Goal: Use online tool/utility: Use online tool/utility

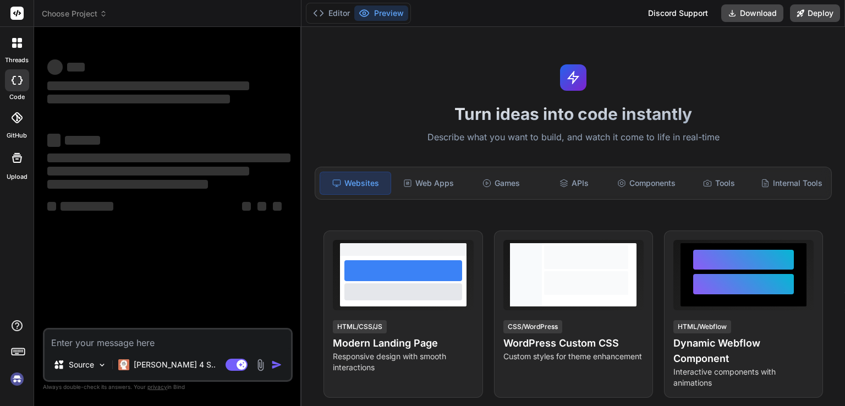
click at [168, 341] on textarea at bounding box center [168, 340] width 246 height 20
type textarea "x"
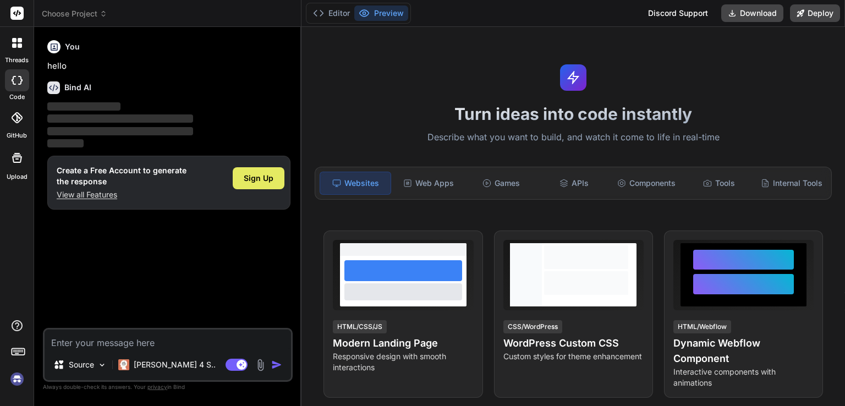
click at [266, 179] on span "Sign Up" at bounding box center [259, 178] width 30 height 11
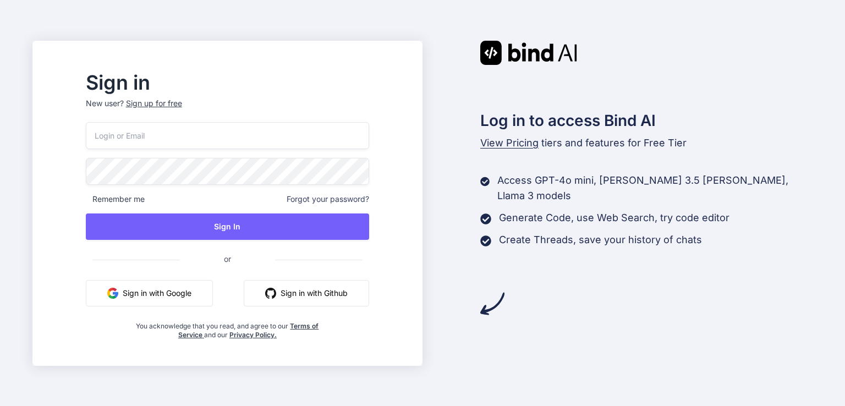
click at [206, 298] on button "Sign in with Google" at bounding box center [149, 293] width 127 height 26
click at [185, 297] on button "Sign in with Google" at bounding box center [149, 293] width 127 height 26
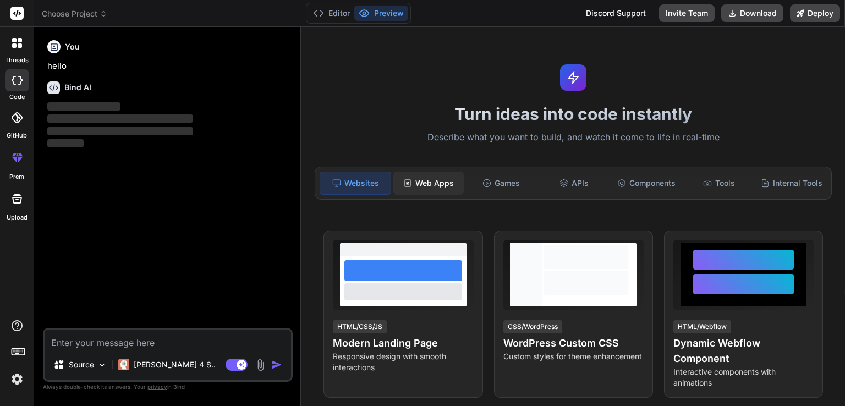
click at [440, 181] on div "Web Apps" at bounding box center [428, 183] width 70 height 23
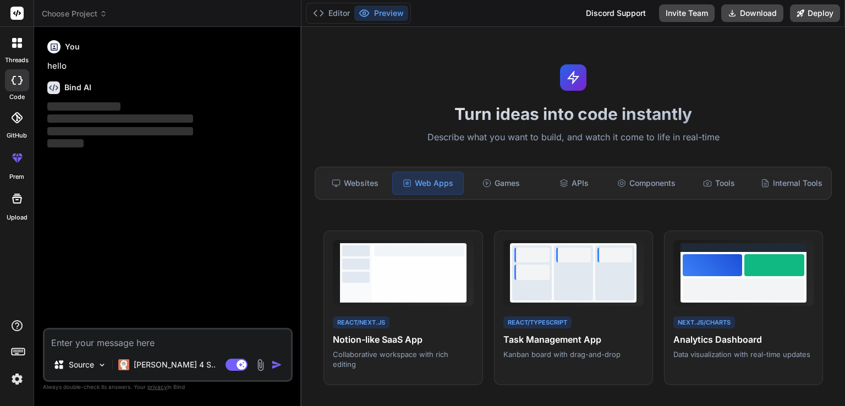
click at [174, 344] on textarea at bounding box center [168, 340] width 246 height 20
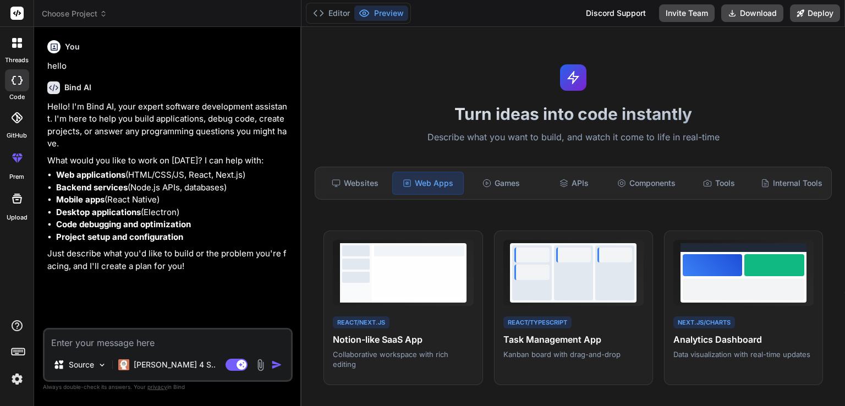
type textarea "x"
click at [135, 341] on textarea at bounding box center [168, 340] width 246 height 20
paste textarea "build me json editor powered by ai for animated telegram sticker. lemme write p…"
type textarea "build me json editor powered by ai for animated telegram sticker. lemme write p…"
type textarea "x"
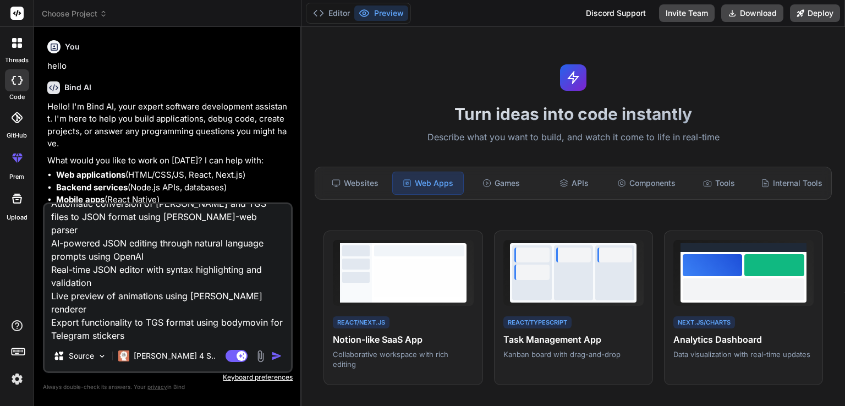
scroll to position [240, 0]
type textarea "build me json editor powered by ai for animated telegram sticker. lemme write p…"
type textarea "x"
type textarea "build me json editor powered by ai for animated telegram sticker. lemme write p…"
type textarea "x"
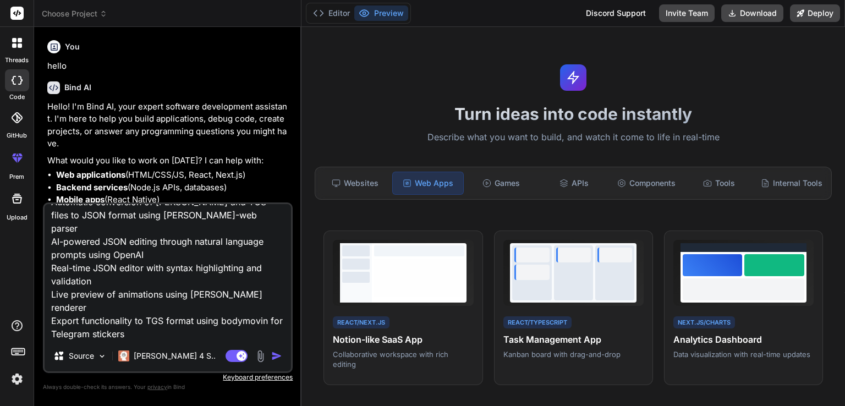
type textarea "build me json editor powered by ai for animated telegram sticker. lemme write p…"
click at [149, 338] on textarea "build me json editor powered by ai for animated telegram sticker. lemme write p…" at bounding box center [168, 272] width 246 height 136
type textarea "x"
type textarea "build me json editor powered by ai for animated telegram sticker. lemme write p…"
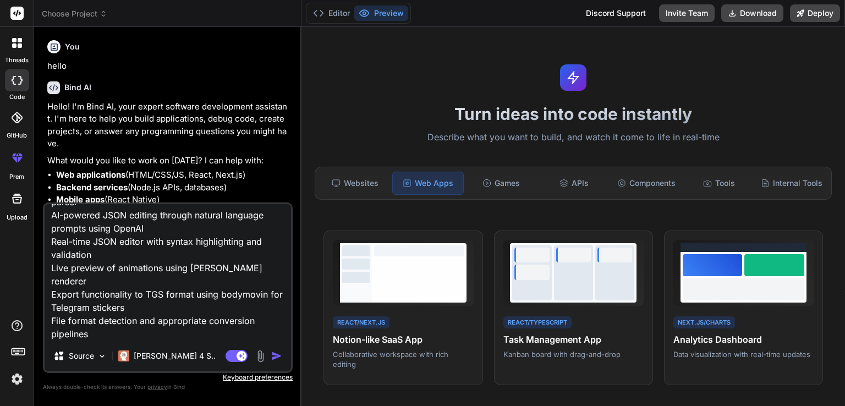
type textarea "x"
paste textarea "Enhanced Features Added: Advanced Layer Controls - Manipulate individual layers…"
type textarea "build me json editor powered by ai for animated telegram sticker. lemme write p…"
type textarea "x"
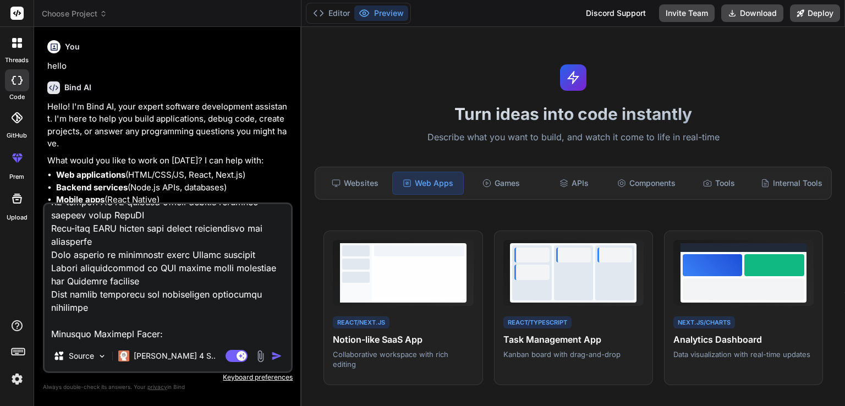
scroll to position [542, 0]
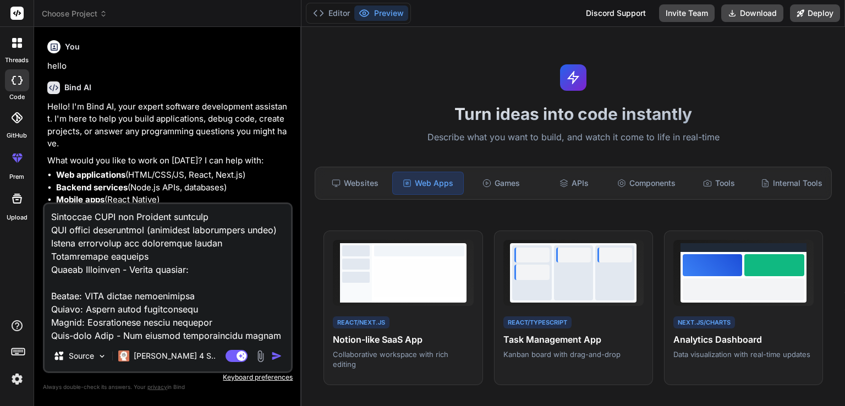
type textarea "build me json editor powered by ai for animated telegram sticker. lemme write p…"
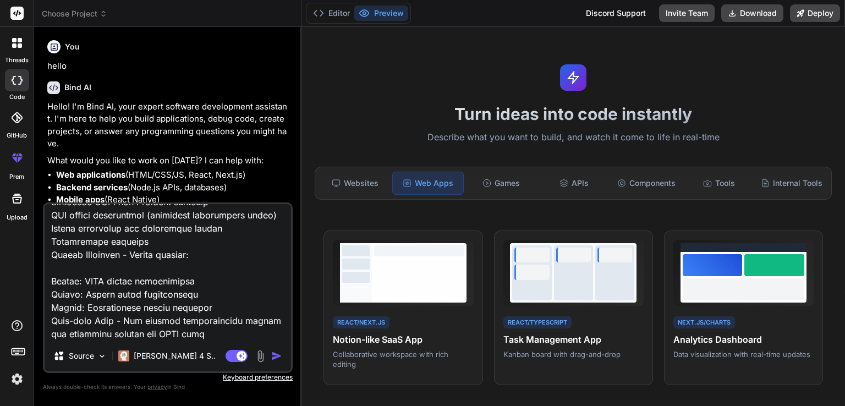
scroll to position [570, 0]
type textarea "x"
type textarea "build me json editor powered by ai for animated telegram sticker. lemme write p…"
type textarea "x"
paste textarea "Professional 4-panel layout (AI → Controls → Preview → Export) Layer-by-layer e…"
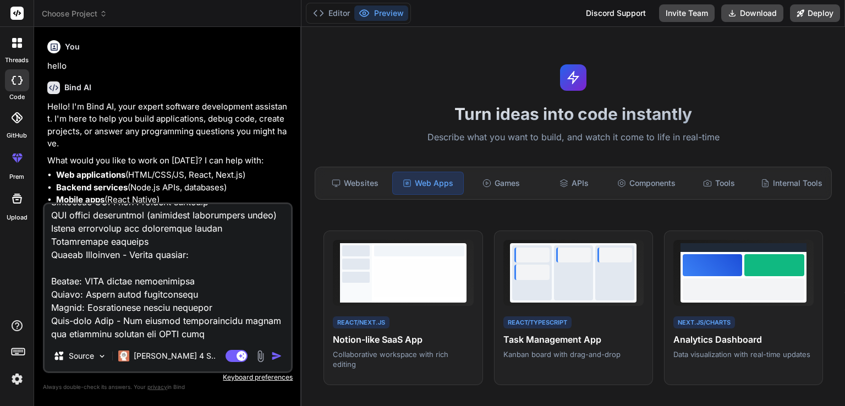
type textarea "build me json editor powered by ai for animated telegram sticker. lemme write p…"
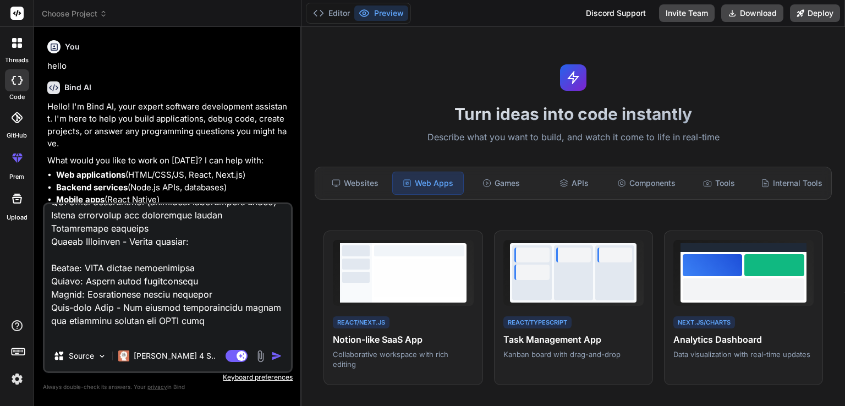
scroll to position [634, 0]
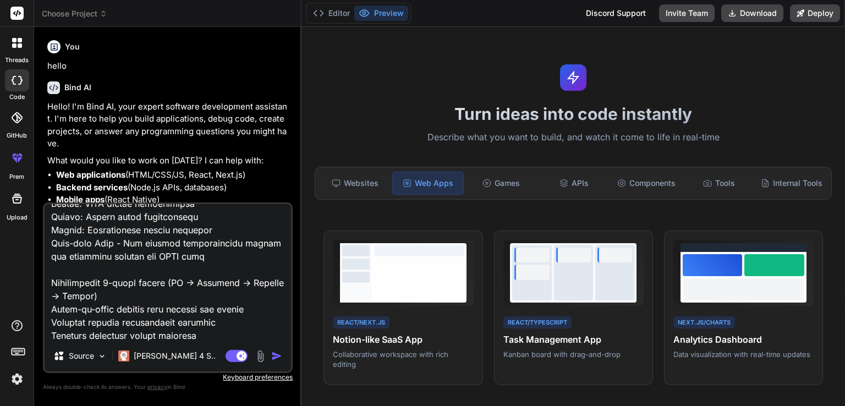
type textarea "x"
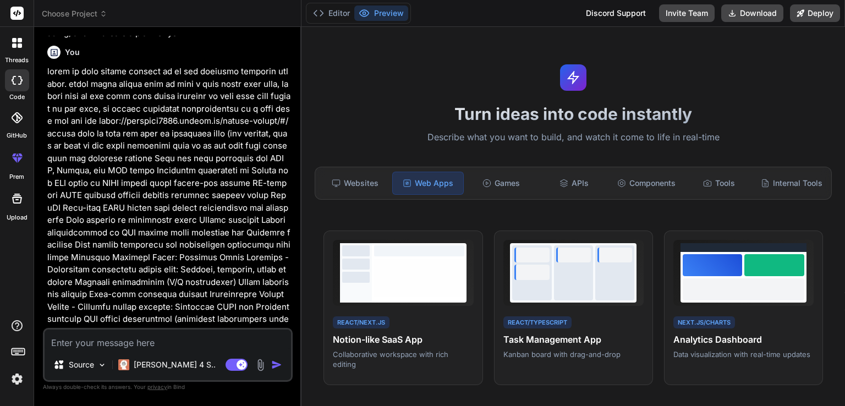
scroll to position [239, 0]
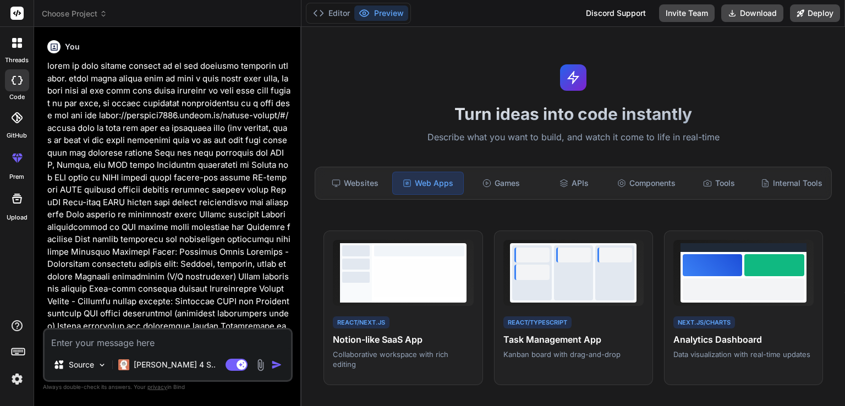
click at [278, 366] on img "button" at bounding box center [276, 364] width 11 height 11
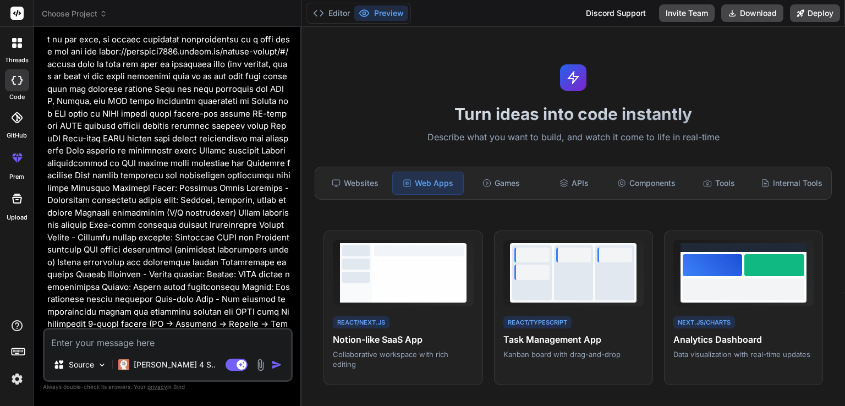
scroll to position [407, 0]
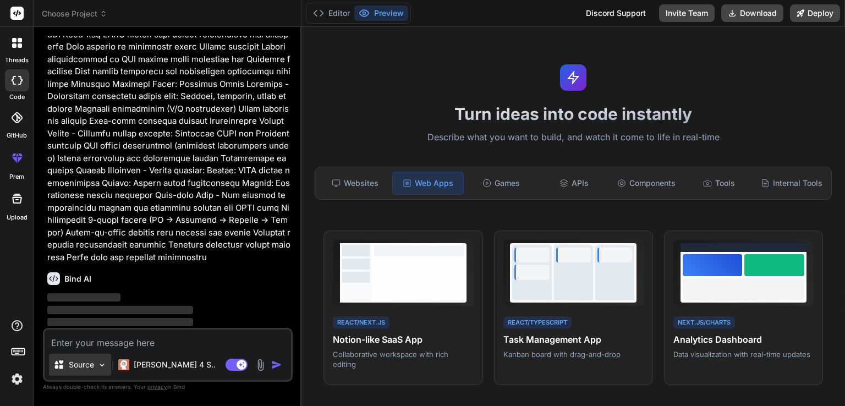
click at [104, 366] on img at bounding box center [101, 364] width 9 height 9
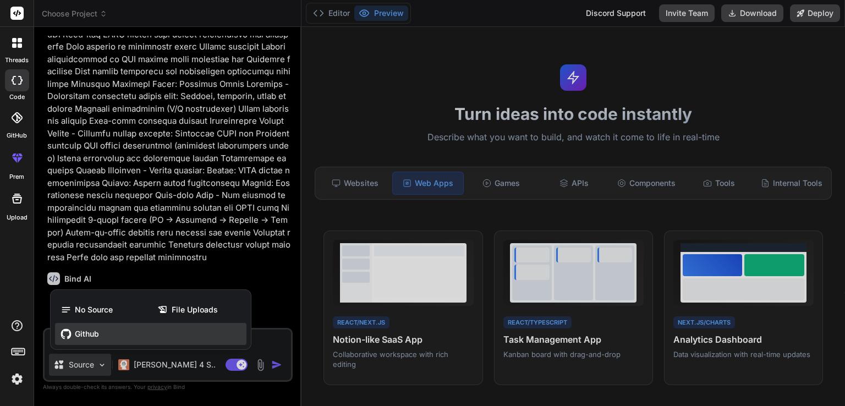
click at [127, 336] on div "Github" at bounding box center [150, 334] width 191 height 22
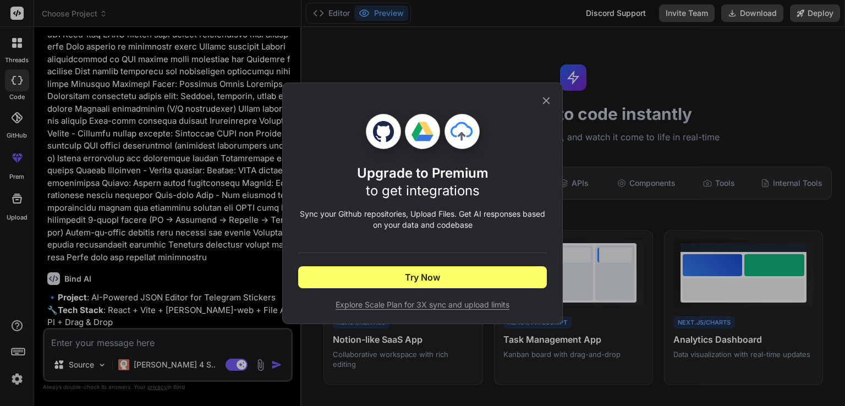
click at [550, 96] on icon at bounding box center [546, 101] width 12 height 12
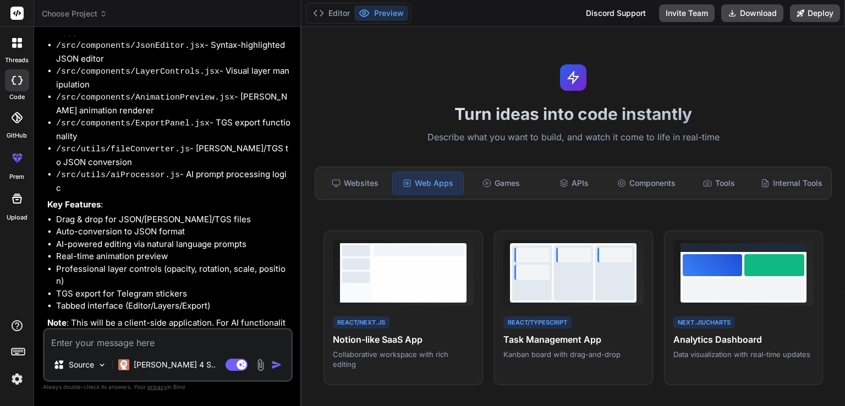
type textarea "x"
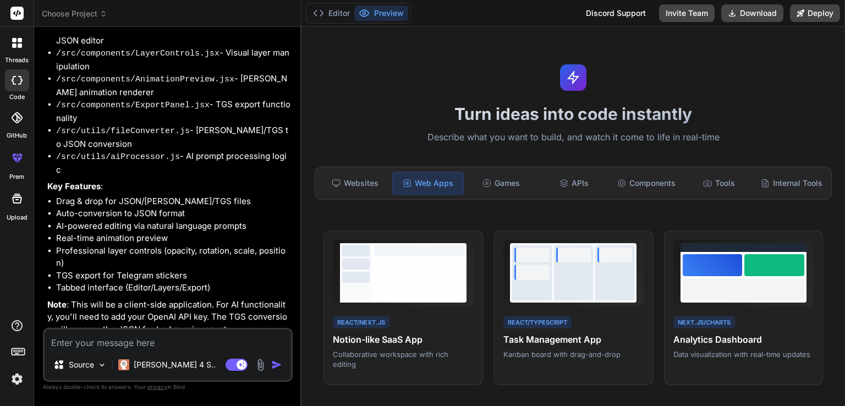
scroll to position [786, 0]
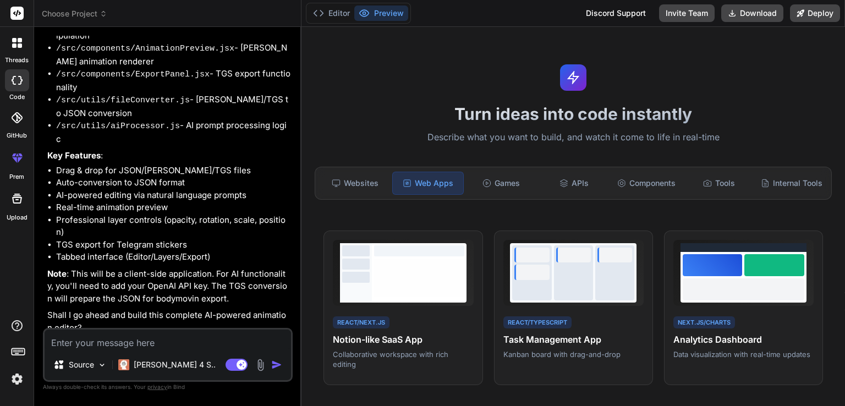
click at [277, 367] on img "button" at bounding box center [276, 364] width 11 height 11
click at [356, 184] on div "Websites" at bounding box center [355, 183] width 70 height 23
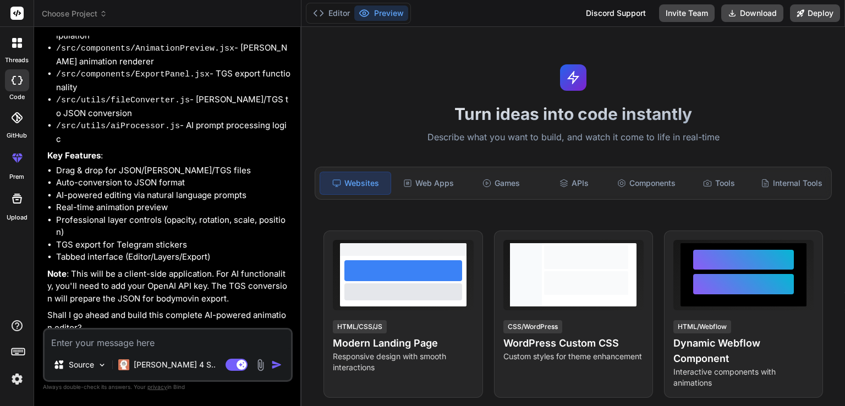
click at [281, 368] on img "button" at bounding box center [276, 364] width 11 height 11
click at [119, 344] on textarea at bounding box center [168, 340] width 246 height 20
type textarea "y"
type textarea "x"
type textarea "ye"
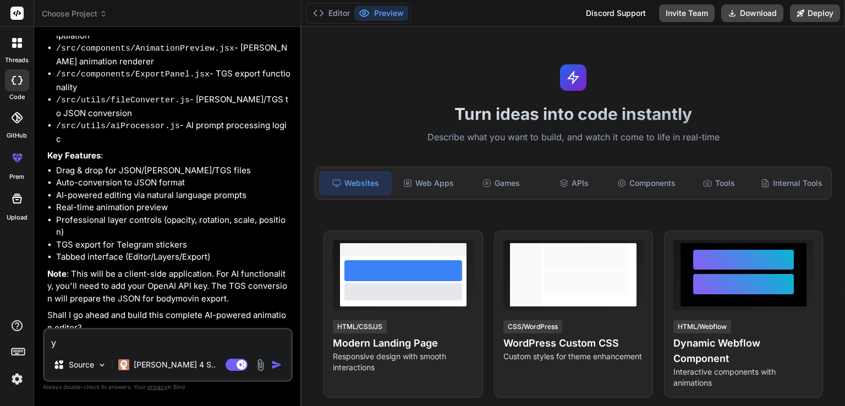
type textarea "x"
type textarea "yes"
type textarea "x"
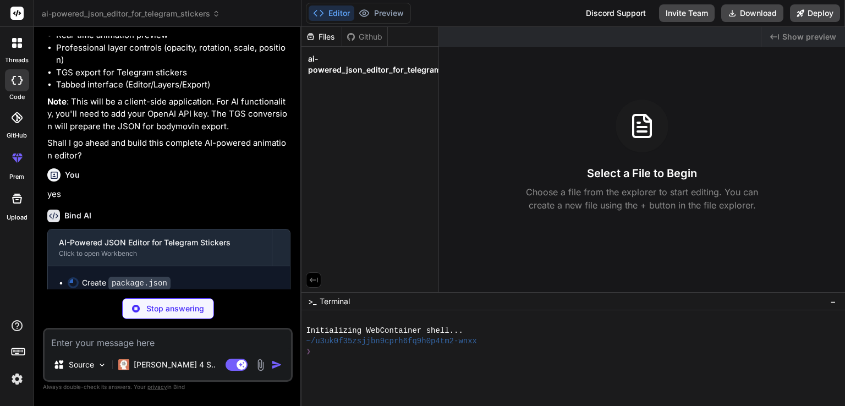
scroll to position [960, 0]
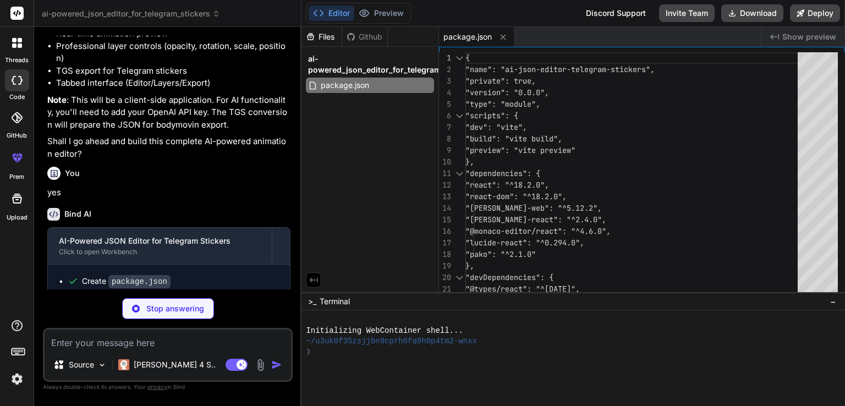
type textarea "x"
type textarea "import { defineConfig } from 'vite' import react from '@vitejs/plugin-react' ex…"
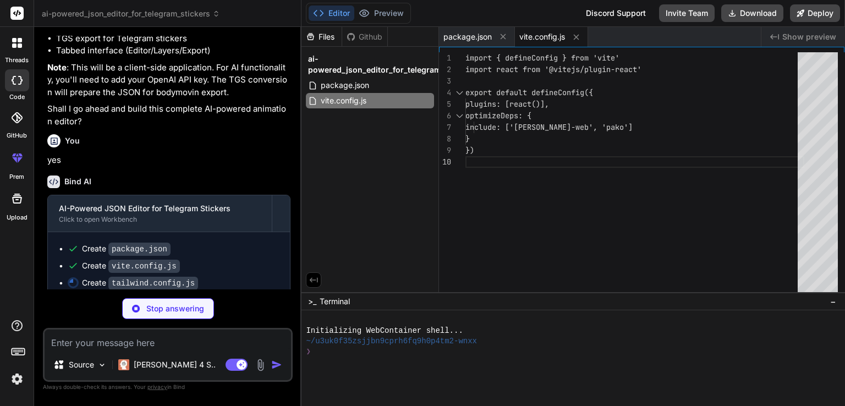
scroll to position [994, 0]
type textarea "x"
type textarea "}"
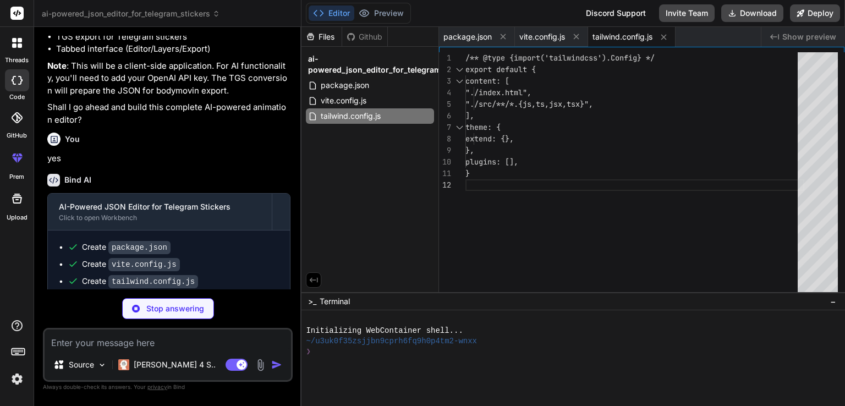
type textarea "x"
type textarea "export default { plugins: { tailwindcss: {}, autoprefixer: {}, }, }"
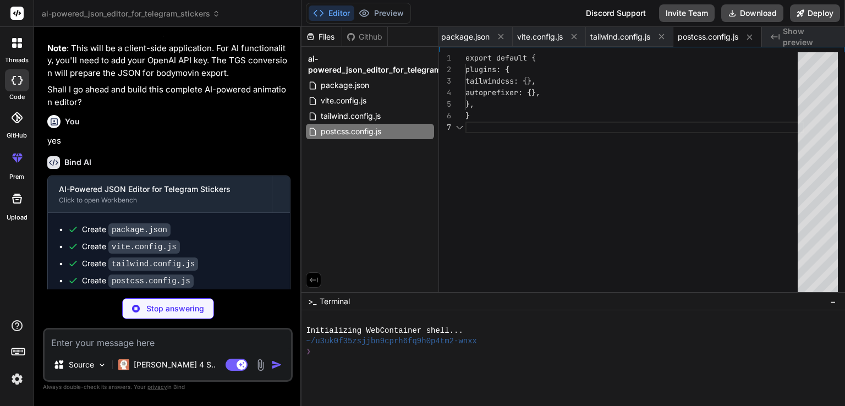
scroll to position [1028, 0]
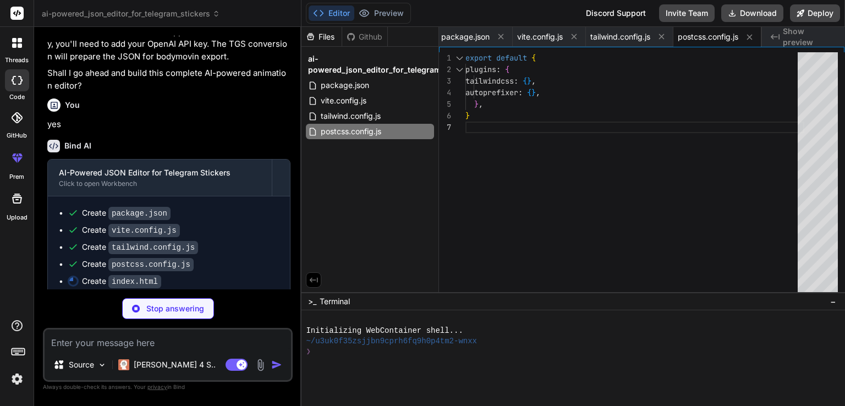
type textarea "x"
type textarea "<script type="module" src="/src/main.jsx"></script> </body> </html>"
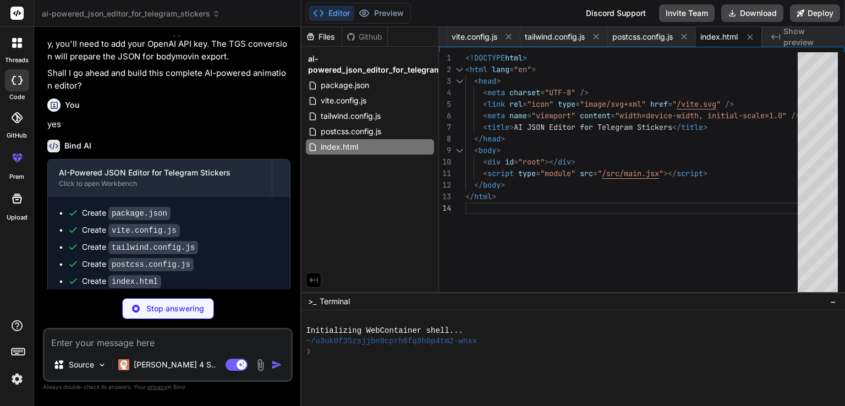
type textarea "x"
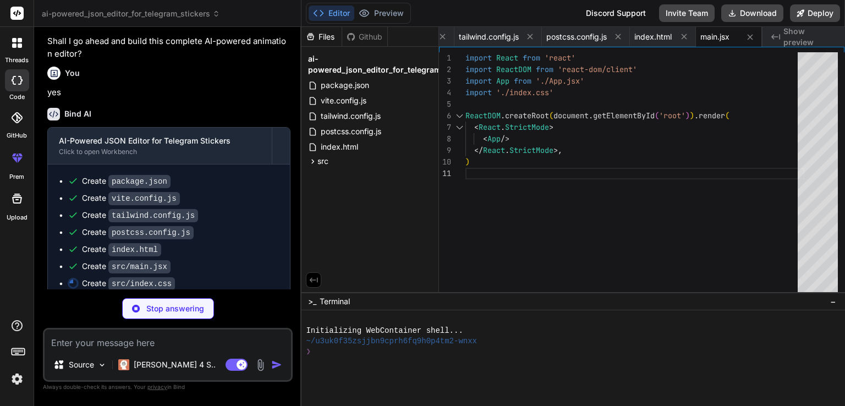
scroll to position [1061, 0]
type textarea "x"
type textarea "-webkit-font-smoothing: antialiased; -moz-osx-font-smoothing: grayscale; } .dra…"
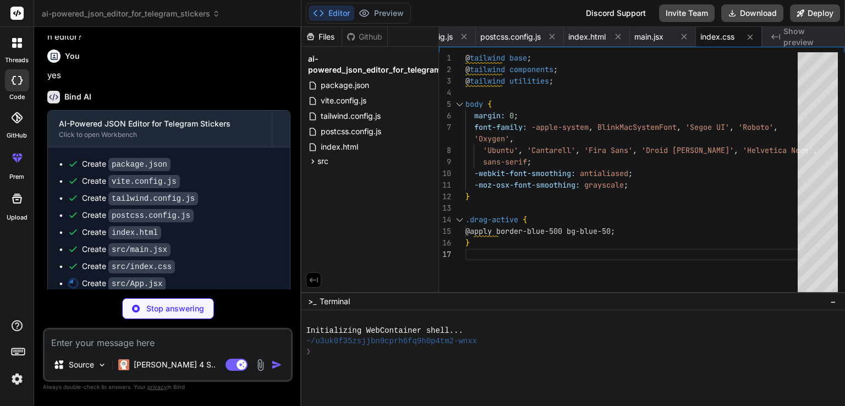
scroll to position [1078, 0]
type textarea "x"
type textarea "export default App"
type textarea "x"
type textarea "</div> ) } export default JsonEditor"
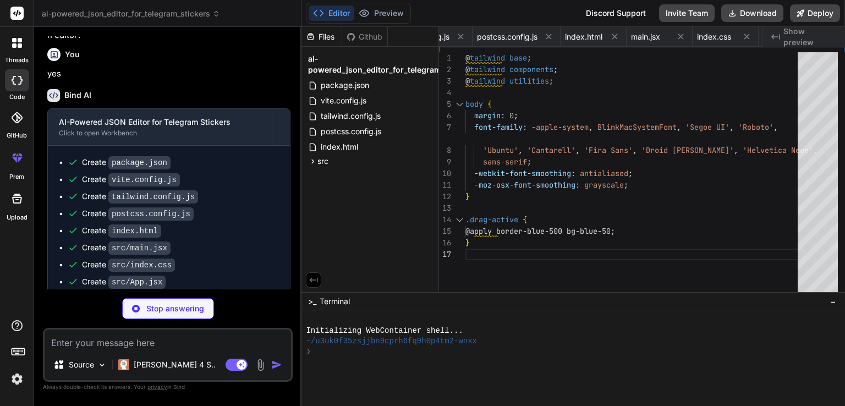
type textarea "x"
type textarea "} export default AnimationPreview"
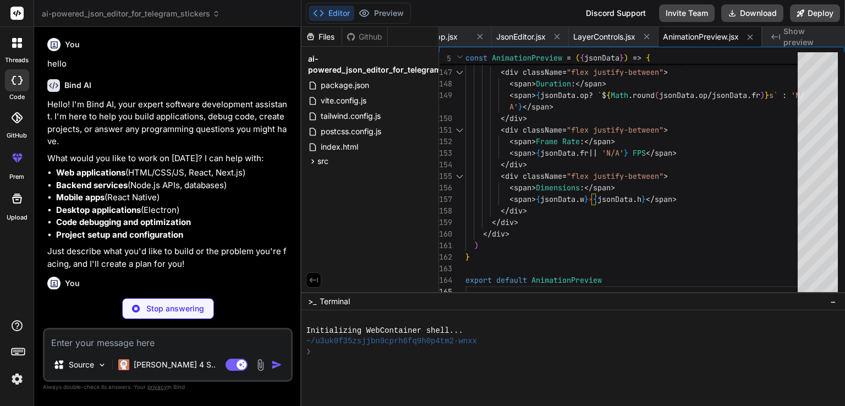
scroll to position [0, 0]
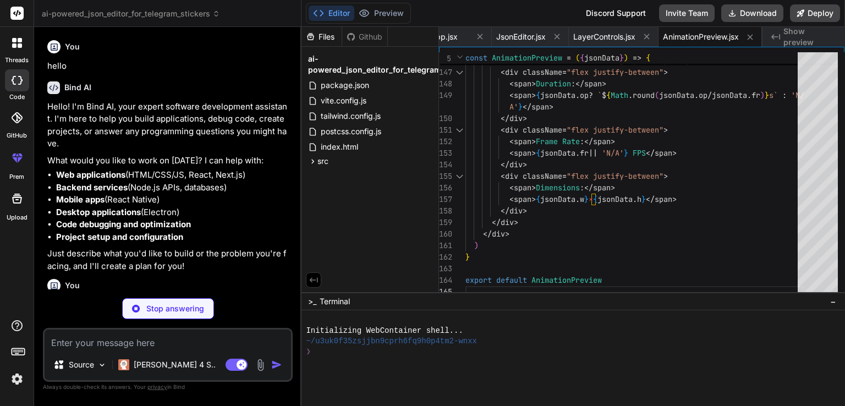
type textarea "x"
type textarea "export default ExportPanel"
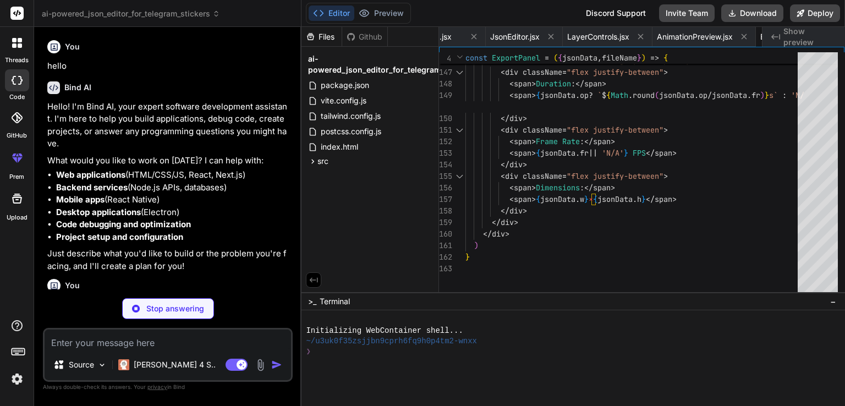
type textarea "x"
type textarea "if (!jsonData.op) errors.push('Missing out point (op)') if (!jsonData.w) errors…"
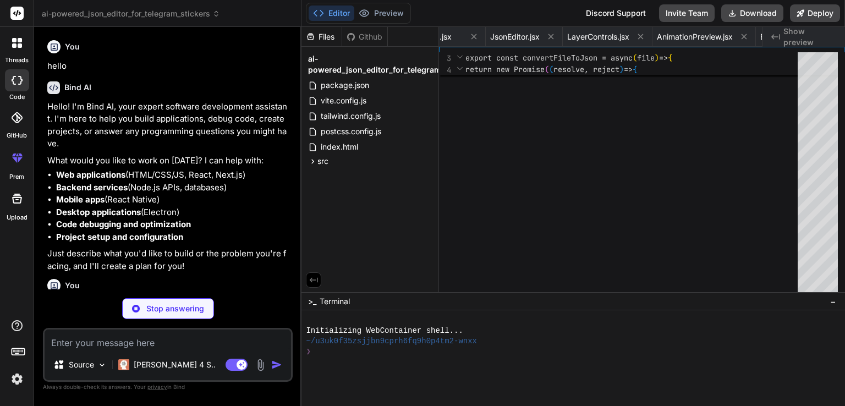
type textarea "x"
type textarea "return modifiedJson } catch (error) { throw new Error(`OpenAI processing failed…"
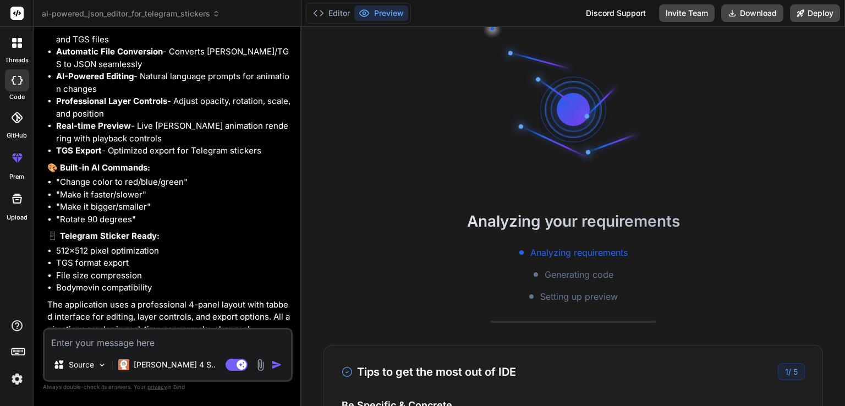
click at [556, 163] on div at bounding box center [573, 109] width 165 height 165
click at [562, 134] on div at bounding box center [573, 109] width 66 height 66
type textarea "x"
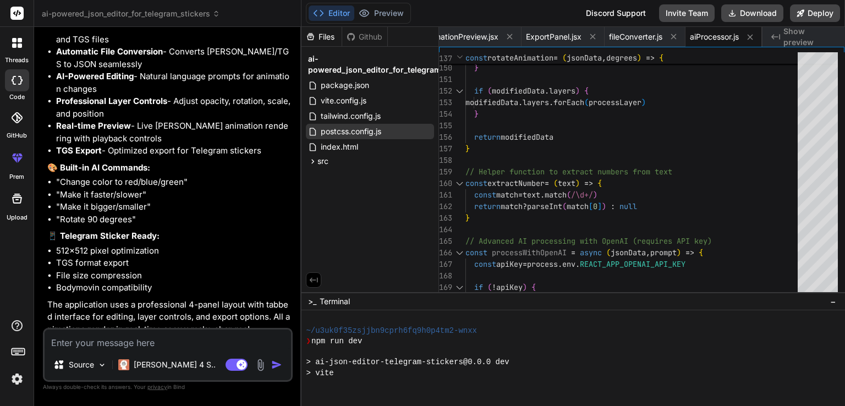
scroll to position [317, 0]
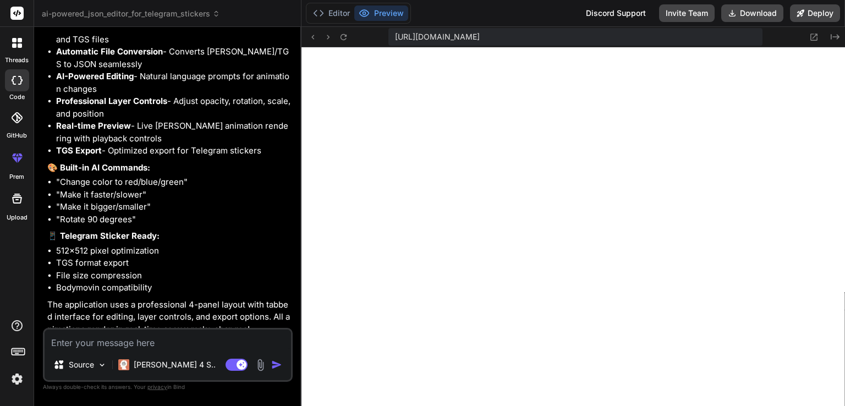
click at [391, 14] on button "Preview" at bounding box center [381, 13] width 54 height 15
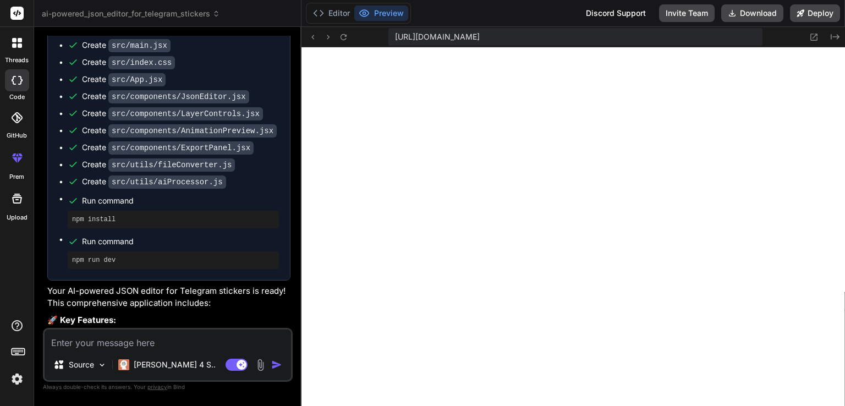
scroll to position [1258, 0]
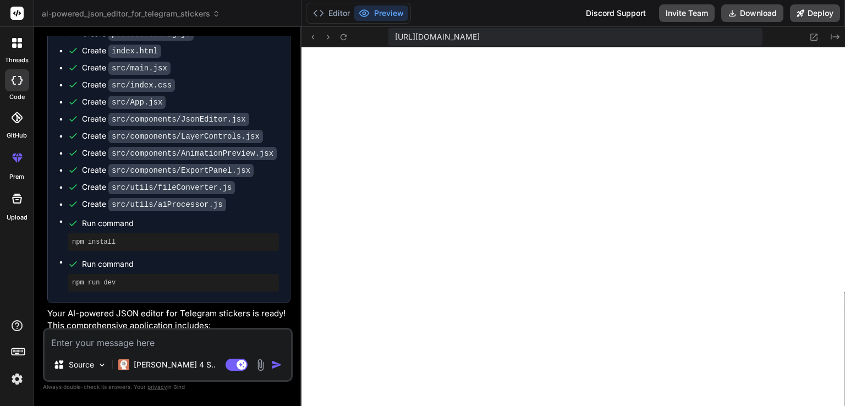
click at [387, 10] on button "Preview" at bounding box center [381, 13] width 54 height 15
click at [328, 14] on button "Editor" at bounding box center [332, 13] width 46 height 15
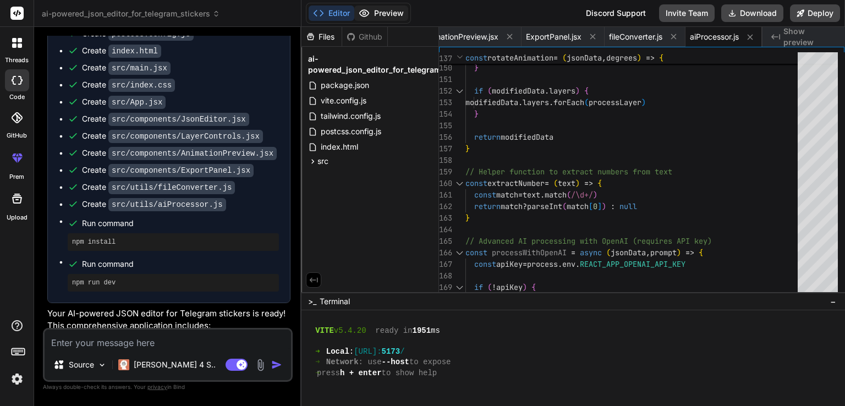
click at [376, 12] on button "Preview" at bounding box center [381, 13] width 54 height 15
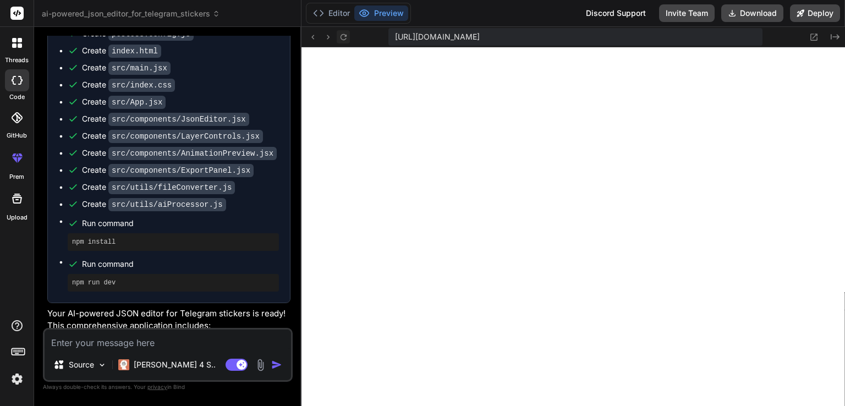
click at [341, 39] on icon at bounding box center [344, 37] width 6 height 6
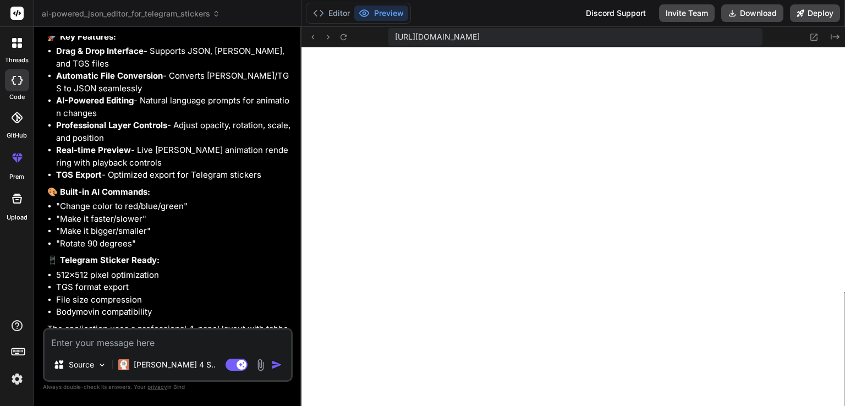
scroll to position [1588, 0]
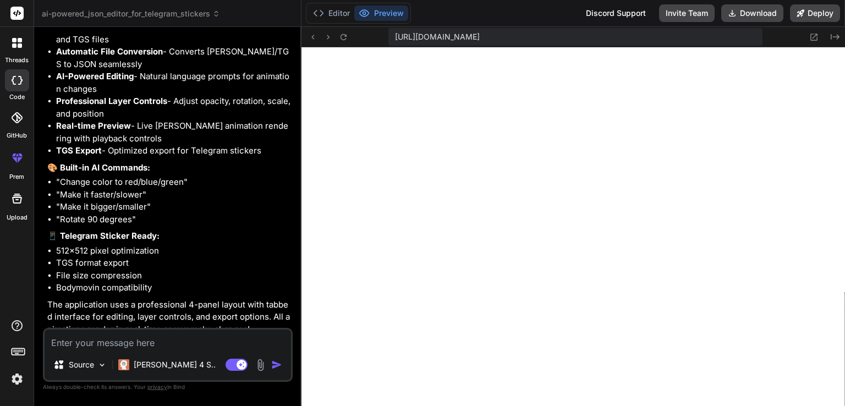
click at [168, 342] on textarea at bounding box center [168, 340] width 246 height 20
click at [182, 344] on textarea at bounding box center [168, 340] width 246 height 20
type textarea "o"
type textarea "x"
type textarea "op"
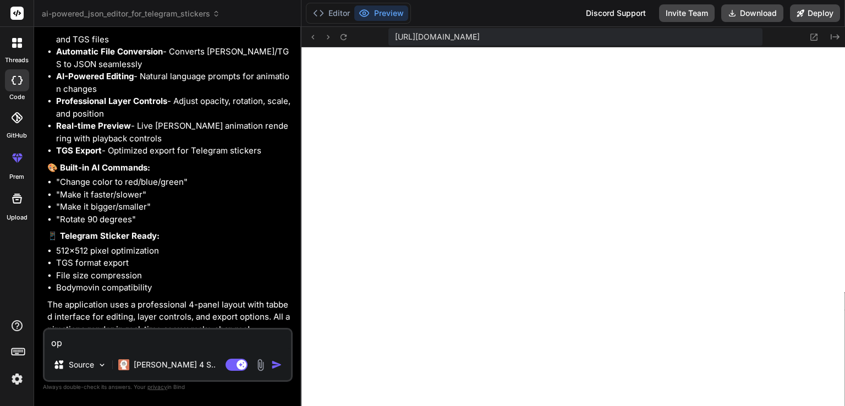
type textarea "x"
type textarea "ope"
type textarea "x"
type textarea "open"
type textarea "x"
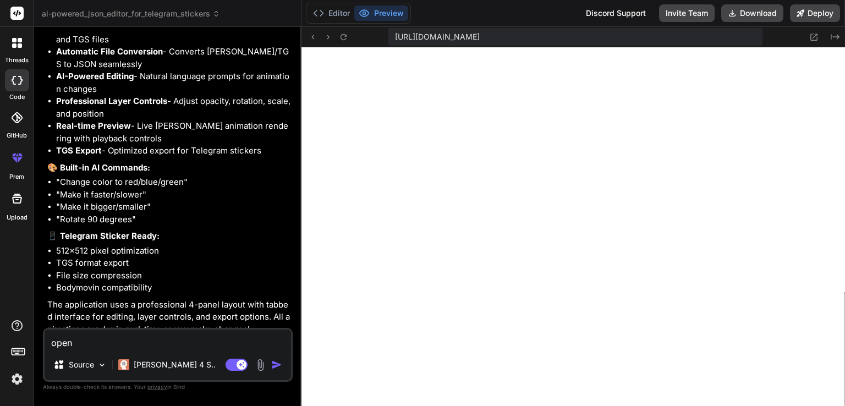
type textarea "open"
type textarea "x"
type textarea "open a"
type textarea "x"
type textarea "open ai"
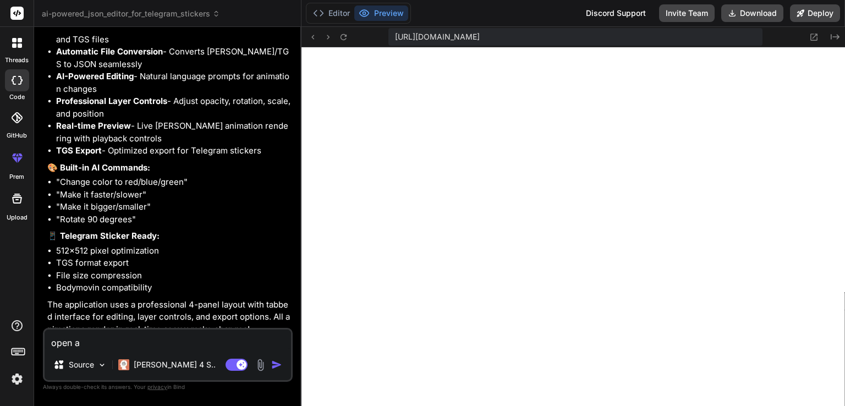
type textarea "x"
type textarea "open ai"
type textarea "x"
type textarea "open ai a"
type textarea "x"
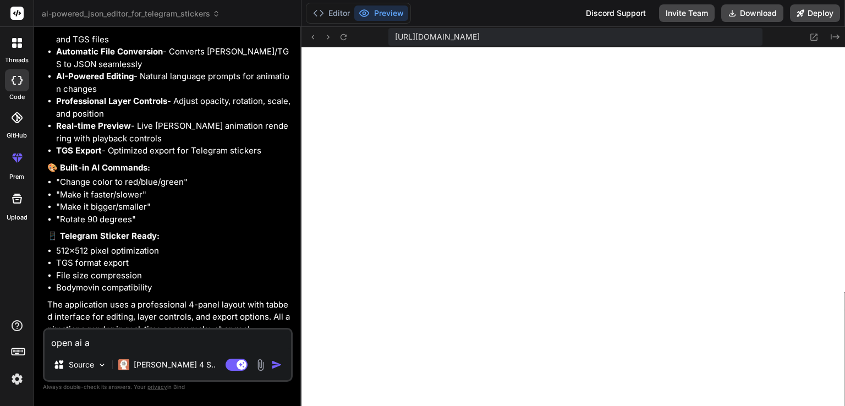
type textarea "open ai"
type textarea "x"
type textarea "open ai"
type textarea "x"
type textarea "open a"
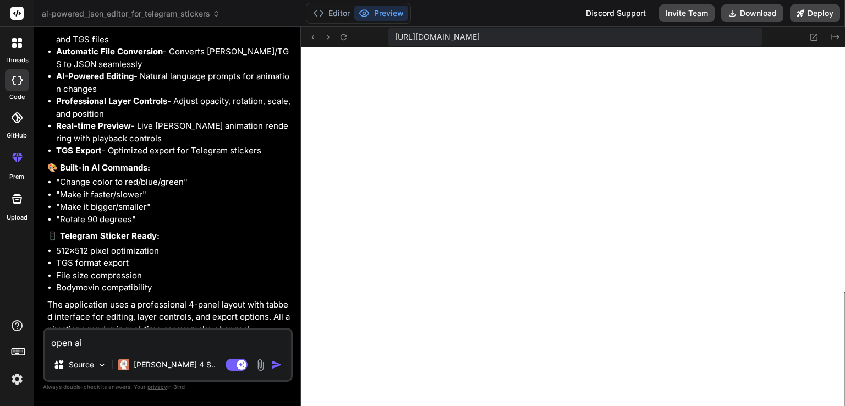
type textarea "x"
type textarea "open"
type textarea "x"
type textarea "open"
type textarea "x"
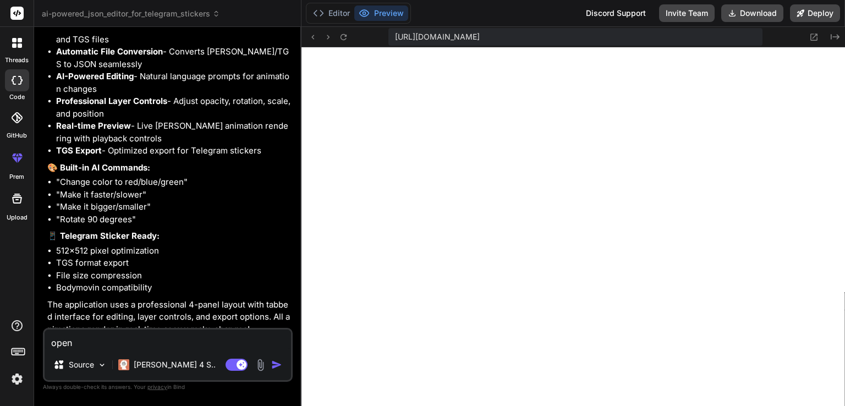
type textarea "ope"
type textarea "x"
type textarea "op"
type textarea "x"
type textarea "o"
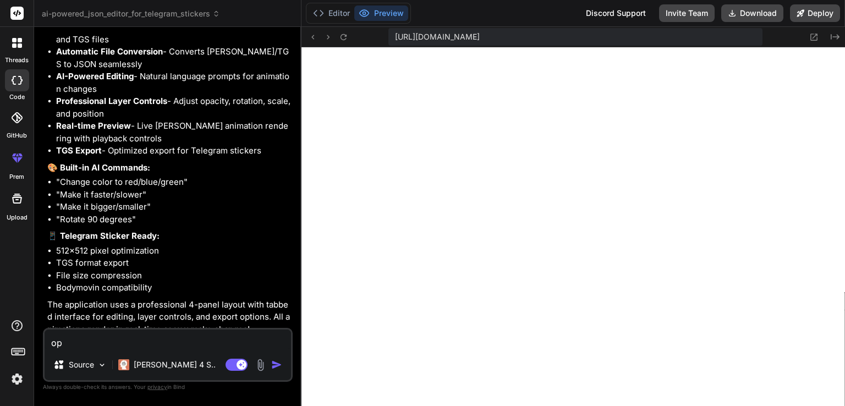
type textarea "x"
type textarea "a"
type textarea "x"
type textarea "ad"
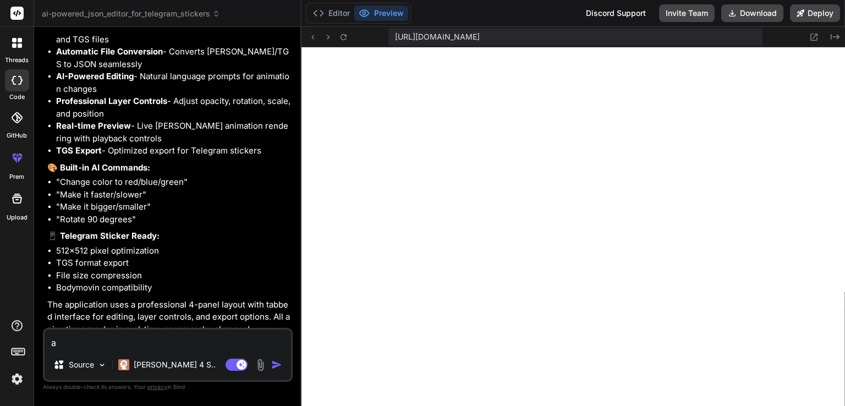
type textarea "x"
type textarea "add"
type textarea "x"
type textarea "add"
type textarea "x"
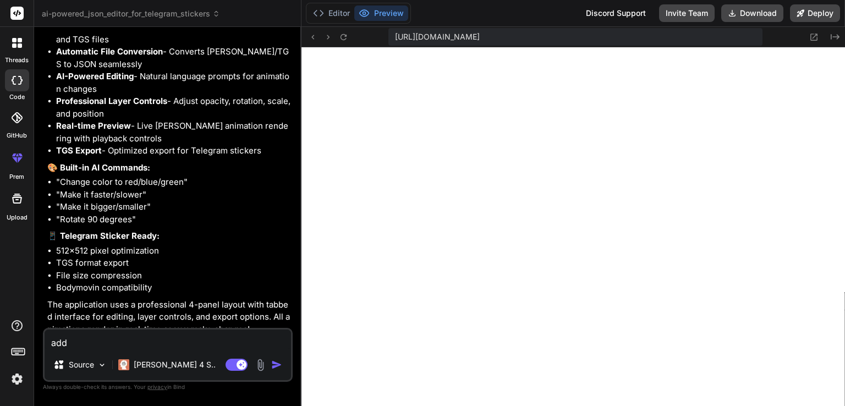
type textarea "add m"
type textarea "x"
type textarea "add my"
type textarea "x"
type textarea "add my"
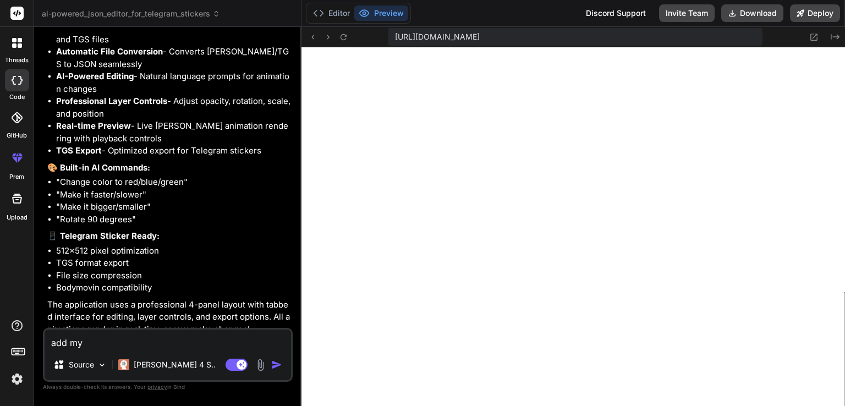
type textarea "x"
type textarea "add my o"
type textarea "x"
type textarea "add my op"
type textarea "x"
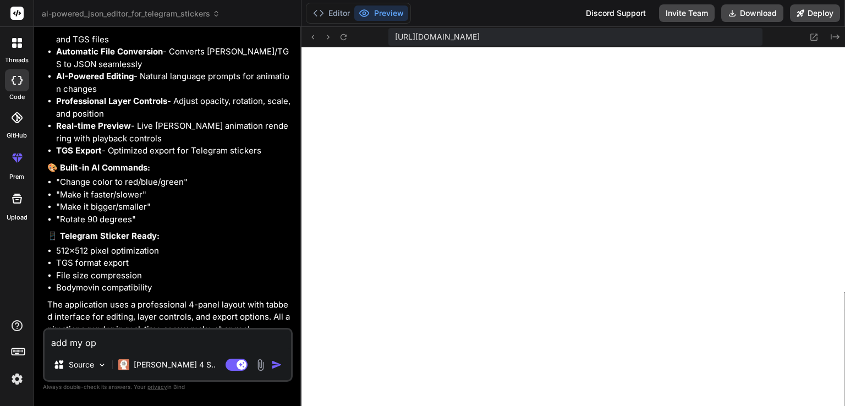
type textarea "add my ope"
type textarea "x"
type textarea "add my open"
type textarea "x"
type textarea "add my open"
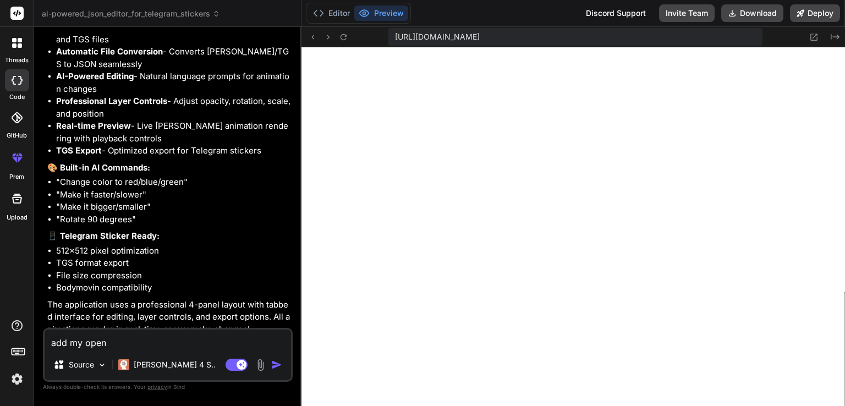
type textarea "x"
type textarea "add my open a"
type textarea "x"
type textarea "add my open ai"
type textarea "x"
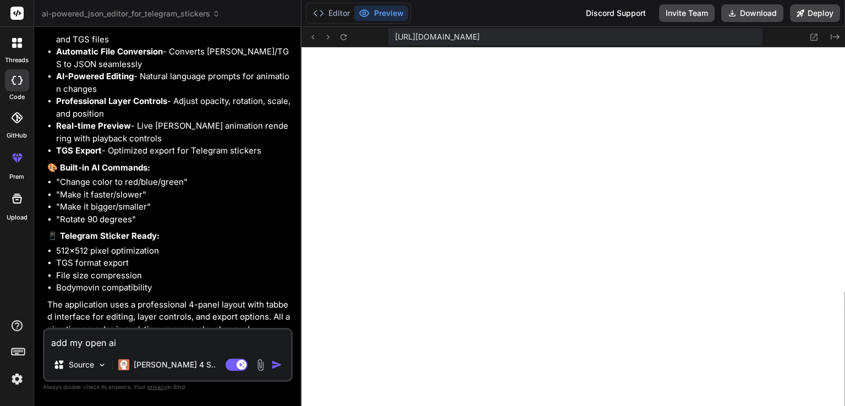
type textarea "add my open ai"
type textarea "x"
type textarea "add my open ai a"
type textarea "x"
type textarea "add my open ai ap"
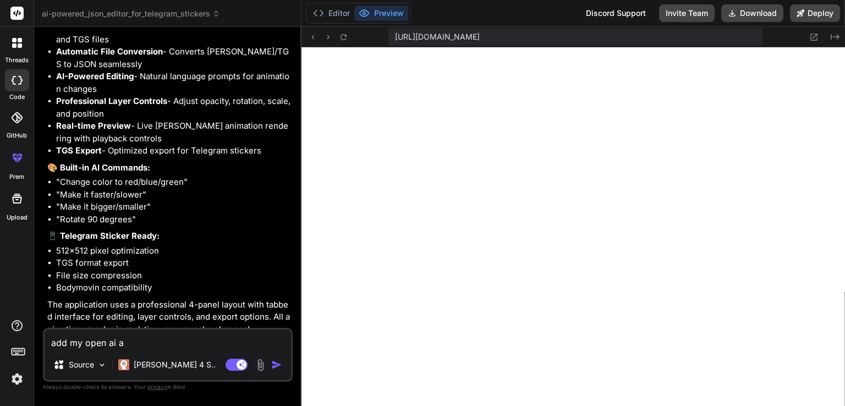
type textarea "x"
type textarea "add my open ai api"
type textarea "x"
type textarea "add my open ai api"
type textarea "x"
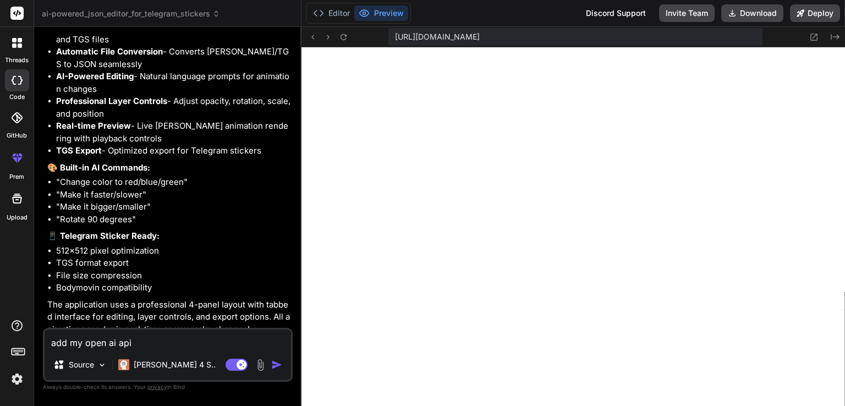
type textarea "add my open ai api k"
type textarea "x"
type textarea "add my open ai api ke"
type textarea "x"
type textarea "add my open ai api key"
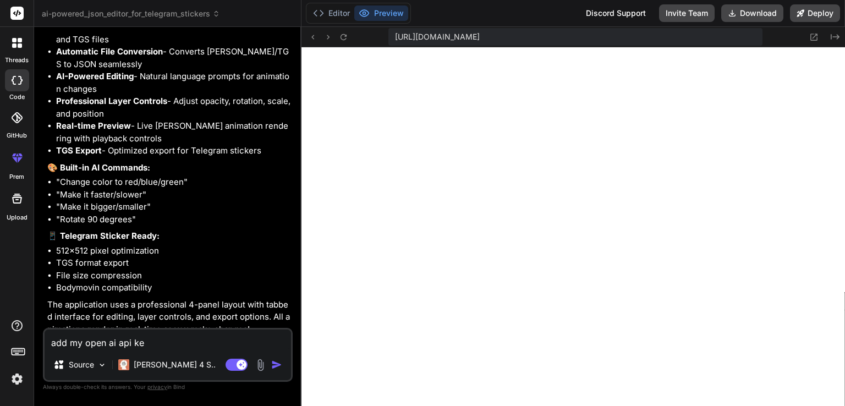
type textarea "x"
type textarea "add my open ai api key"
type textarea "x"
paste textarea "sk-proj-1ACJ0X2il_dcsUZmvb8jHxO2DlkPfbQ8ZSNhweKlRBGnjqcDcWdfdPZ6mqhdJy__TonYixN…"
type textarea "add my open ai api key sk-proj-1ACJ0X2il_dcsUZmvb8jHxO2DlkPfbQ8ZSNhweKlRBGnjqcD…"
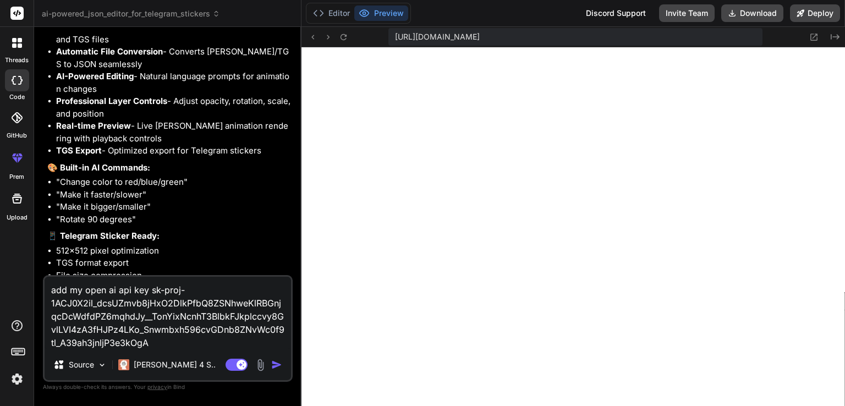
type textarea "x"
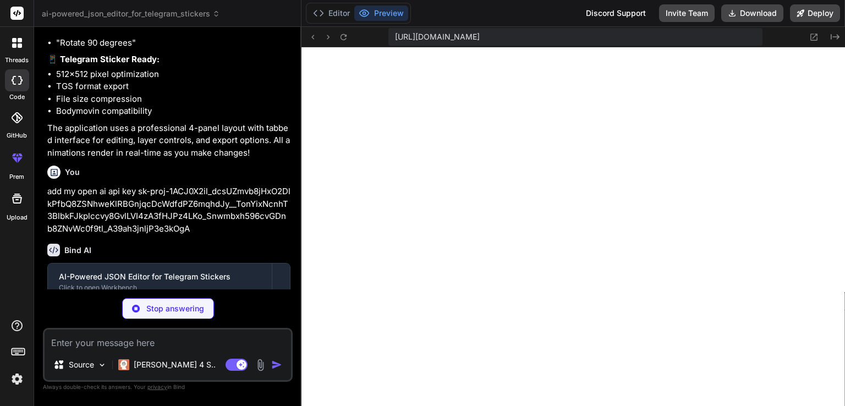
scroll to position [1799, 0]
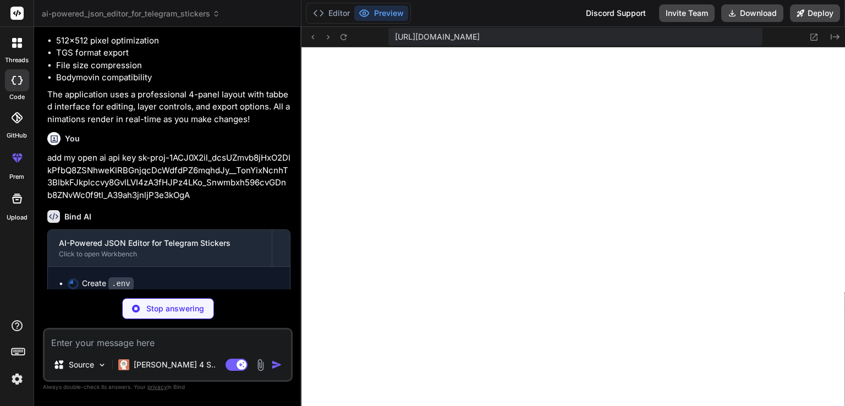
type textarea "x"
type textarea "REACT_APP_OPENAI_API_KEY=sk-proj-1ACJ0X2il_dcsUZmvb8jHxO2DlkPfbQ8ZSNhweKlRBGnjq…"
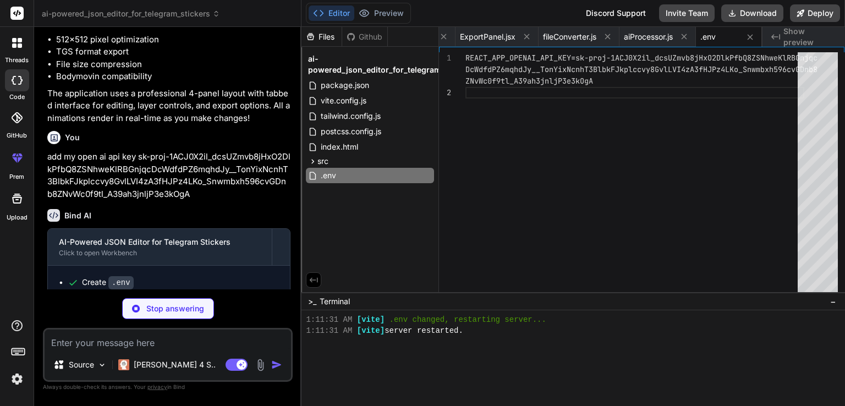
type textarea "x"
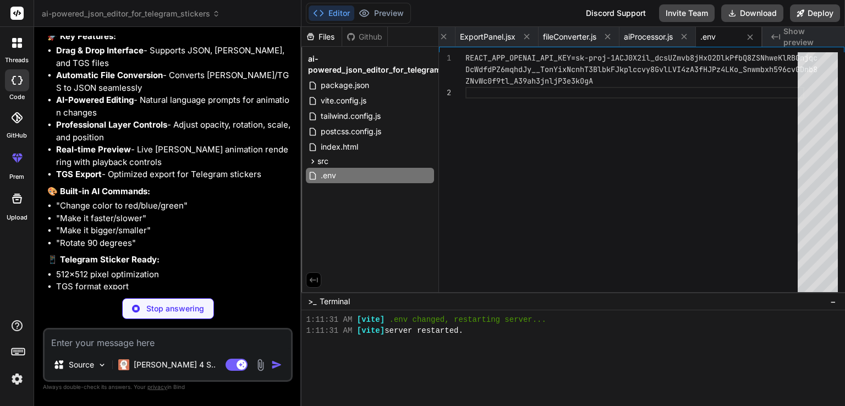
scroll to position [1541, 0]
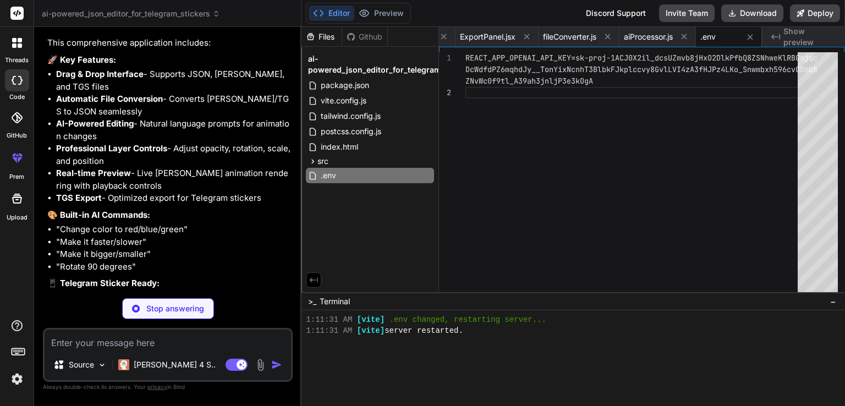
type textarea "x"
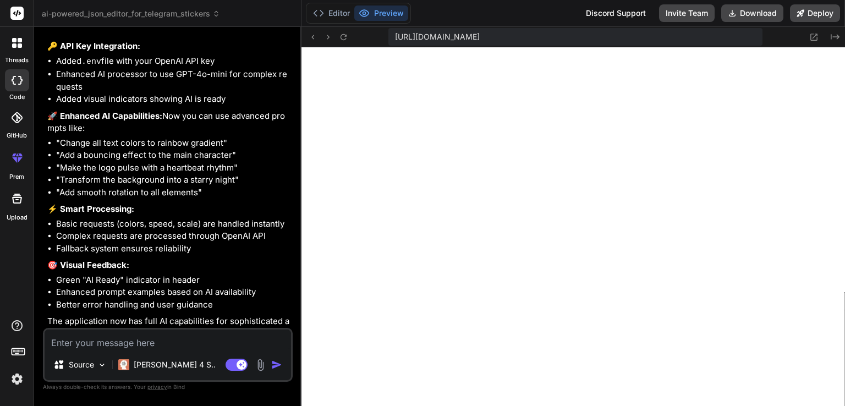
scroll to position [2183, 0]
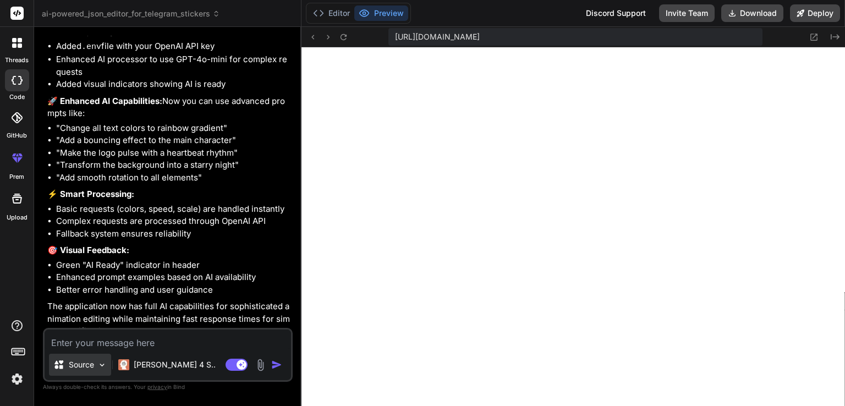
click at [97, 364] on div "Source" at bounding box center [80, 365] width 62 height 22
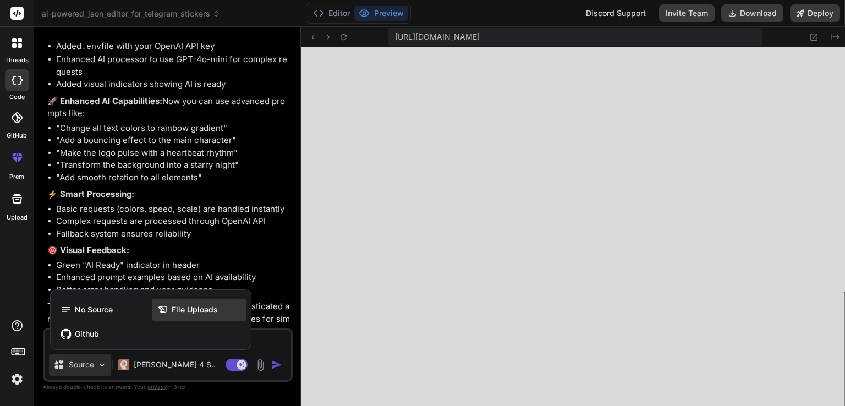
click at [200, 309] on span "File Uploads" at bounding box center [195, 309] width 46 height 11
type textarea "x"
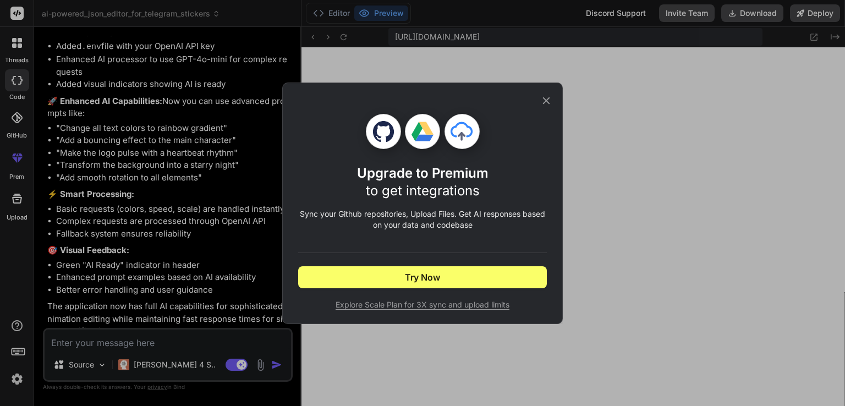
click at [546, 99] on icon at bounding box center [546, 101] width 12 height 12
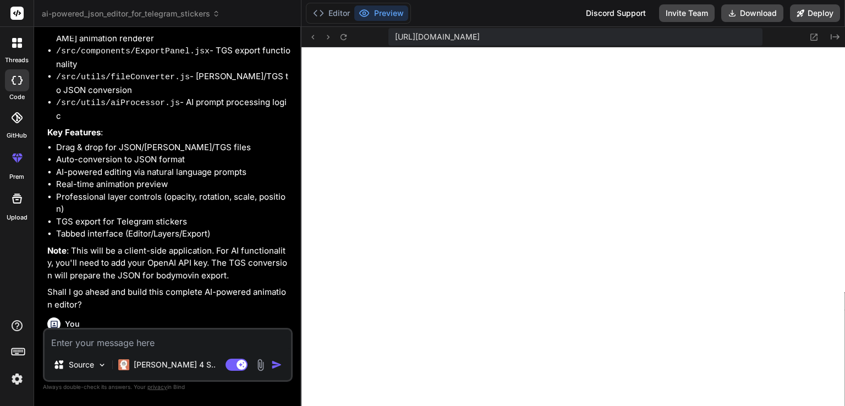
scroll to position [807, 0]
click at [124, 342] on textarea at bounding box center [168, 340] width 246 height 20
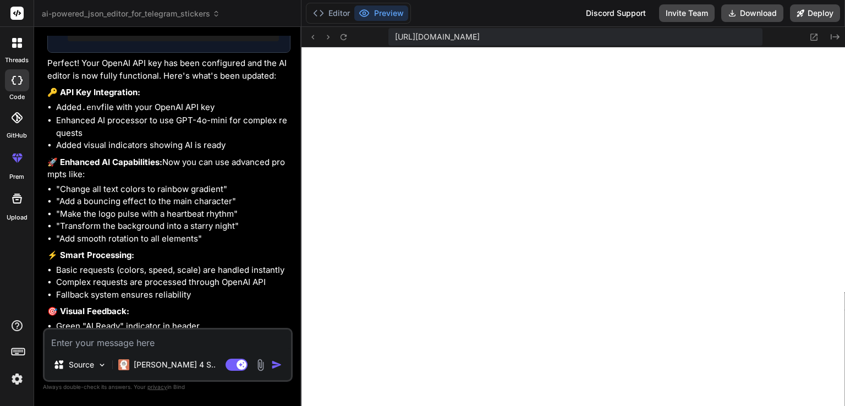
scroll to position [2183, 0]
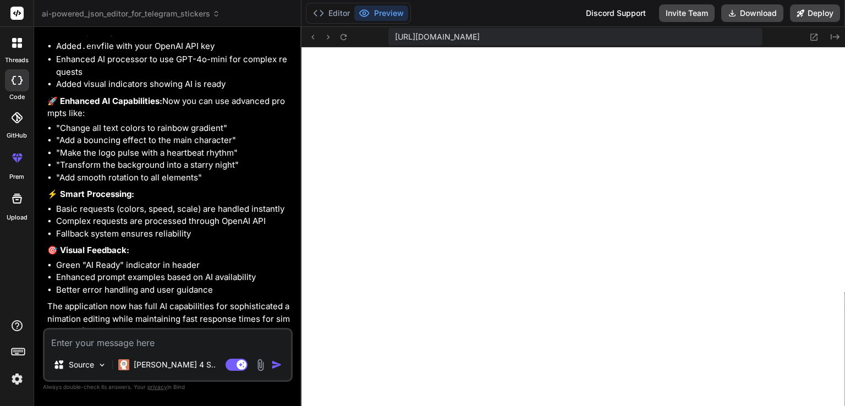
click at [181, 340] on textarea at bounding box center [168, 340] width 246 height 20
click at [196, 344] on textarea at bounding box center [168, 340] width 246 height 20
type textarea "f"
type textarea "x"
type textarea "fo"
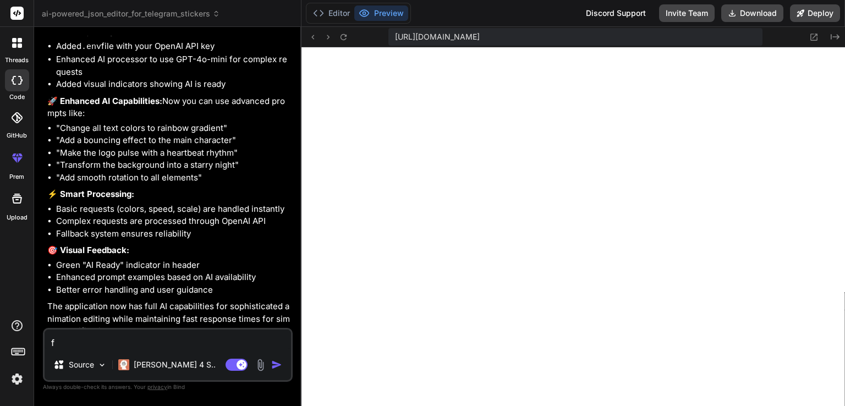
type textarea "x"
type textarea "for"
type textarea "x"
type textarea "for"
type textarea "x"
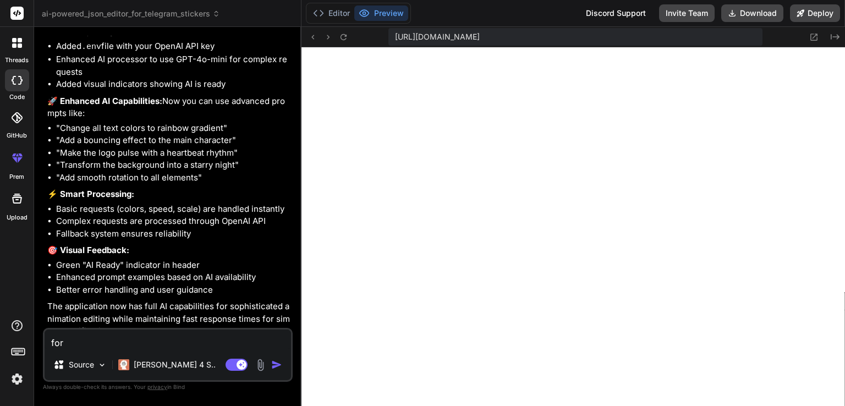
type textarea "for b"
type textarea "x"
type textarea "for bo"
type textarea "x"
type textarea "for bod"
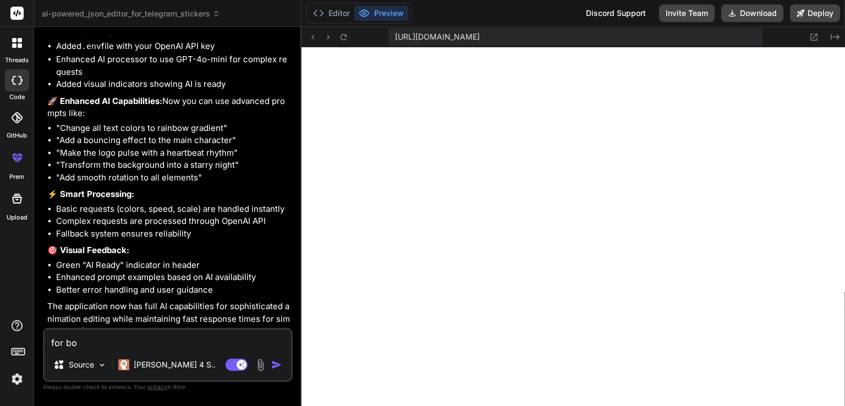
type textarea "x"
type textarea "for body"
type textarea "x"
type textarea "for bodym"
type textarea "x"
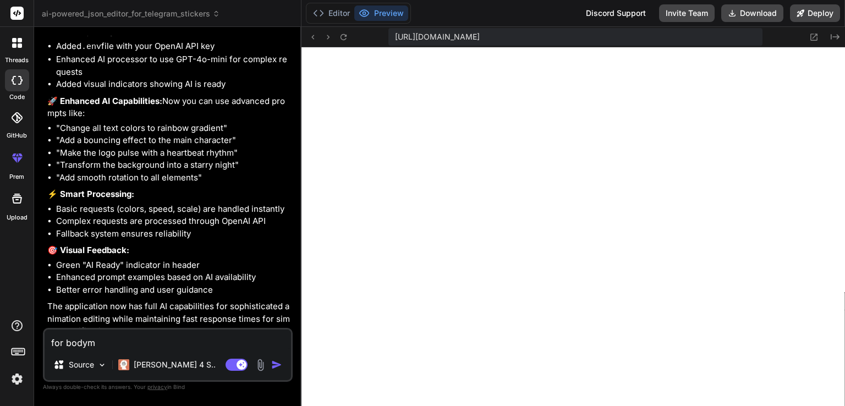
type textarea "for bodymo"
type textarea "x"
type textarea "for bodymov"
type textarea "x"
type textarea "for bodymovi"
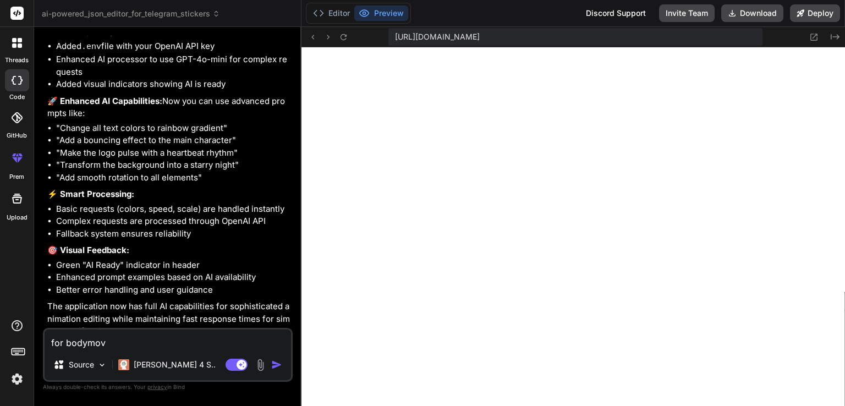
type textarea "x"
type textarea "for bodymovin"
type textarea "x"
type textarea "for bodymovin"
type textarea "x"
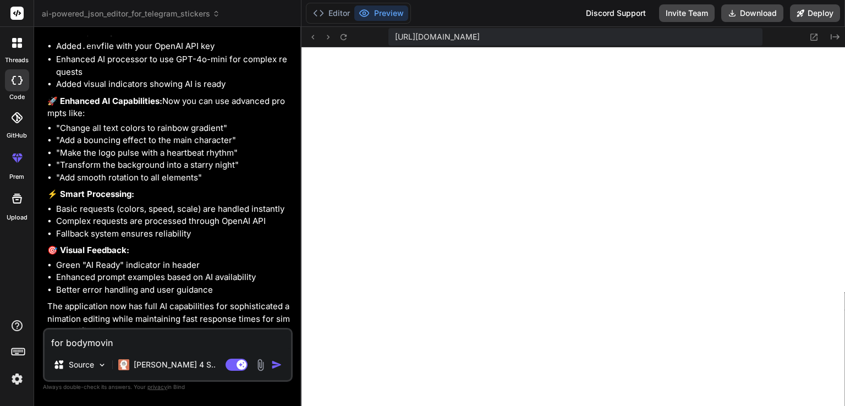
type textarea "for bodymovin f"
type textarea "x"
type textarea "for bodymovin fo"
type textarea "x"
type textarea "for bodymovin for"
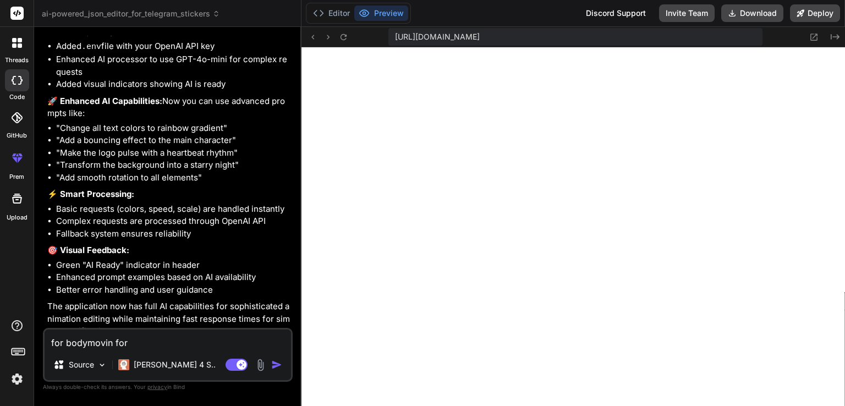
type textarea "x"
type textarea "for bodymovin for"
type textarea "x"
type textarea "for bodymovin for t"
type textarea "x"
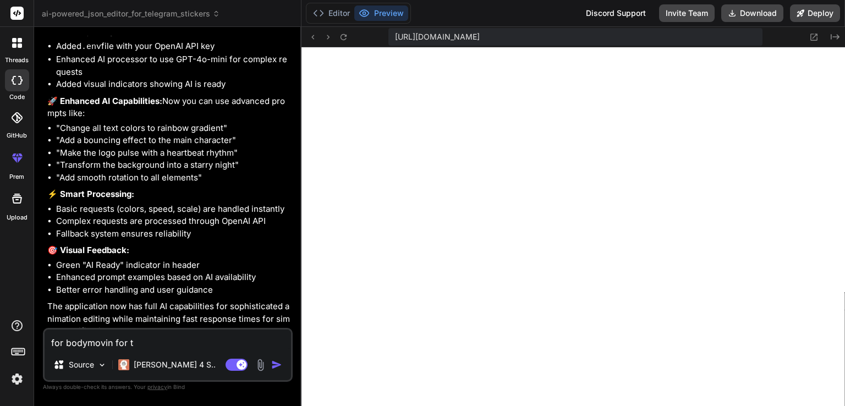
type textarea "for bodymovin for te"
type textarea "x"
type textarea "for bodymovin for tel"
type textarea "x"
type textarea "for bodymovin for tele"
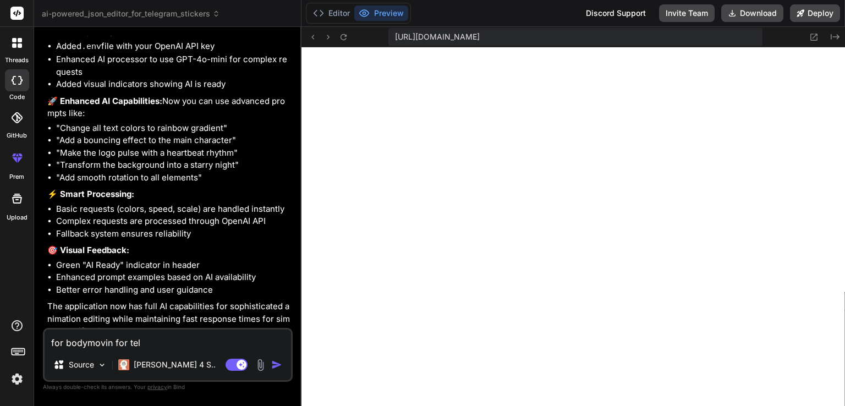
type textarea "x"
type textarea "for bodymovin for teleg"
type textarea "x"
type textarea "for bodymovin for telegr"
type textarea "x"
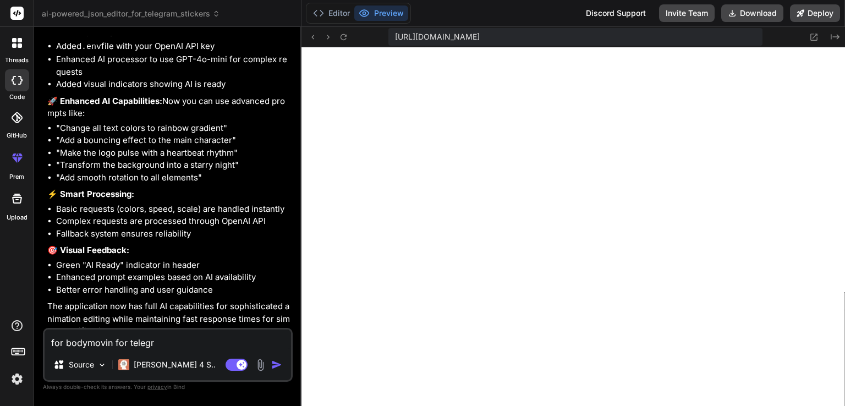
type textarea "for bodymovin for telegra"
type textarea "x"
type textarea "for bodymovin for telegram"
type textarea "x"
type textarea "for bodymovin for telegram"
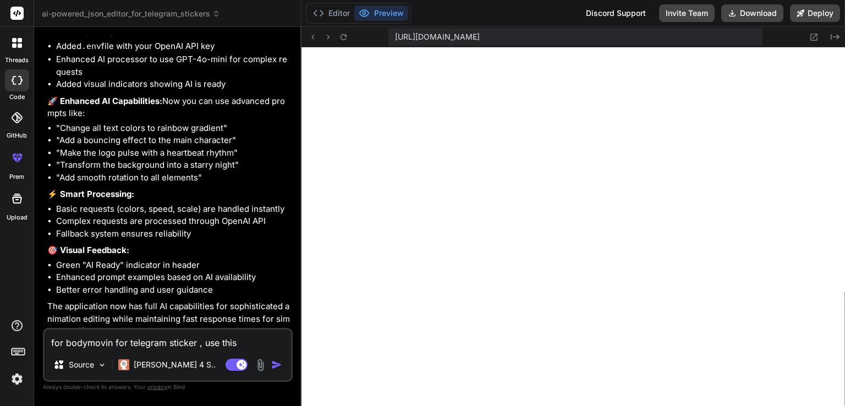
paste textarea "https://github.com/TelegramMessenger/bodymovin-extension.git"
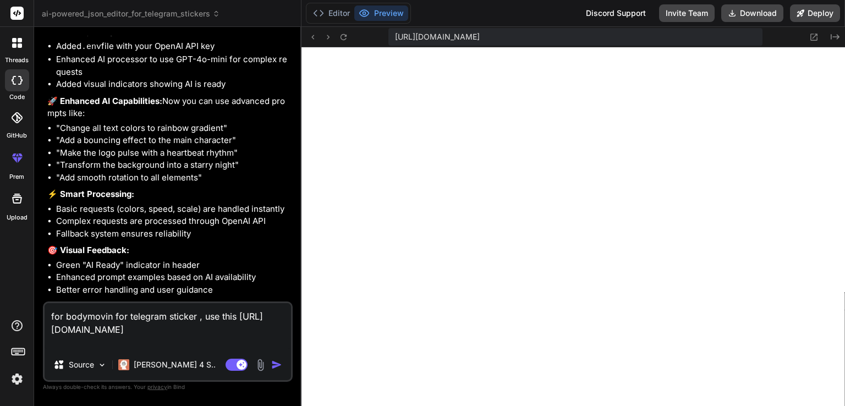
click at [248, 317] on textarea "for bodymovin for telegram sticker , use this https://github.com/TelegramMessen…" at bounding box center [168, 326] width 246 height 46
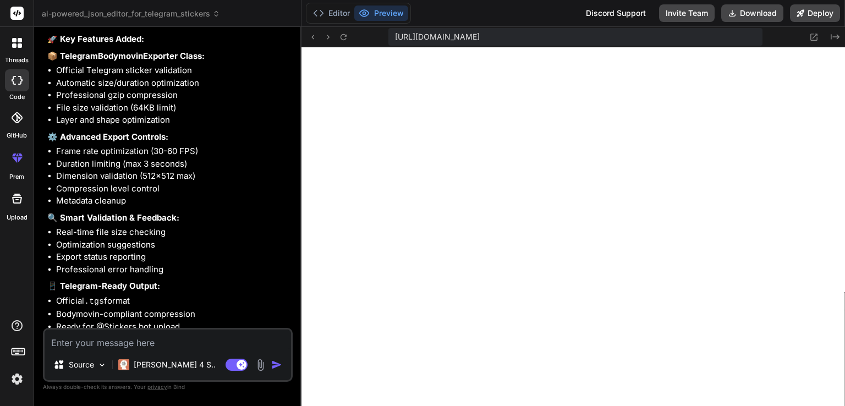
scroll to position [2984, 0]
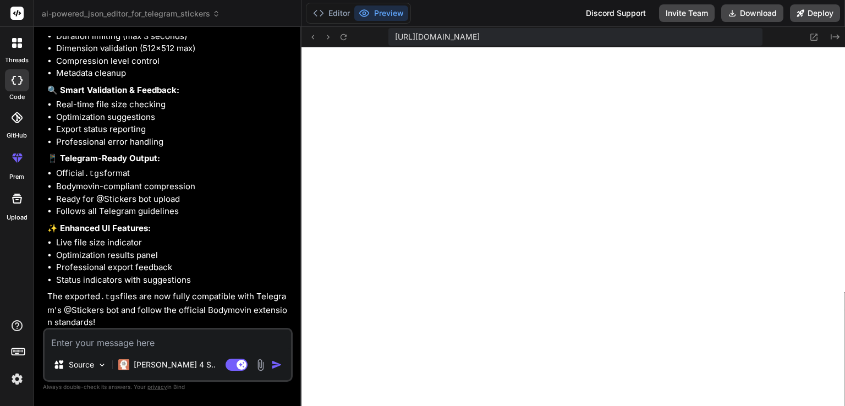
click at [154, 342] on textarea at bounding box center [168, 340] width 246 height 20
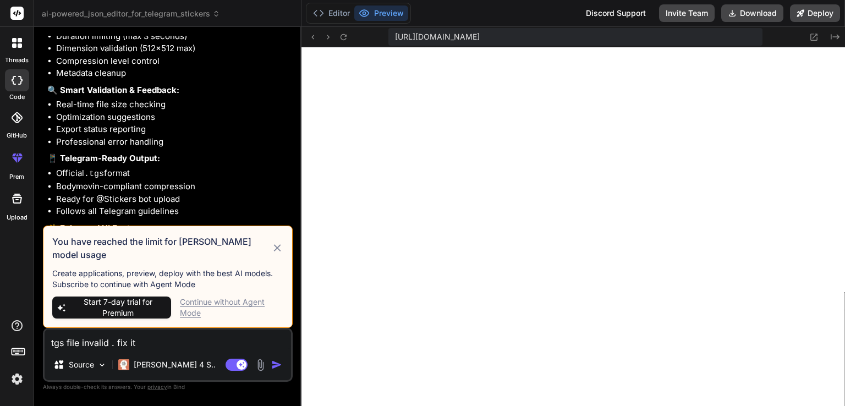
click at [145, 307] on span "Start 7-day trial for Premium" at bounding box center [117, 308] width 97 height 22
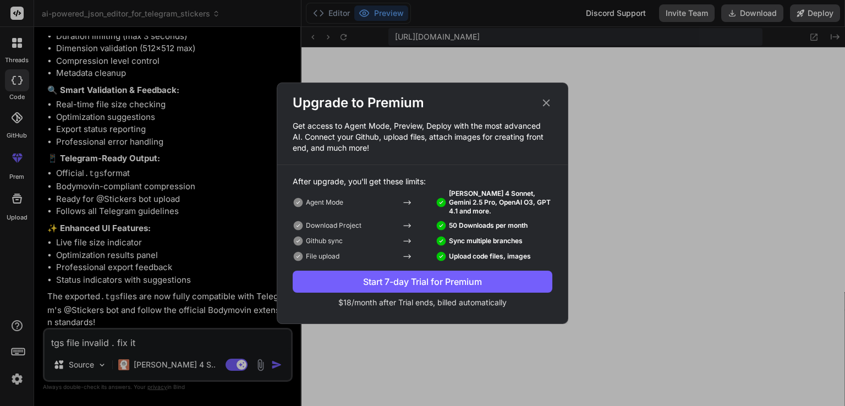
click at [359, 286] on div "Start 7-day Trial for Premium" at bounding box center [423, 281] width 260 height 13
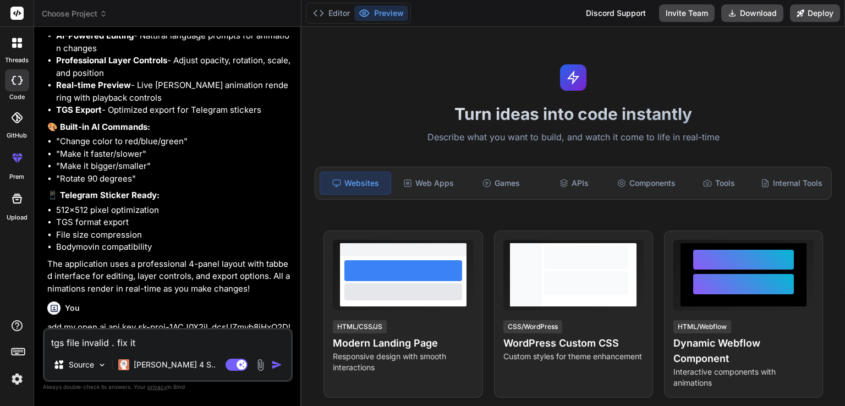
scroll to position [1726, 0]
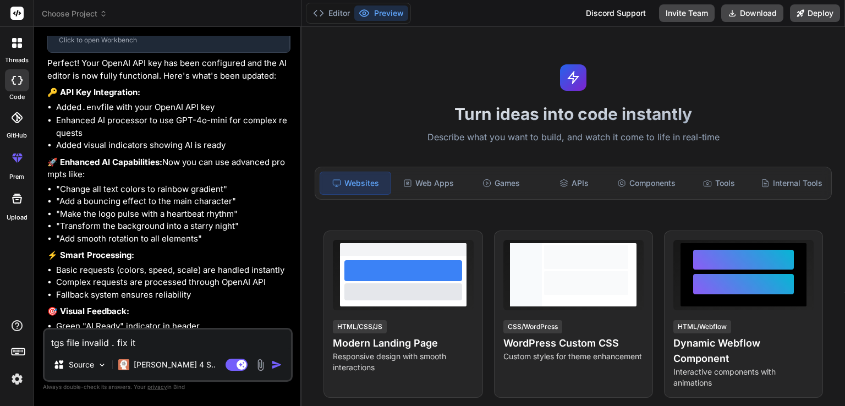
type textarea "x"
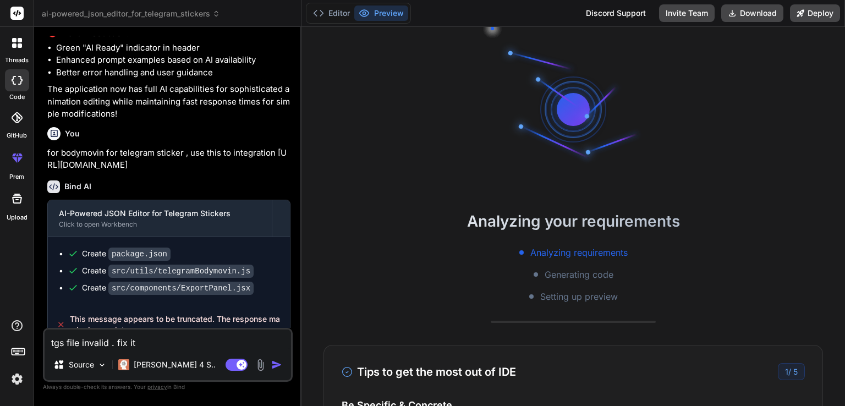
scroll to position [2404, 0]
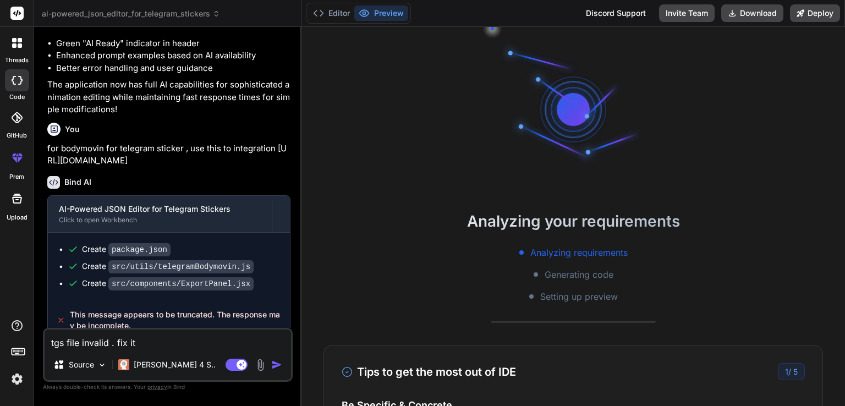
drag, startPoint x: 128, startPoint y: 342, endPoint x: 42, endPoint y: 319, distance: 89.4
click at [42, 319] on div "Bind AI Web Search Created with Pixso. Code Generator You hello Bind AI Hello! …" at bounding box center [167, 216] width 267 height 379
type textarea "x"
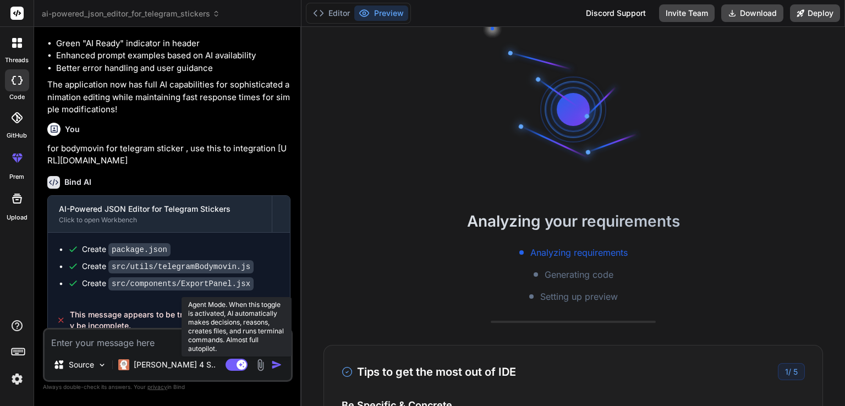
click at [239, 368] on rect at bounding box center [242, 365] width 10 height 10
type textarea "x"
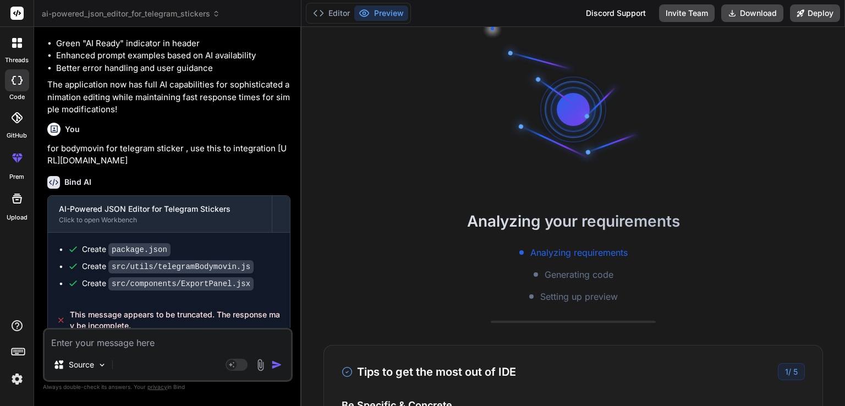
click at [129, 346] on textarea at bounding box center [168, 340] width 246 height 20
type textarea "t"
type textarea "x"
type textarea "tg"
type textarea "x"
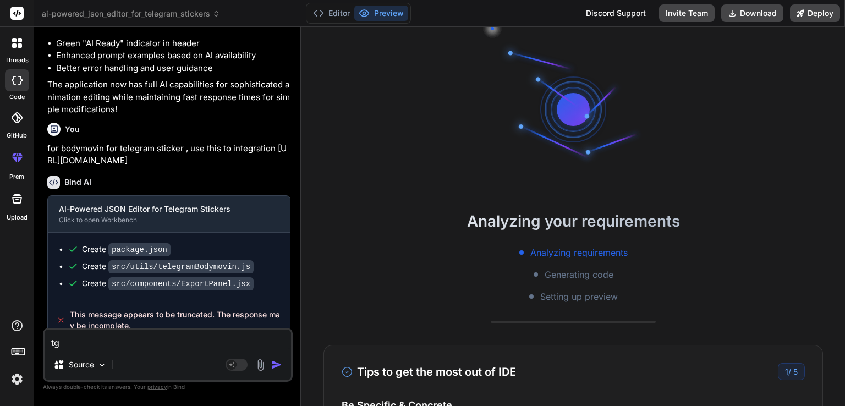
type textarea "tgs"
type textarea "x"
type textarea "tgs"
type textarea "x"
type textarea "tgs f"
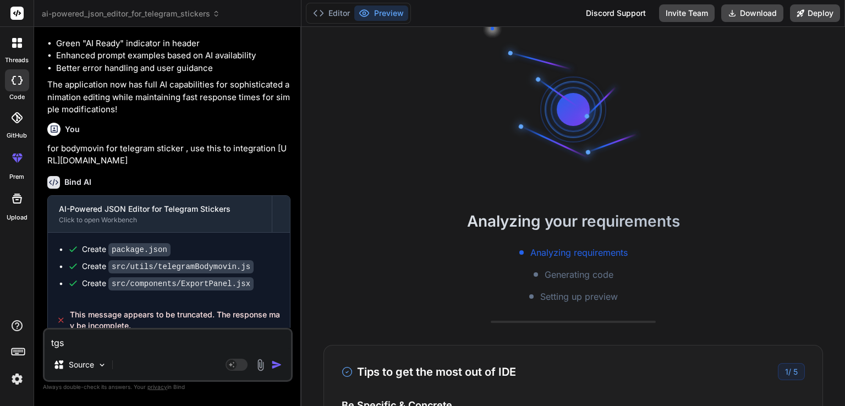
type textarea "x"
type textarea "tgs"
type textarea "x"
type textarea "tgs e"
type textarea "x"
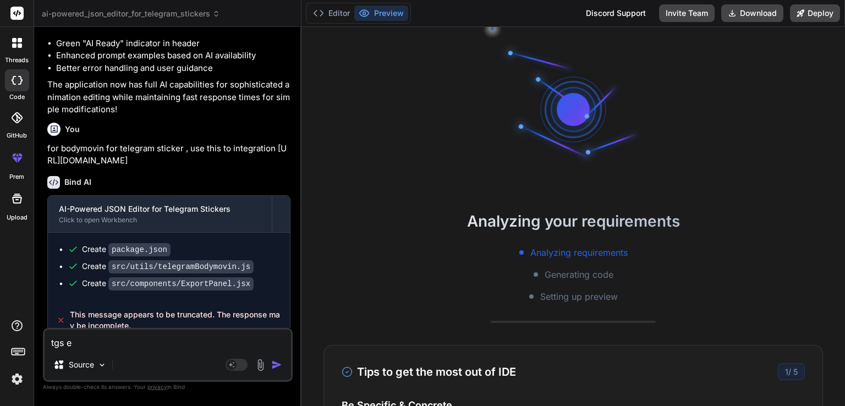
type textarea "tgs ex"
type textarea "x"
type textarea "tgs exp"
type textarea "x"
type textarea "tgs expo"
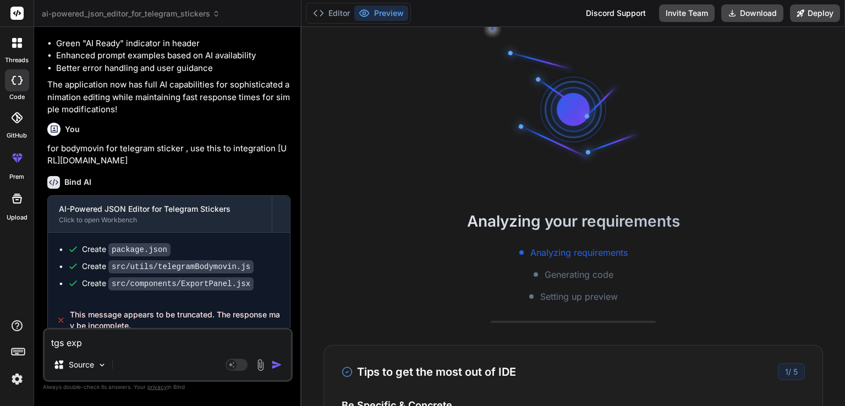
type textarea "x"
type textarea "tgs expor"
type textarea "x"
type textarea "tgs export"
type textarea "x"
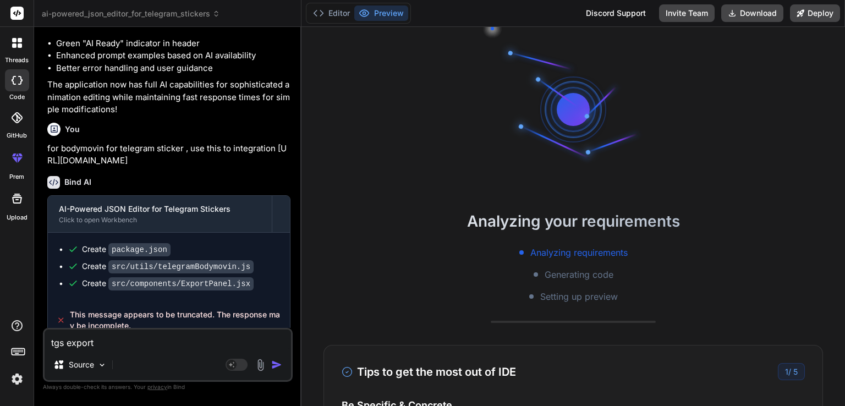
type textarea "tgs export"
type textarea "x"
type textarea "tgs export i"
type textarea "x"
type textarea "tgs export in"
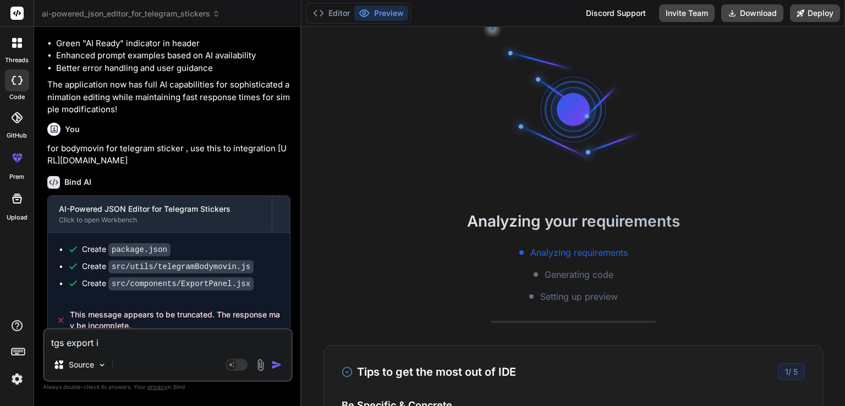
type textarea "x"
type textarea "tgs export inv"
type textarea "x"
type textarea "tgs export inva"
type textarea "x"
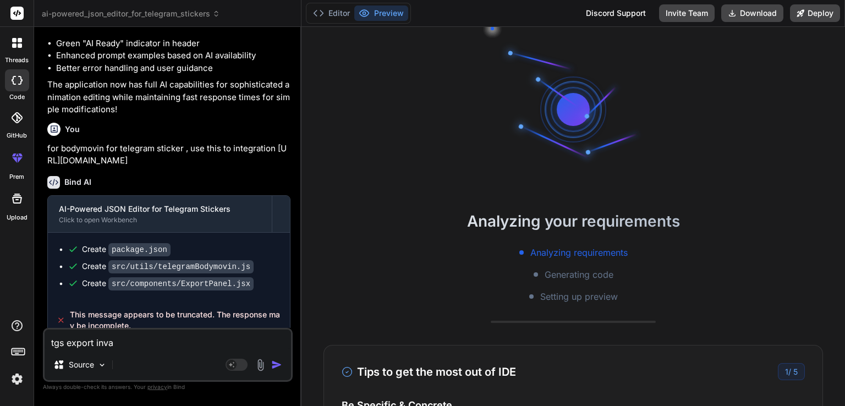
type textarea "tgs export inval"
type textarea "x"
type textarea "tgs export invali"
type textarea "x"
type textarea "tgs export invalid"
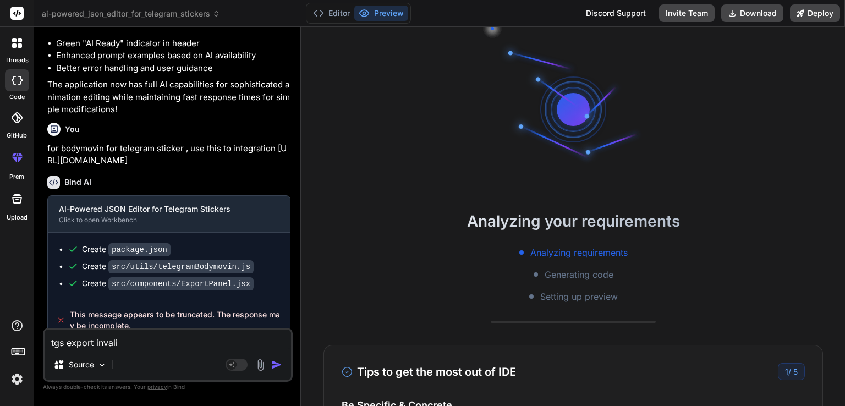
type textarea "x"
type textarea "tgs export invalid'"
type textarea "x"
type textarea "tgs export invalid"
type textarea "x"
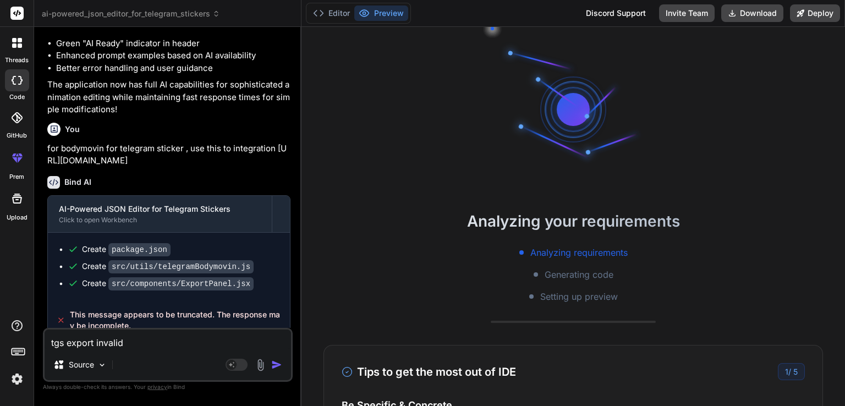
type textarea "tgs export invalid."
type textarea "x"
type textarea "tgs export invalid."
type textarea "x"
type textarea "tgs export invalid. f"
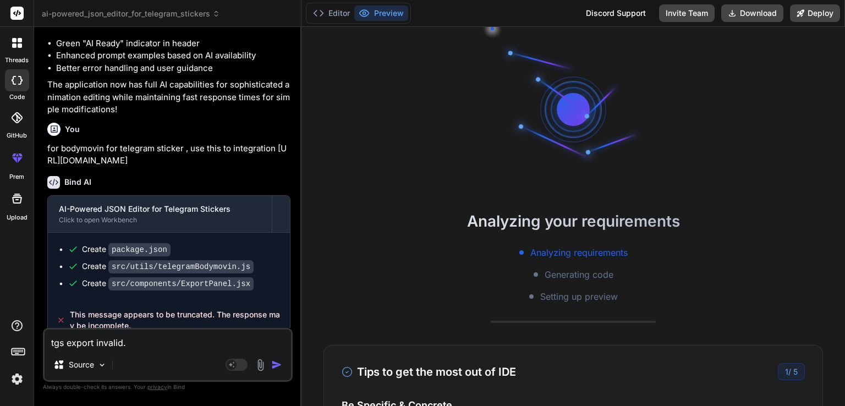
type textarea "x"
type textarea "tgs export invalid. fi"
type textarea "x"
type textarea "tgs export invalid. fix"
type textarea "x"
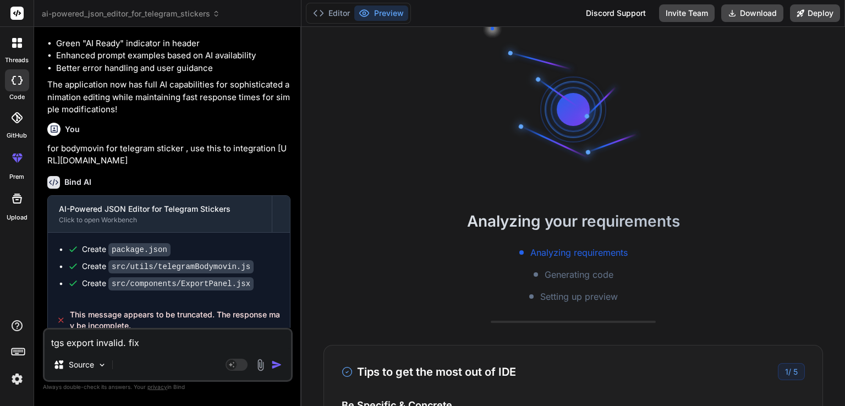
type textarea "tgs export invalid. fix"
type textarea "x"
type textarea "tgs export invalid. fix i"
type textarea "x"
type textarea "tgs export invalid. fix it"
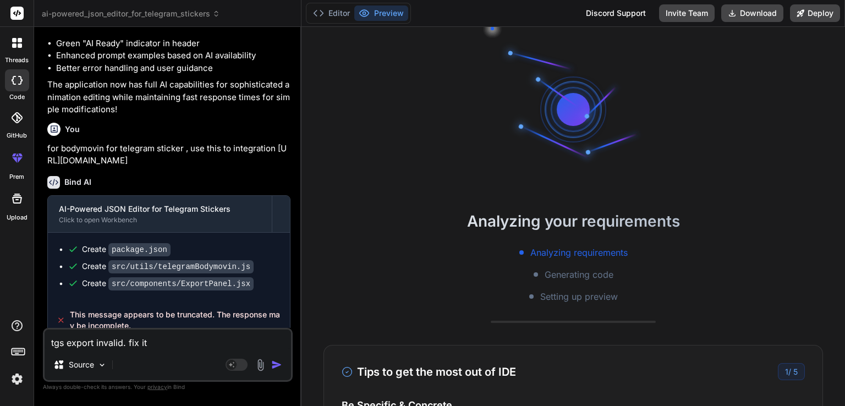
type textarea "x"
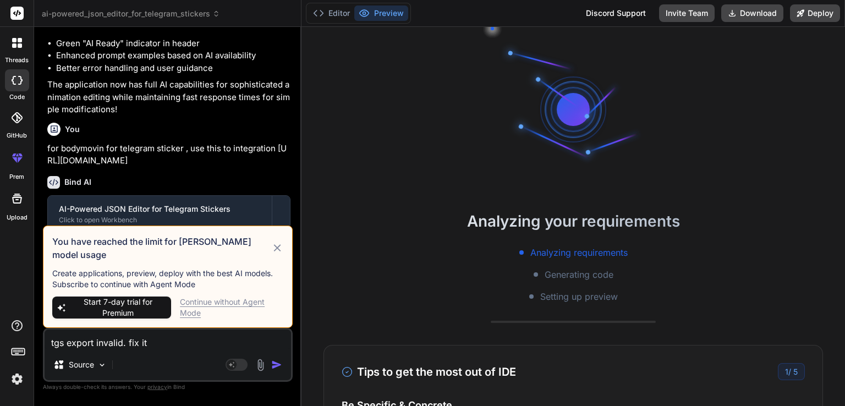
type textarea "tgs export invalid. fix it"
click at [198, 306] on div "Continue without Agent Mode" at bounding box center [231, 308] width 103 height 22
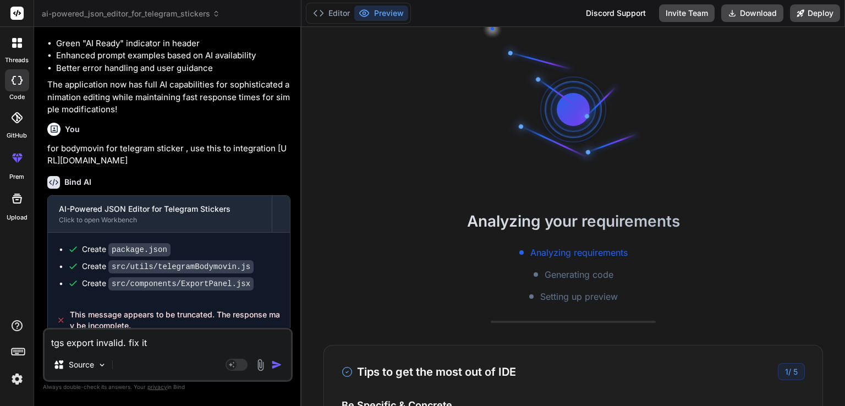
click at [277, 366] on img "button" at bounding box center [276, 364] width 11 height 11
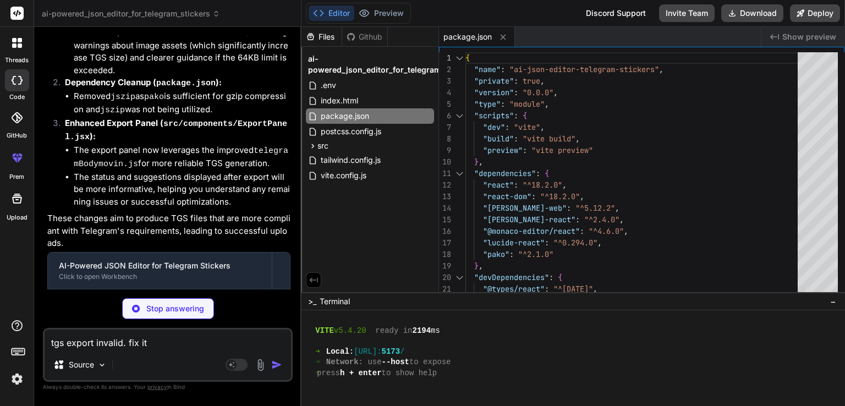
scroll to position [3116, 0]
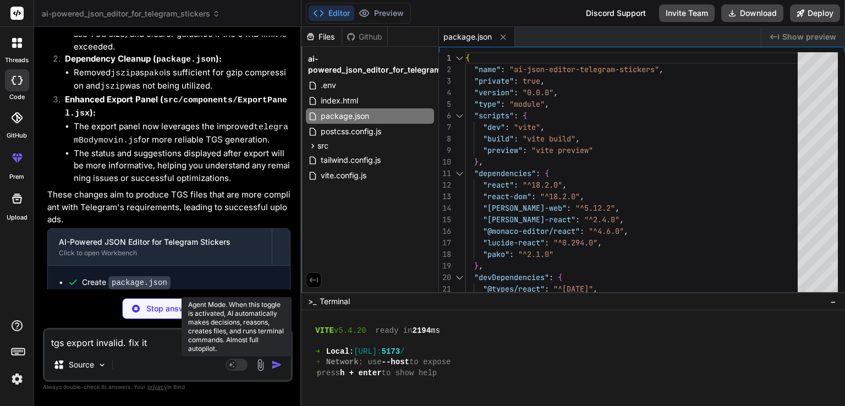
type textarea "x"
type textarea "// Export singleton instance export const telegramExporter = new TelegramBodymo…"
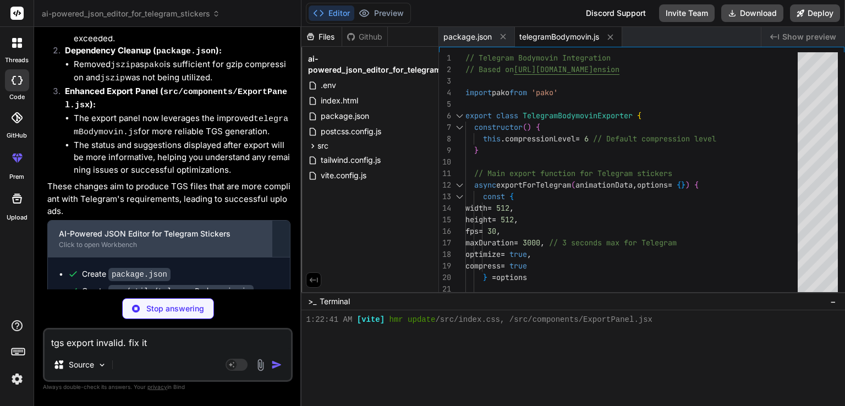
scroll to position [3133, 0]
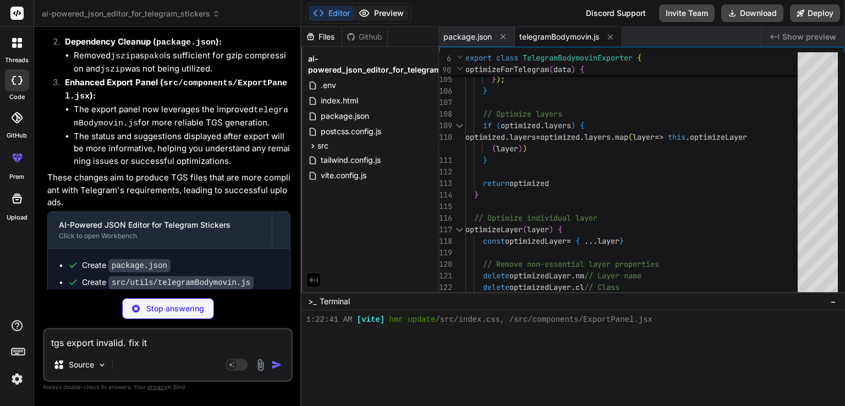
click at [385, 16] on button "Preview" at bounding box center [381, 13] width 54 height 15
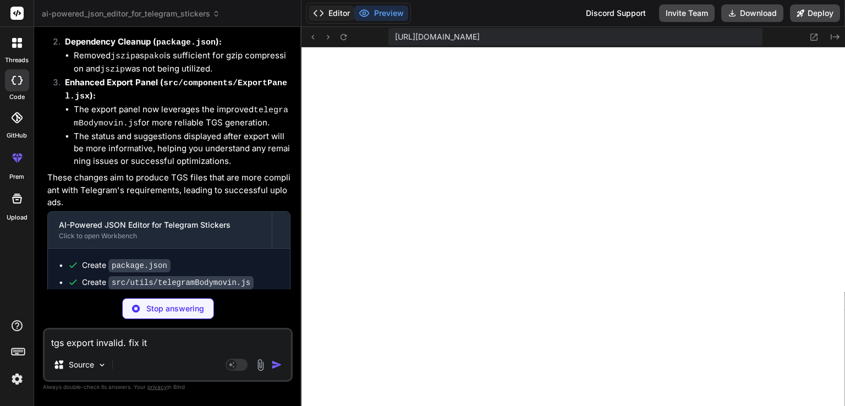
click at [340, 16] on button "Editor" at bounding box center [332, 13] width 46 height 15
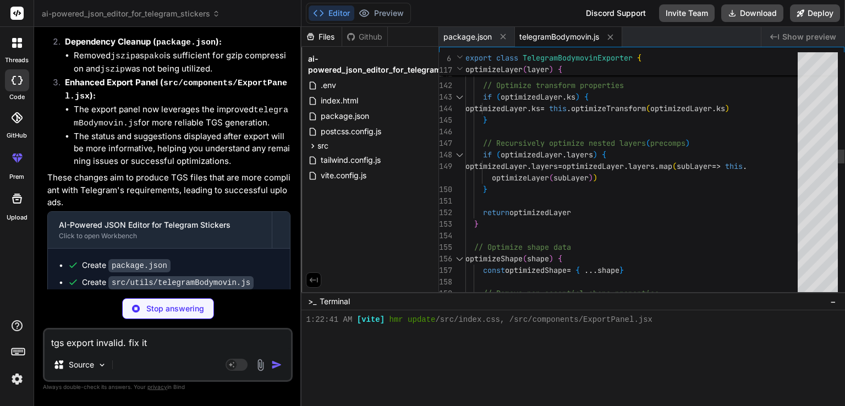
type textarea "x"
type textarea "</p> </div> </div> </div> ) } export default ExportPanel"
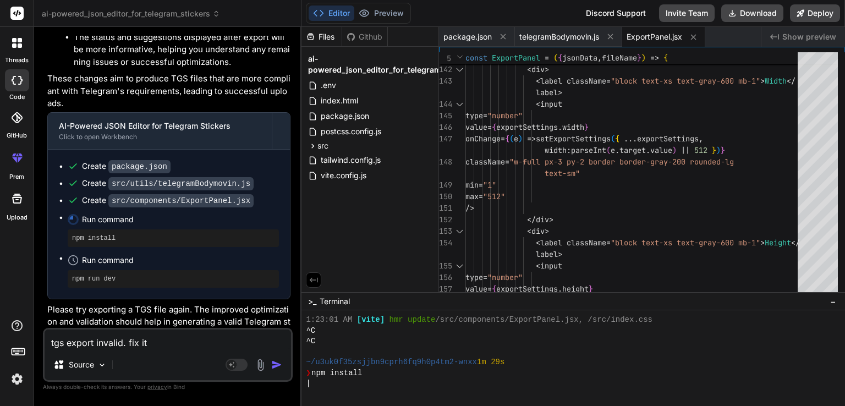
scroll to position [348, 0]
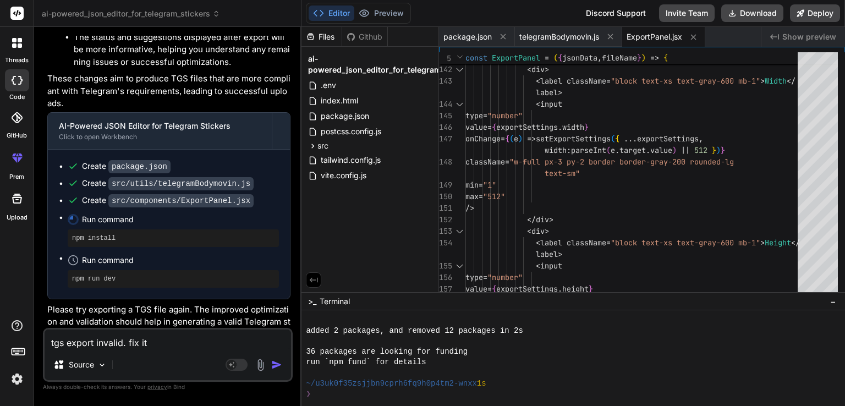
type textarea "x"
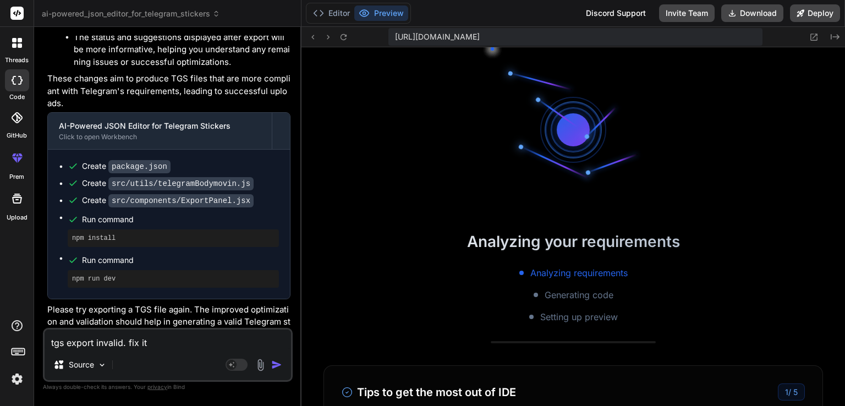
scroll to position [591, 0]
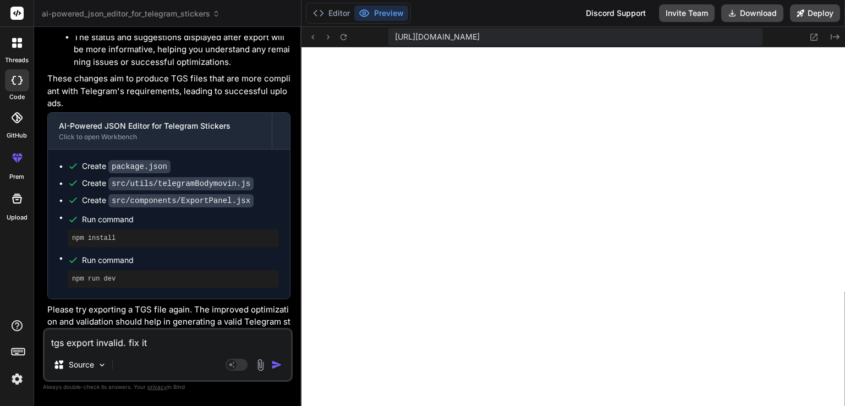
click at [97, 342] on textarea "tgs export invalid. fix it" at bounding box center [168, 340] width 246 height 20
type textarea "a"
type textarea "x"
type textarea "ad"
type textarea "x"
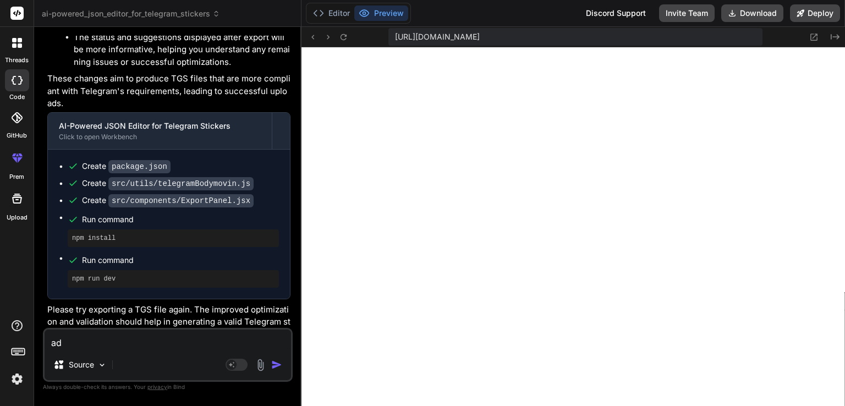
type textarea "add"
type textarea "x"
type textarea "add"
type textarea "x"
type textarea "add u"
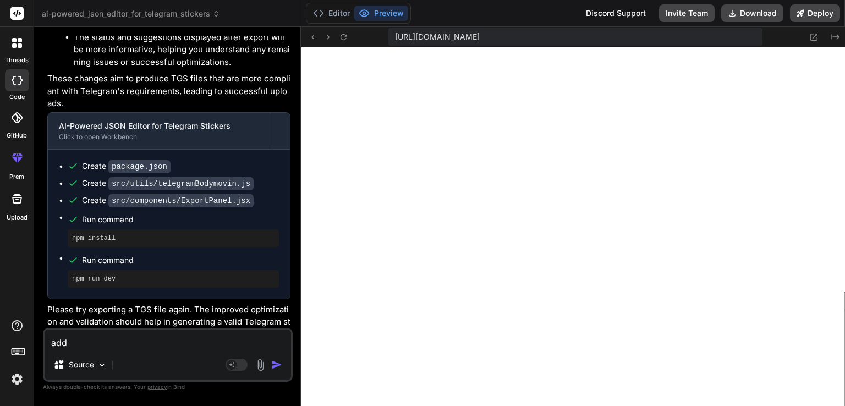
type textarea "x"
type textarea "add un"
type textarea "x"
type textarea "add und"
type textarea "x"
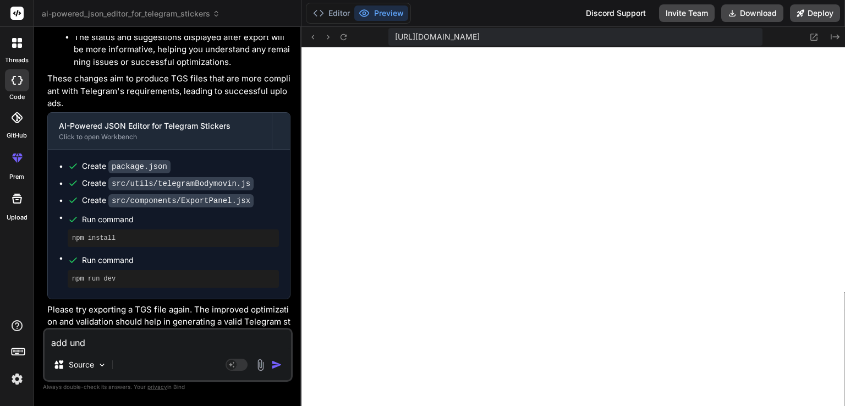
type textarea "add undo"
type textarea "x"
type textarea "add undo"
type textarea "x"
type textarea "add undo a"
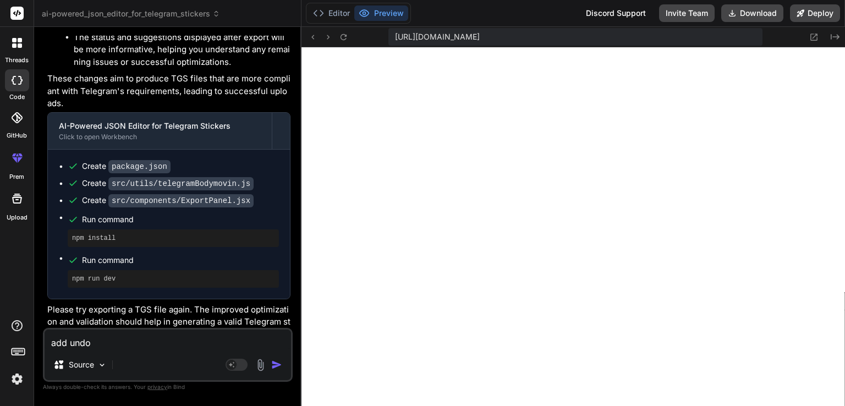
type textarea "x"
type textarea "add undo an"
type textarea "x"
type textarea "add undo and"
type textarea "x"
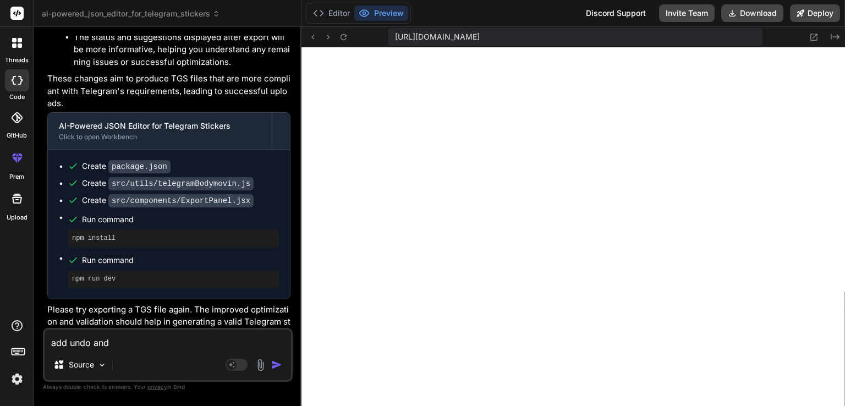
type textarea "add undo and"
type textarea "x"
type textarea "add undo and r"
type textarea "x"
type textarea "add undo and re"
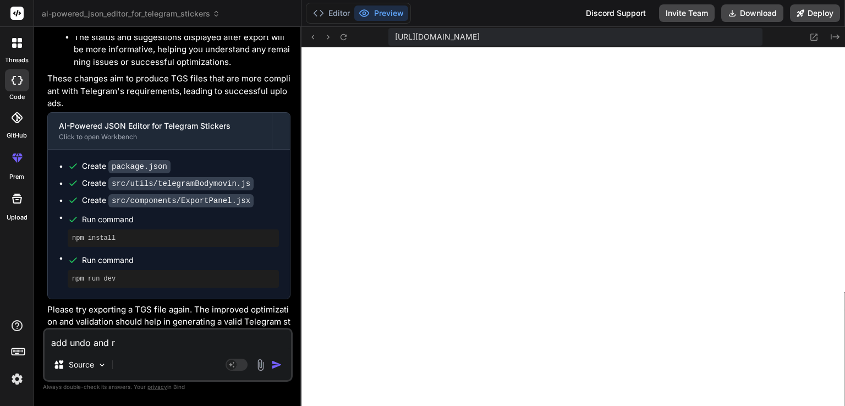
type textarea "x"
type textarea "add undo and red"
type textarea "x"
type textarea "add undo and redo"
type textarea "x"
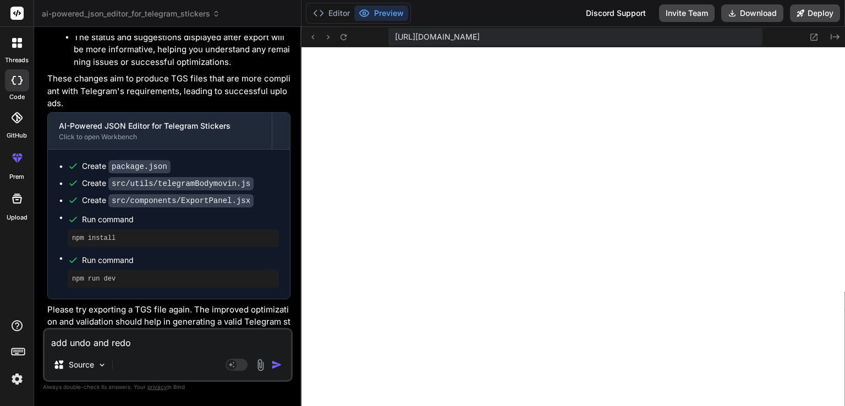
type textarea "add undo and redo"
type textarea "x"
type textarea "add undo and redo e"
type textarea "x"
type textarea "add undo and redo ed"
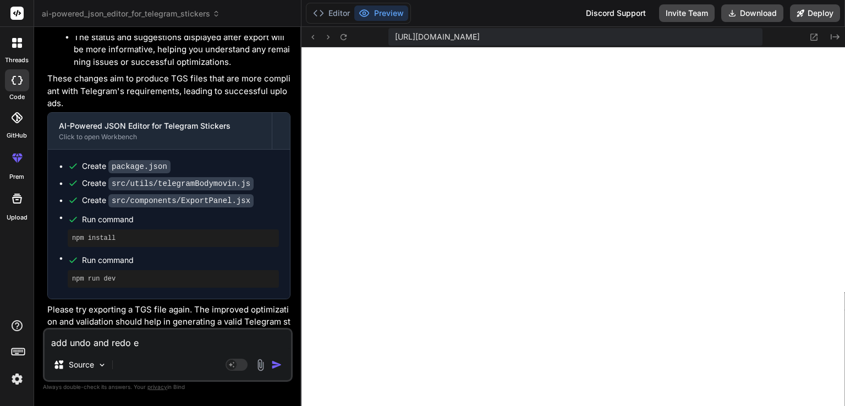
type textarea "x"
type textarea "add undo and redo edi"
type textarea "x"
type textarea "add undo and redo edit"
type textarea "x"
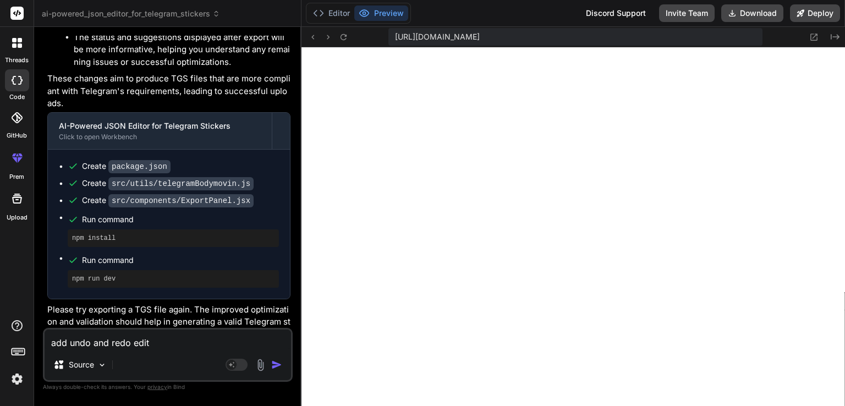
type textarea "add undo and redo editi"
type textarea "x"
type textarea "add undo and redo editin"
type textarea "x"
type textarea "add undo and redo editi"
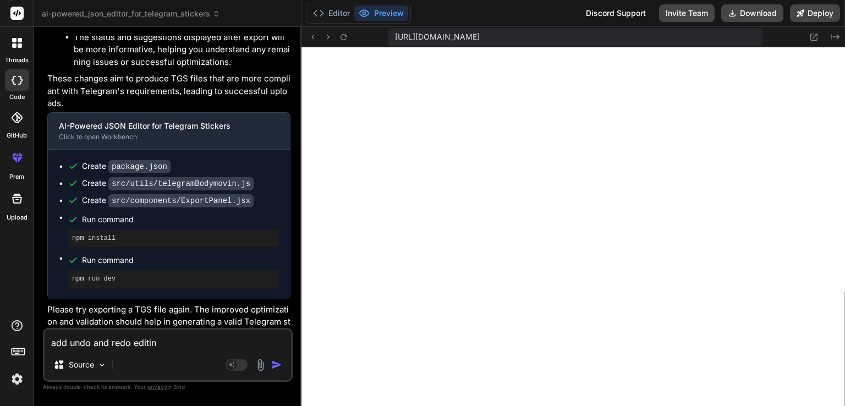
type textarea "x"
type textarea "add undo and redo edit"
type textarea "x"
type textarea "add undo and redo edi"
type textarea "x"
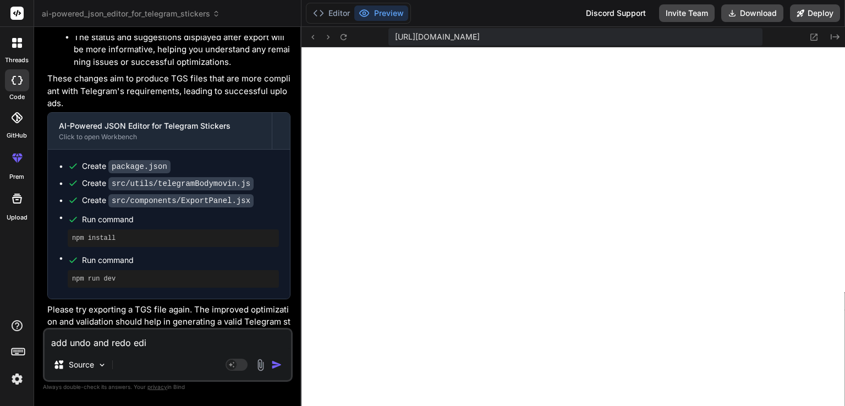
type textarea "add undo and redo ed"
type textarea "x"
type textarea "add undo and redo e"
type textarea "x"
type textarea "add undo and redo"
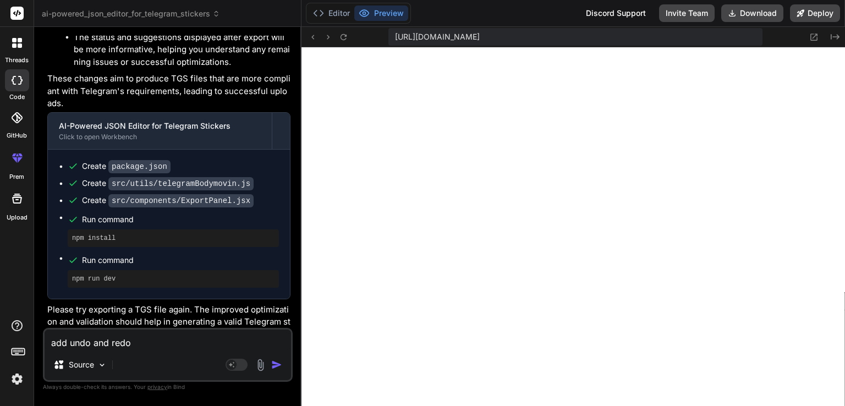
type textarea "x"
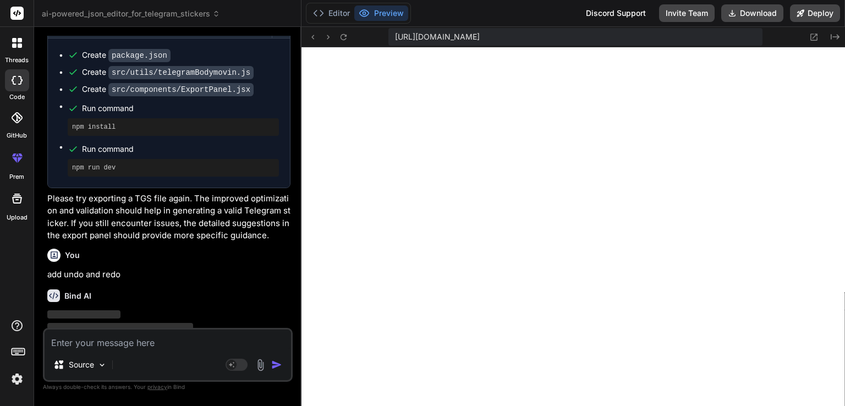
scroll to position [3347, 0]
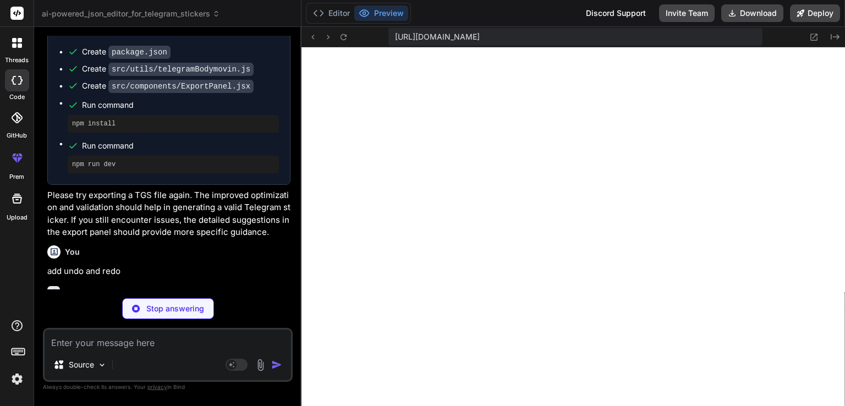
type textarea "x"
type textarea "</div> )} </div> </div> ) } export default App"
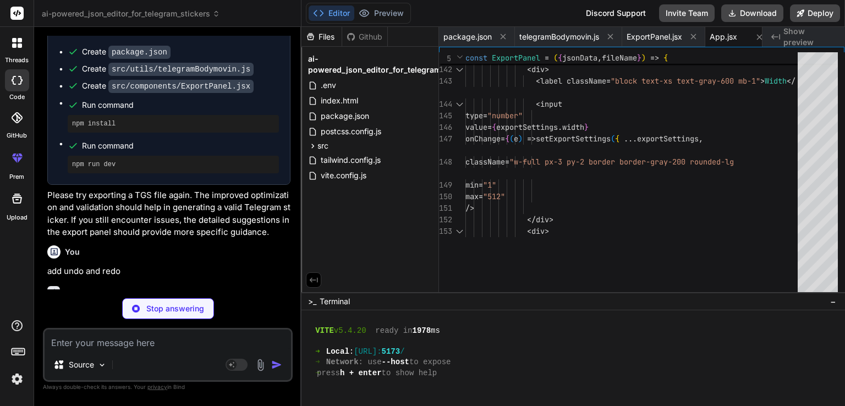
type textarea "x"
type textarea "</div> ) } export default JsonEditor"
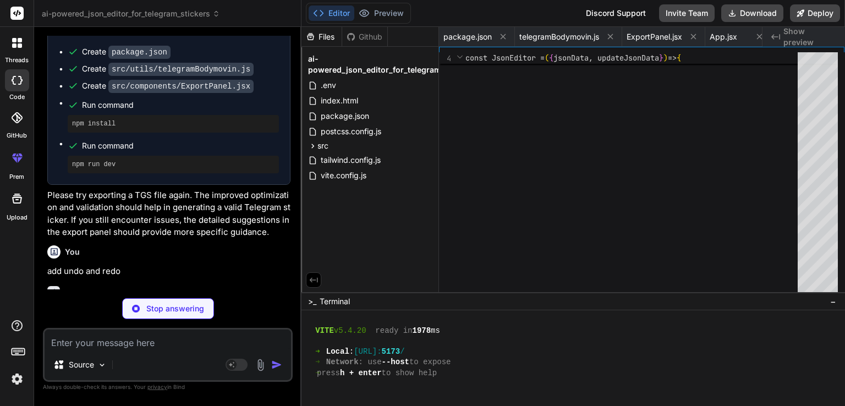
type textarea "x"
type textarea "export default LayerControls"
type textarea "x"
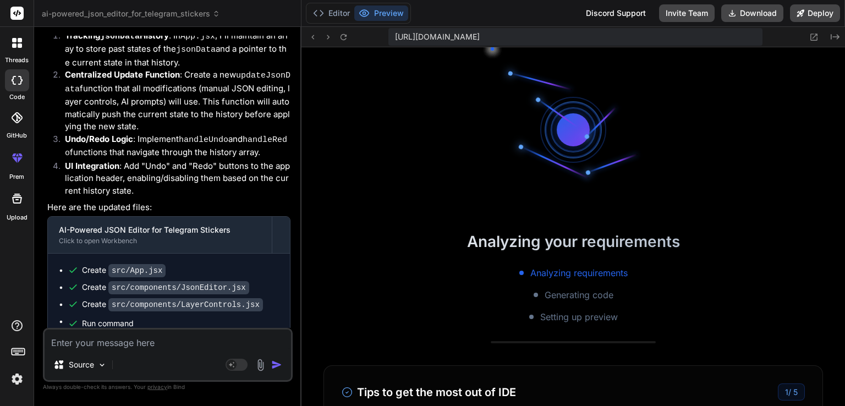
scroll to position [3747, 0]
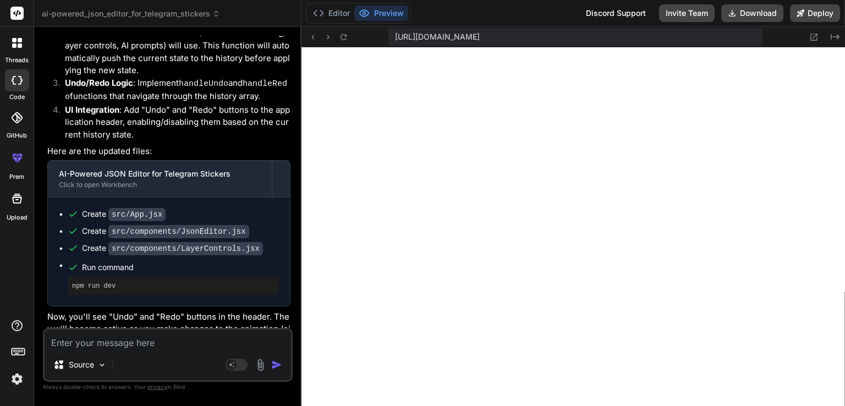
click at [174, 343] on textarea at bounding box center [168, 340] width 246 height 20
type textarea "r"
type textarea "x"
type textarea "re"
type textarea "x"
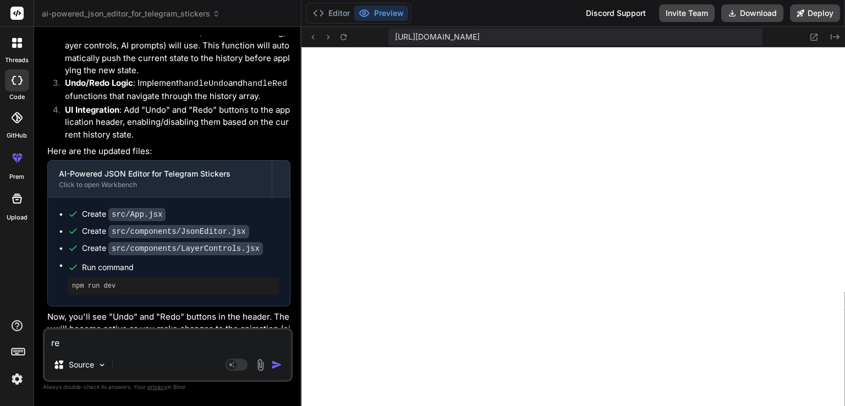
type textarea "red"
type textarea "x"
type textarea "redo"
type textarea "x"
type textarea "redo"
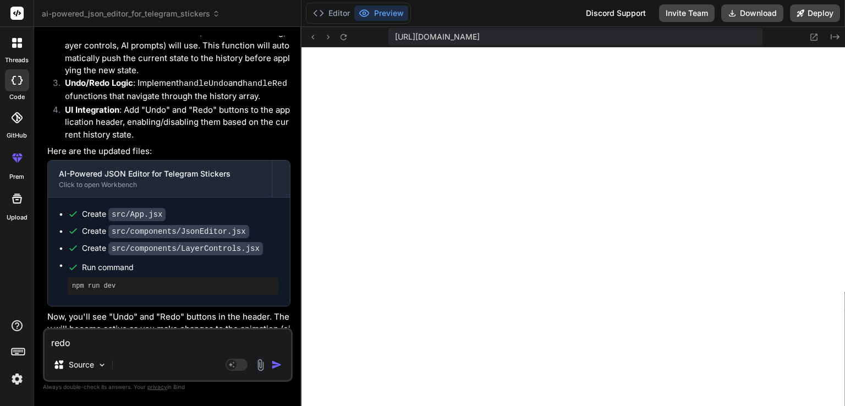
type textarea "x"
type textarea "redo n"
type textarea "x"
type textarea "redo no"
type textarea "x"
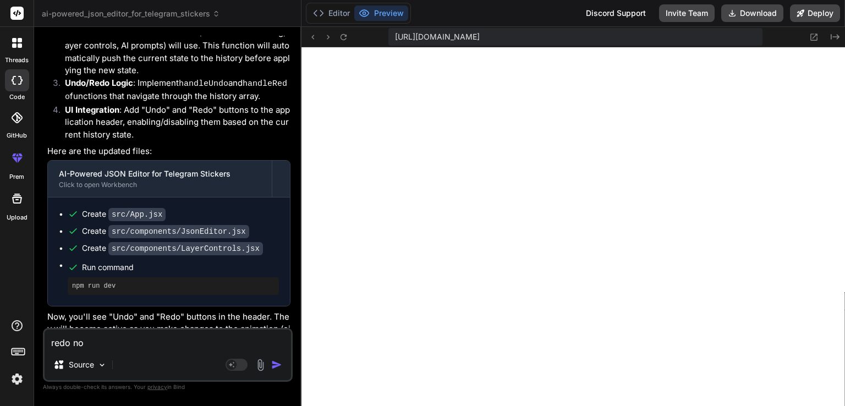
type textarea "redo not"
type textarea "x"
type textarea "redo no"
type textarea "x"
type textarea "redo n"
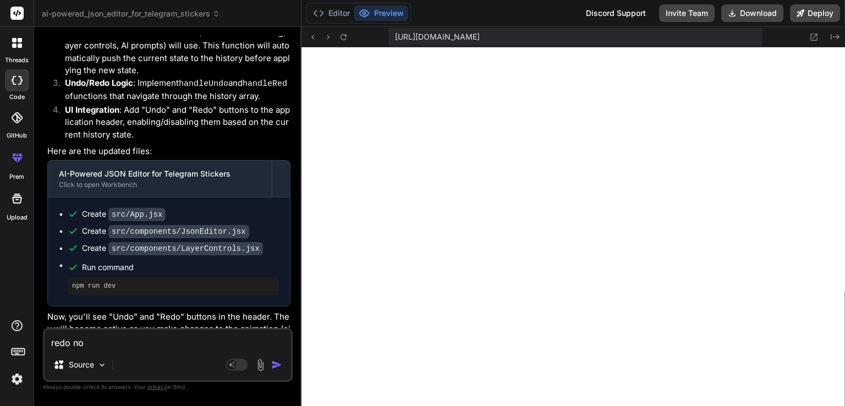
type textarea "x"
type textarea "redo"
type textarea "x"
type textarea "redo n"
type textarea "x"
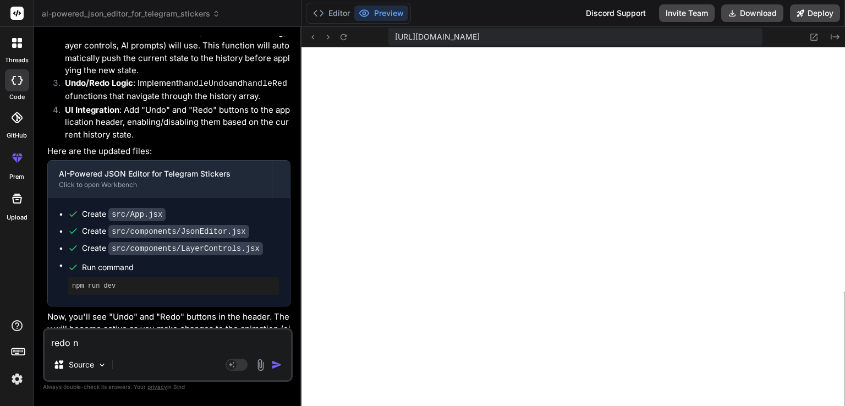
type textarea "redo no"
type textarea "x"
type textarea "redo not"
type textarea "x"
type textarea "redo not"
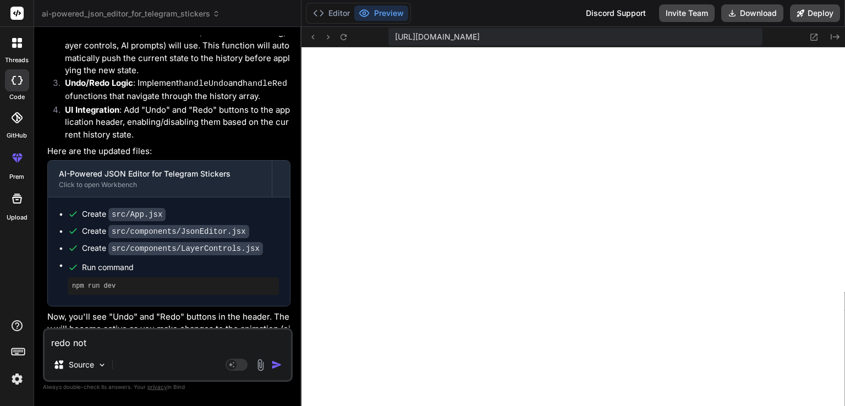
type textarea "x"
type textarea "redo not w"
type textarea "x"
type textarea "redo not wo"
type textarea "x"
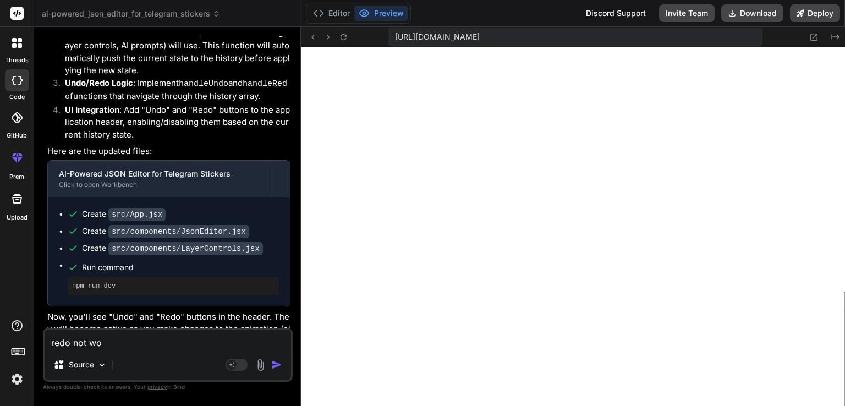
type textarea "redo not wor"
type textarea "x"
type textarea "redo not work"
type textarea "x"
type textarea "redo not worki"
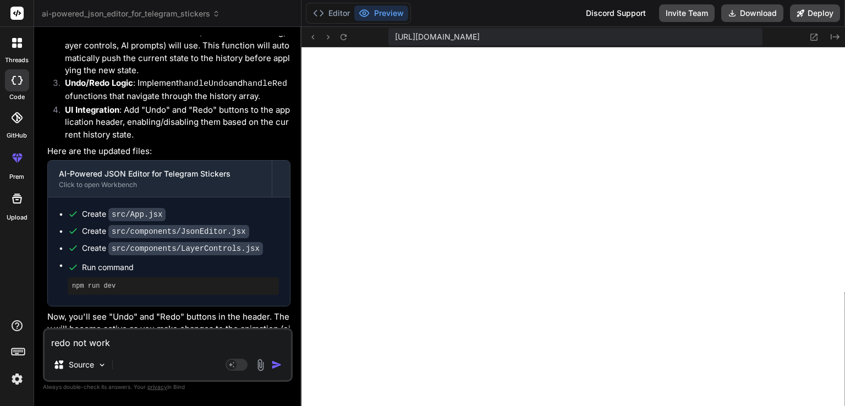
type textarea "x"
type textarea "redo not workin"
type textarea "x"
type textarea "redo not working"
type textarea "x"
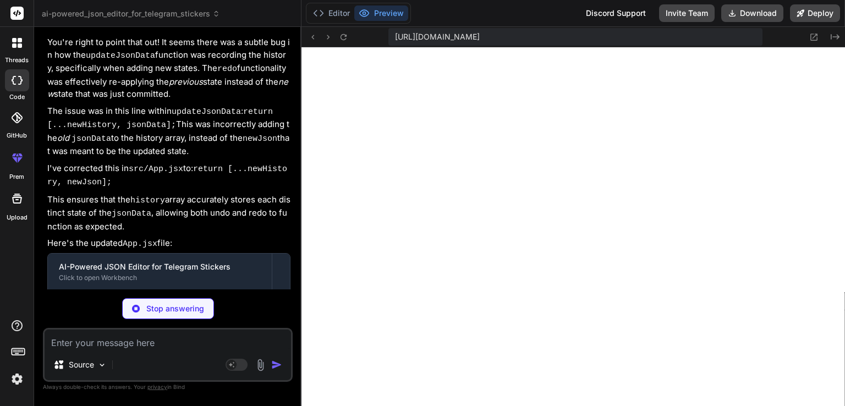
scroll to position [4140, 0]
type textarea "x"
type textarea "</div> )} </div> </div> ) } export default App"
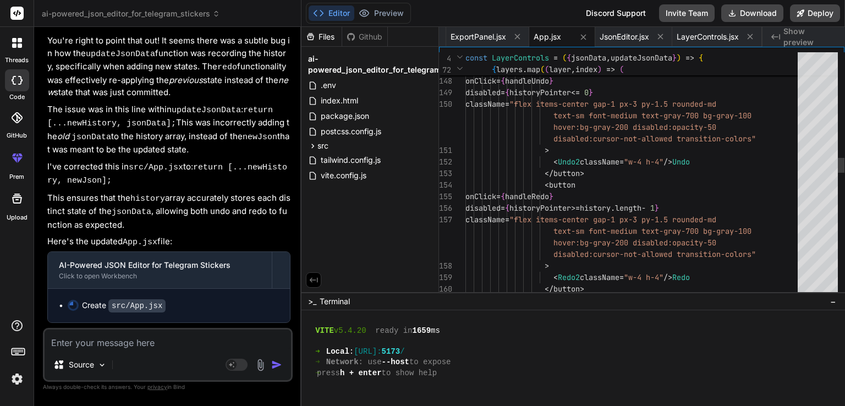
type textarea "x"
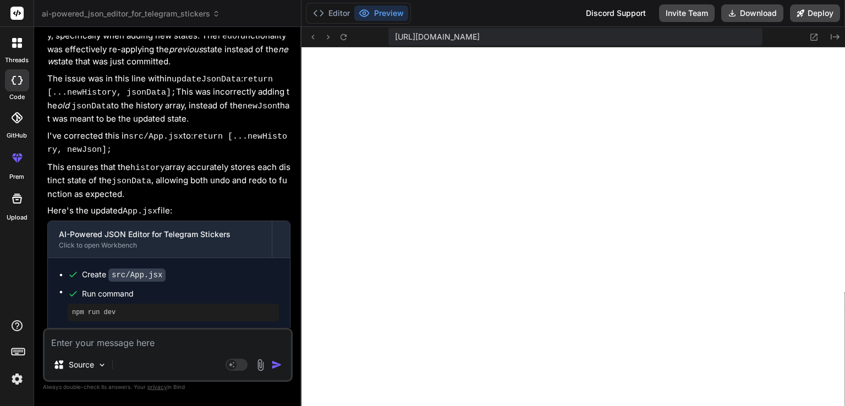
scroll to position [4173, 0]
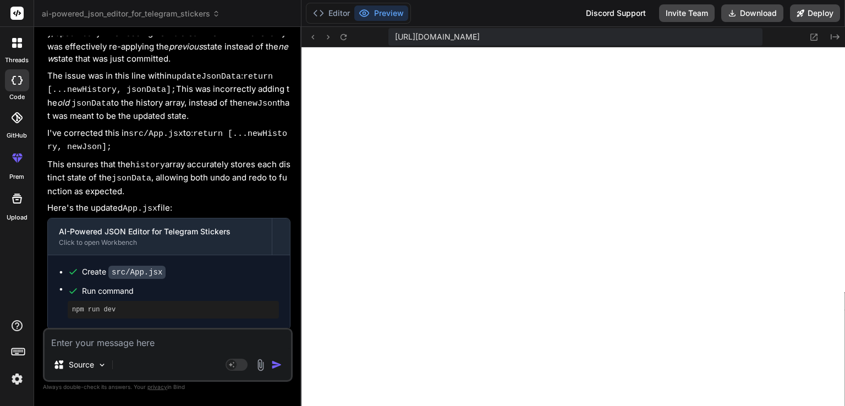
click at [143, 342] on textarea at bounding box center [168, 340] width 246 height 20
paste textarea "File size (133.3KB) exceeds Telegram's 64KB limit Current frame rate is 120 FPS…"
type textarea "File size (133.3KB) exceeds Telegram's 64KB limit Current frame rate is 120 FPS…"
type textarea "x"
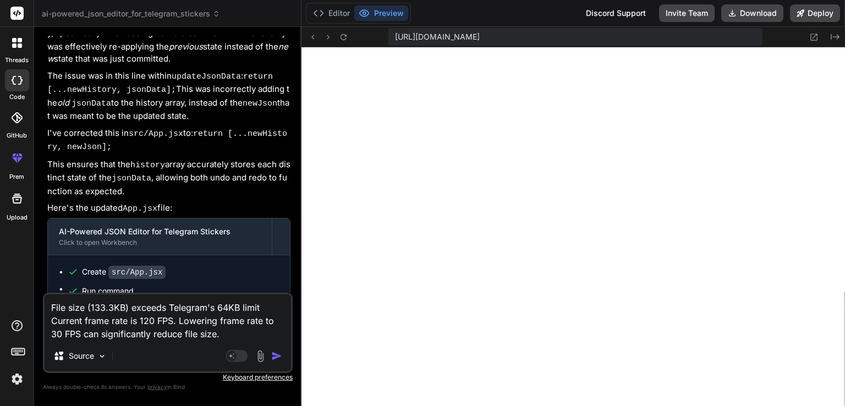
drag, startPoint x: 235, startPoint y: 333, endPoint x: 84, endPoint y: 333, distance: 151.9
click at [84, 333] on textarea "File size (133.3KB) exceeds Telegram's 64KB limit Current frame rate is 120 FPS…" at bounding box center [168, 317] width 246 height 46
type textarea "File size (133.3KB) exceeds Telegram's 64KB limit Current frame rate is 120 FPS…"
type textarea "x"
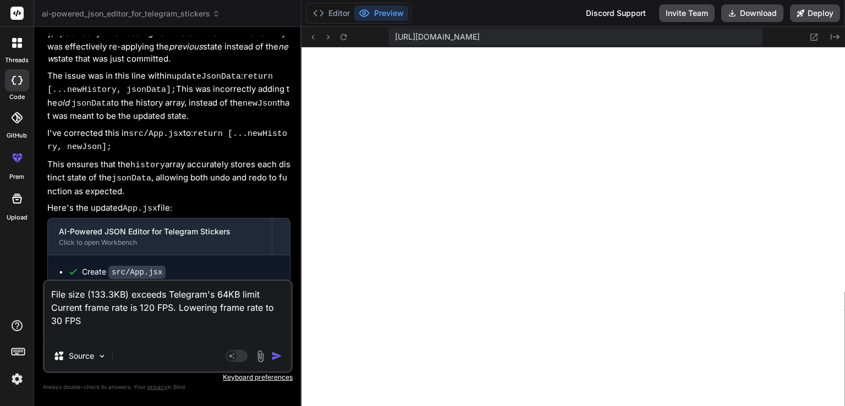
type textarea "File size (133.3KB) exceeds Telegram's 64KB limit Current frame rate is 120 FPS…"
type textarea "x"
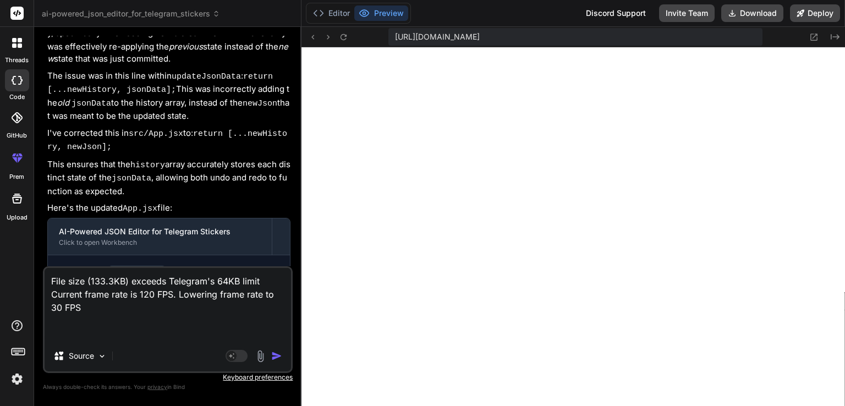
type textarea "File size (133.3KB) exceeds Telegram's 64KB limit Current frame rate is 120 FPS…"
type textarea "x"
type textarea "File size (133.3KB) exceeds Telegram's 64KB limit Current frame rate is 120 FPS…"
type textarea "x"
type textarea "File size (133.3KB) exceeds Telegram's 64KB limit Current frame rate is 120 FPS…"
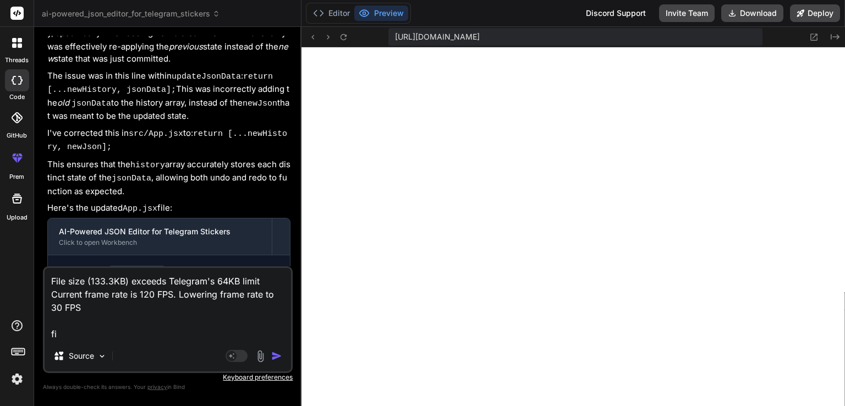
type textarea "x"
type textarea "File size (133.3KB) exceeds Telegram's 64KB limit Current frame rate is 120 FPS…"
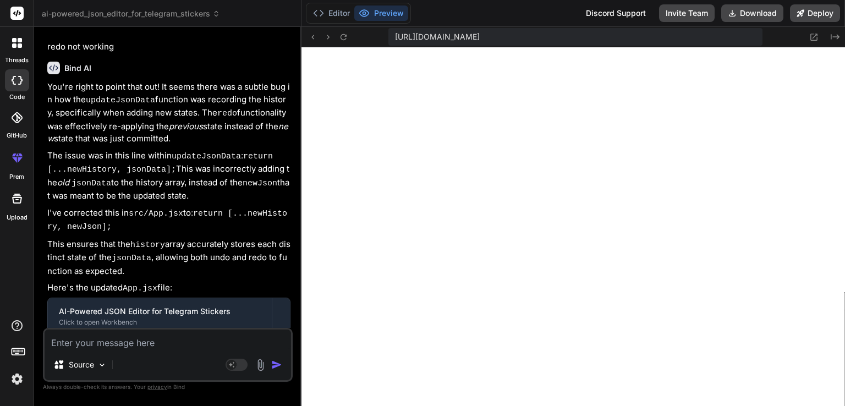
scroll to position [4092, 0]
click at [172, 346] on textarea at bounding box center [168, 340] width 246 height 20
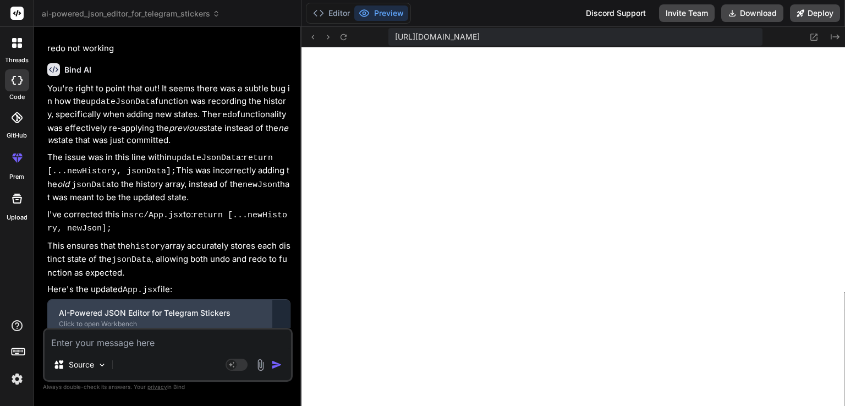
scroll to position [4312, 0]
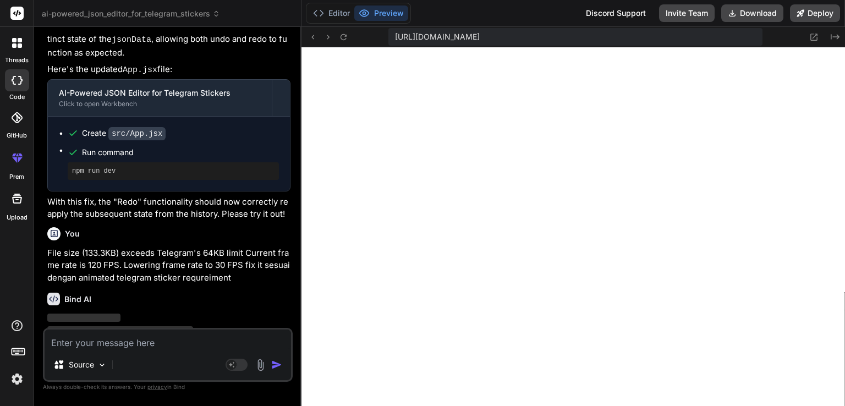
click at [183, 343] on textarea at bounding box center [168, 340] width 246 height 20
paste textarea "• Based on official Telegram Bodymovin extension • Automatic optimization for 6…"
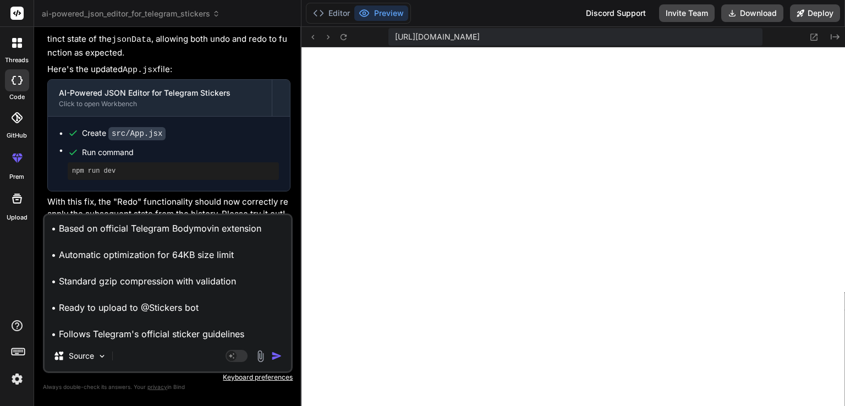
click at [279, 357] on img "button" at bounding box center [276, 355] width 11 height 11
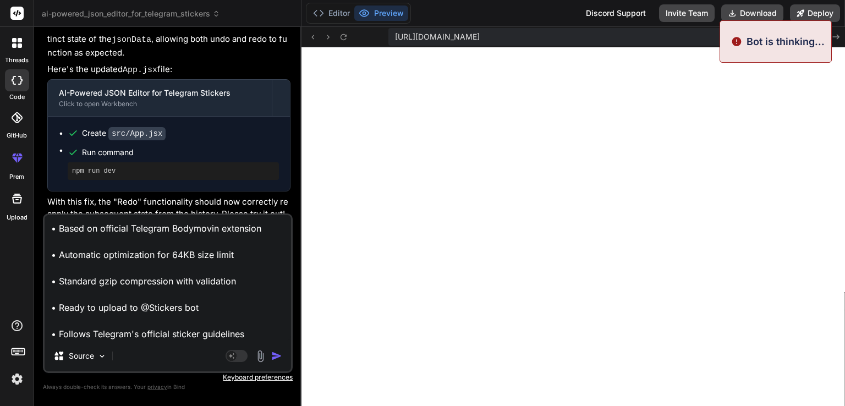
click at [187, 332] on textarea "• Based on official Telegram Bodymovin extension • Automatic optimization for 6…" at bounding box center [168, 277] width 246 height 125
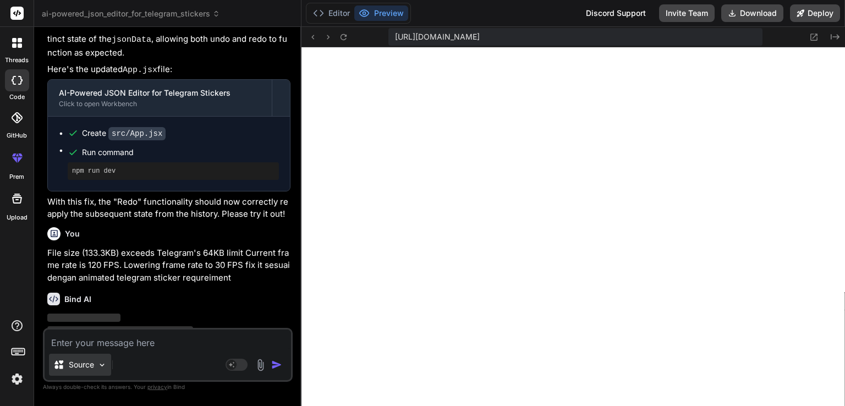
click at [100, 366] on img at bounding box center [101, 364] width 9 height 9
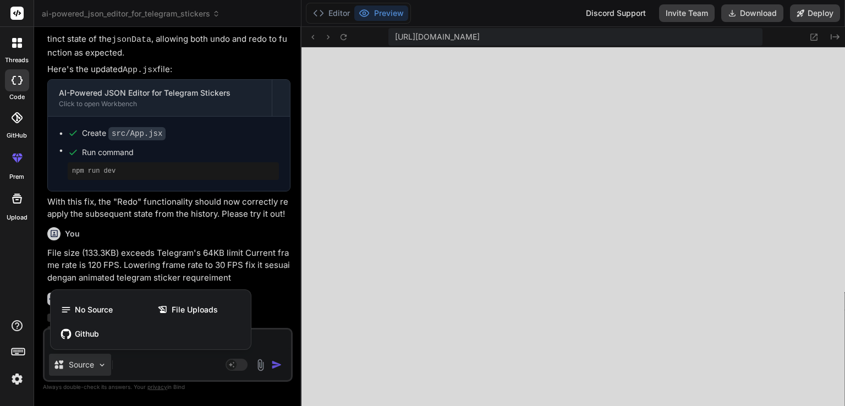
click at [147, 368] on div at bounding box center [422, 203] width 845 height 406
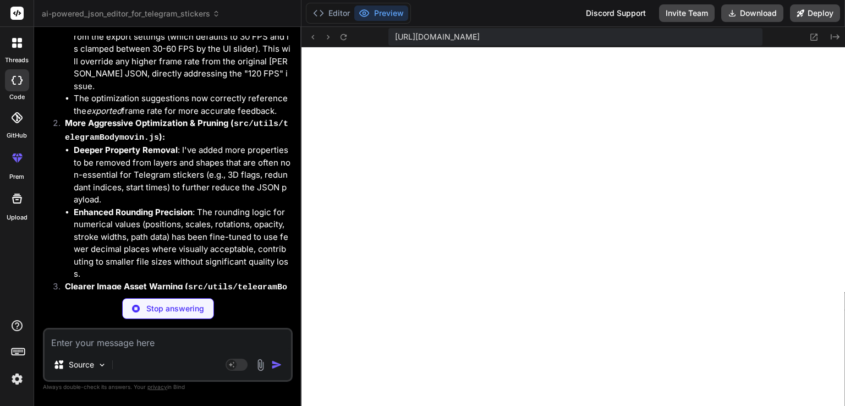
scroll to position [4954, 0]
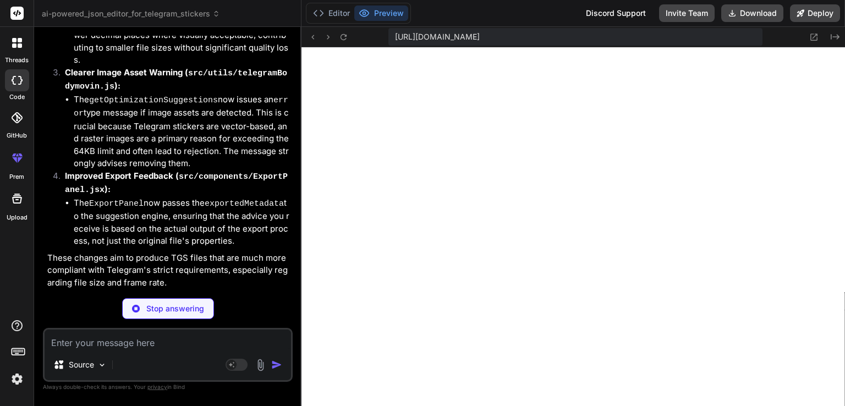
click at [192, 311] on p "Stop answering" at bounding box center [175, 308] width 58 height 11
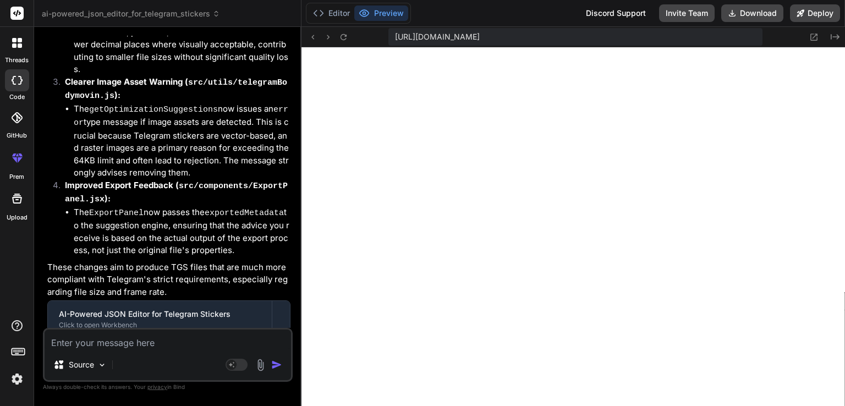
click at [187, 344] on textarea at bounding box center [168, 340] width 246 height 20
paste textarea "• Based on official Telegram Bodymovin extension • Automatic optimization for 6…"
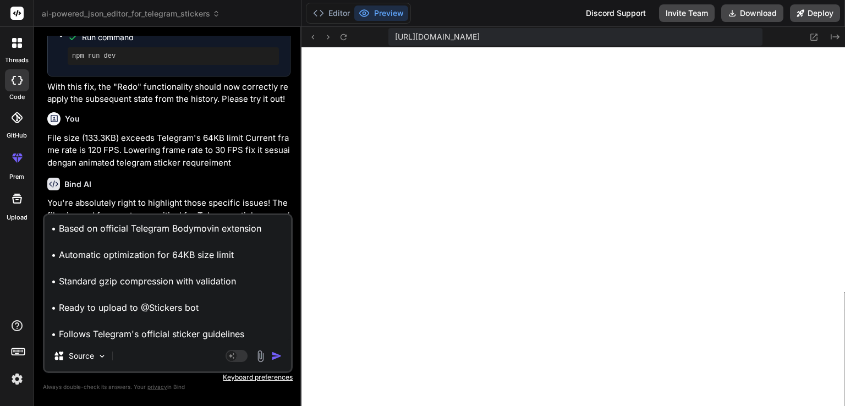
scroll to position [4459, 0]
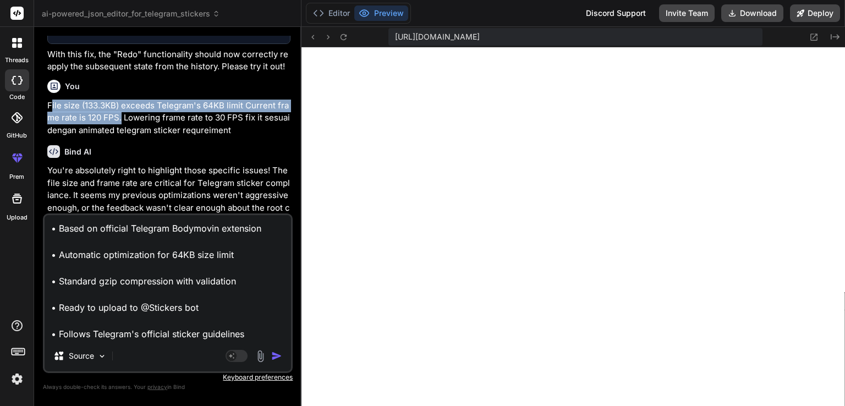
drag, startPoint x: 55, startPoint y: 72, endPoint x: 122, endPoint y: 85, distance: 68.5
click at [122, 100] on p "File size (133.3KB) exceeds Telegram's 64KB limit Current frame rate is 120 FPS…" at bounding box center [168, 118] width 243 height 37
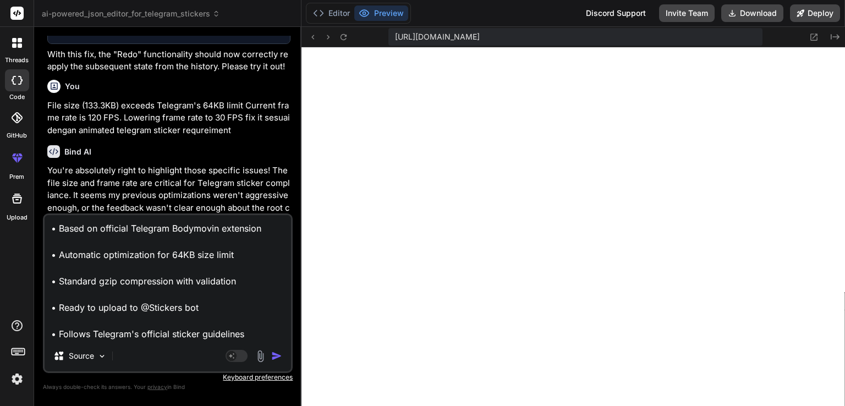
drag, startPoint x: 110, startPoint y: 84, endPoint x: 50, endPoint y: 70, distance: 62.1
click at [50, 100] on p "File size (133.3KB) exceeds Telegram's 64KB limit Current frame rate is 120 FPS…" at bounding box center [168, 118] width 243 height 37
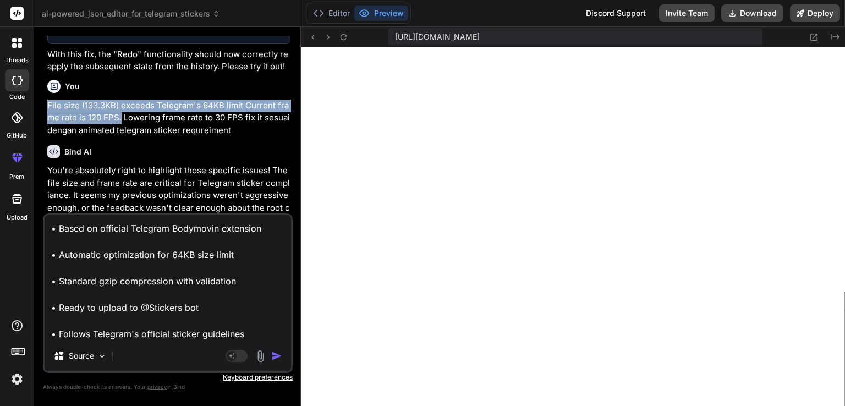
drag, startPoint x: 47, startPoint y: 70, endPoint x: 121, endPoint y: 85, distance: 75.7
click at [121, 100] on p "File size (133.3KB) exceeds Telegram's 64KB limit Current frame rate is 120 FPS…" at bounding box center [168, 118] width 243 height 37
copy p "File size (133.3KB) exceeds Telegram's 64KB limit Current frame rate is 120 FPS."
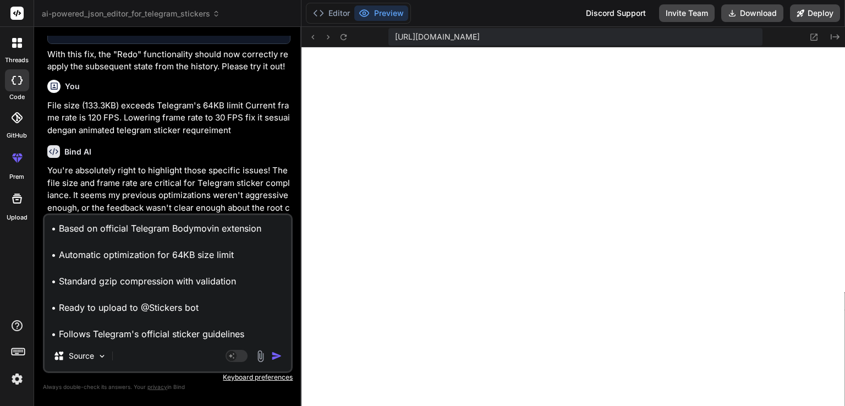
click at [51, 231] on textarea "• Based on official Telegram Bodymovin extension • Automatic optimization for 6…" at bounding box center [168, 277] width 246 height 125
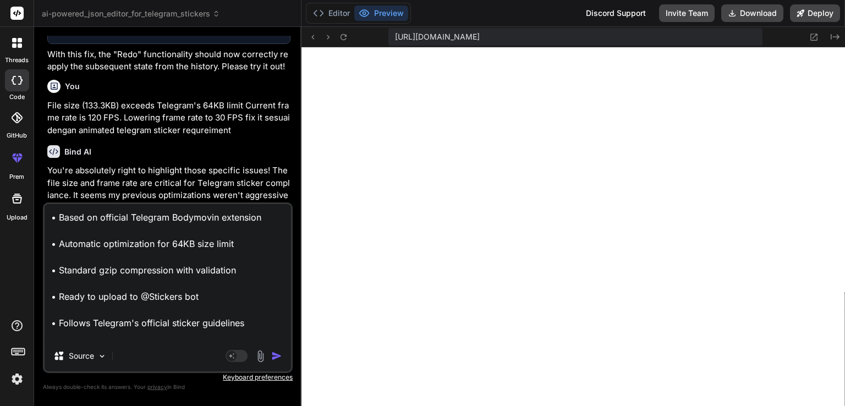
paste textarea "File size (133.3KB) exceeds Telegram's 64KB limit Current frame rate is 120 FPS."
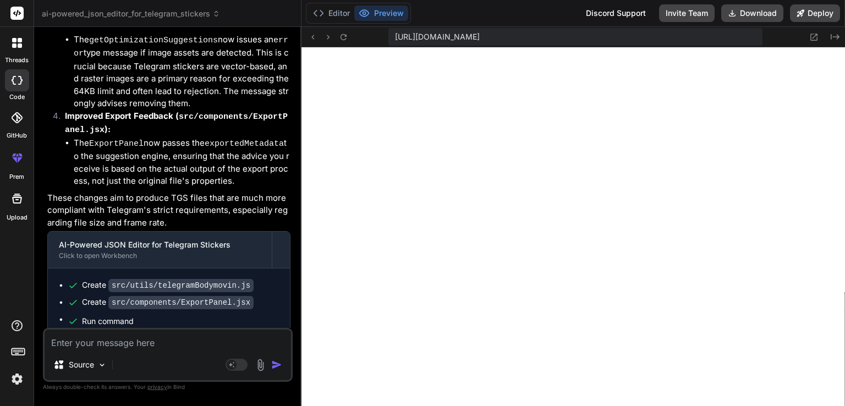
scroll to position [5864, 0]
click at [260, 367] on img at bounding box center [260, 365] width 13 height 13
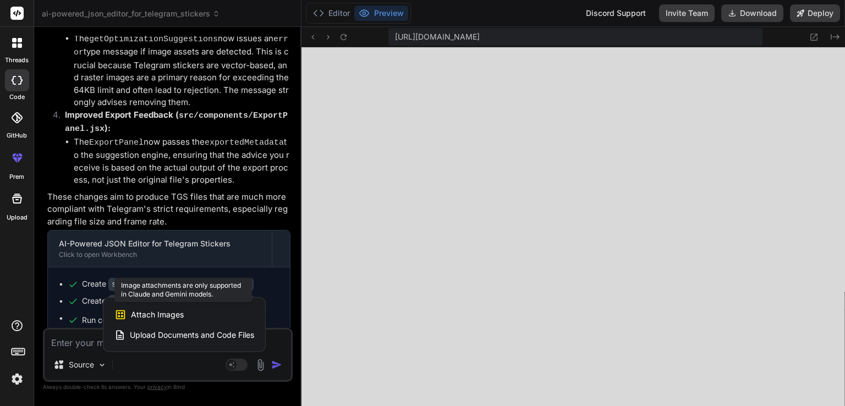
click at [187, 317] on div "Attach Images Image attachments are only supported in Claude and Gemini models." at bounding box center [184, 314] width 140 height 21
click at [152, 315] on span "Attach Images" at bounding box center [157, 314] width 53 height 11
click at [127, 317] on div "Attach Images Image attachments are only supported in Claude and Gemini models." at bounding box center [184, 314] width 140 height 21
click at [139, 335] on span "Upload Documents and Code Files" at bounding box center [192, 335] width 124 height 11
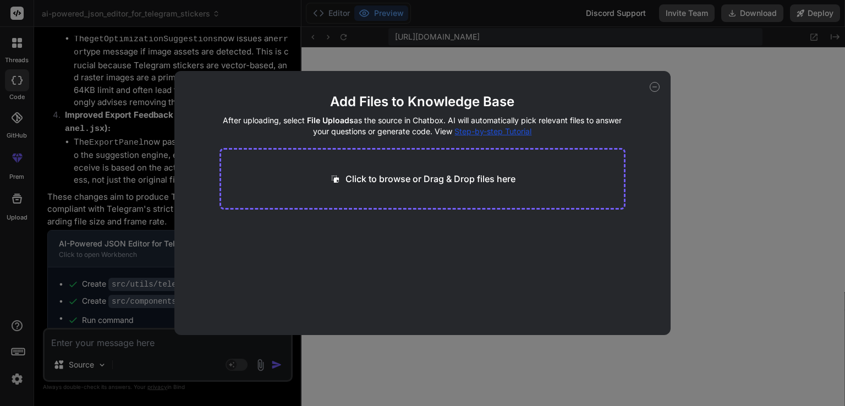
click at [457, 181] on p "Click to browse or Drag & Drop files here" at bounding box center [431, 178] width 170 height 13
click at [652, 85] on icon at bounding box center [655, 87] width 10 height 10
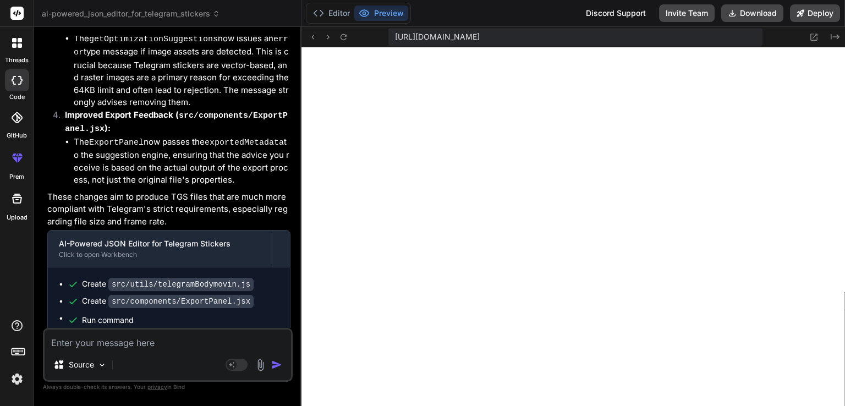
click at [168, 344] on textarea at bounding box center [168, 340] width 246 height 20
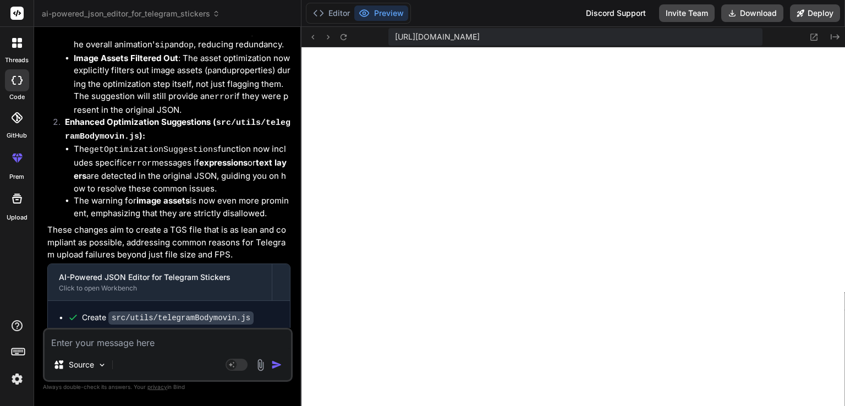
scroll to position [6750, 0]
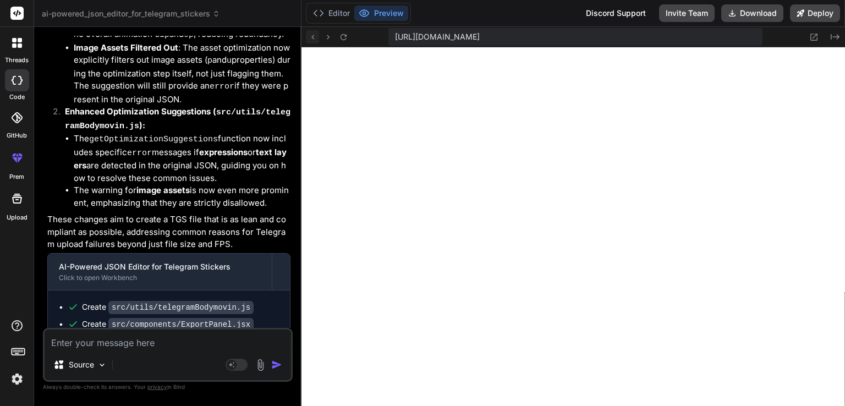
click at [315, 37] on icon at bounding box center [312, 36] width 9 height 9
click at [330, 13] on button "Editor" at bounding box center [332, 13] width 46 height 15
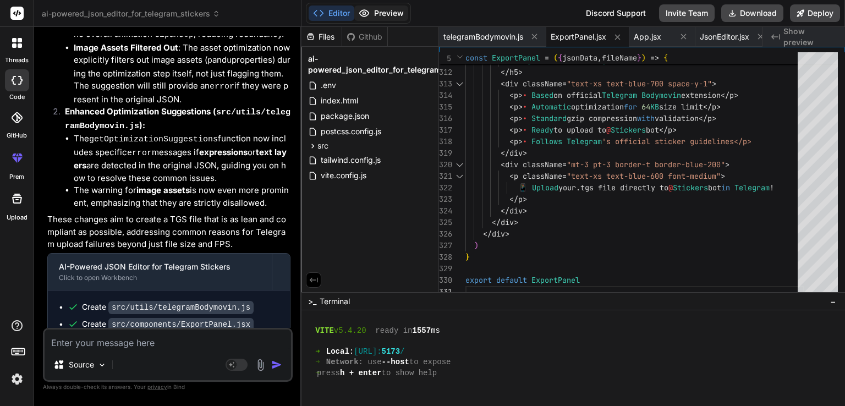
click at [376, 13] on button "Preview" at bounding box center [381, 13] width 54 height 15
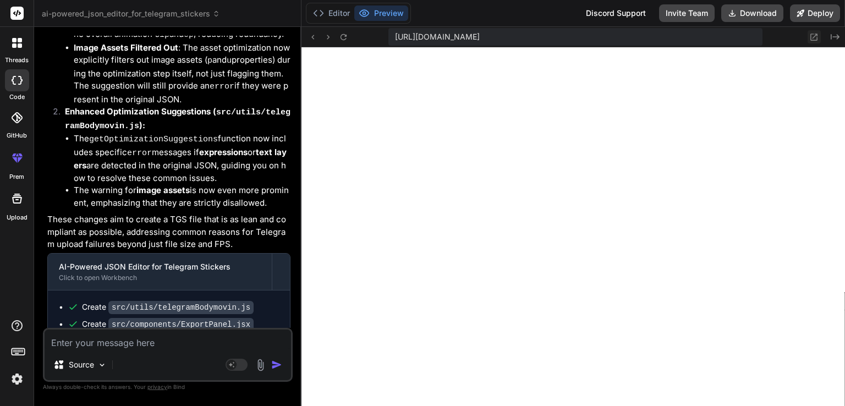
click at [816, 35] on icon at bounding box center [814, 37] width 7 height 7
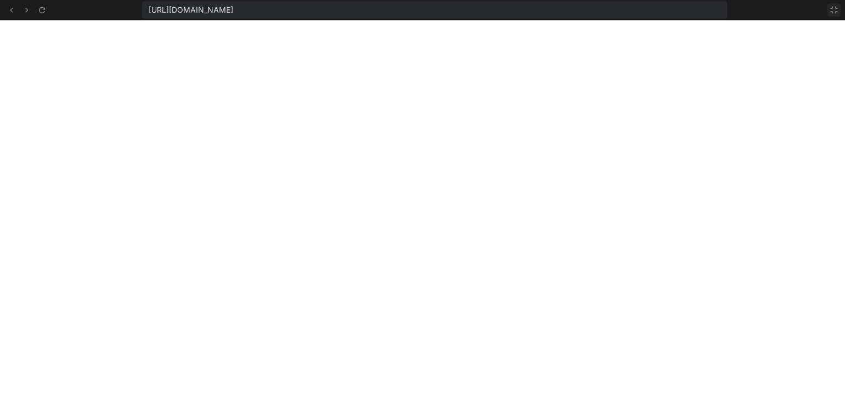
click at [832, 8] on icon at bounding box center [834, 10] width 9 height 9
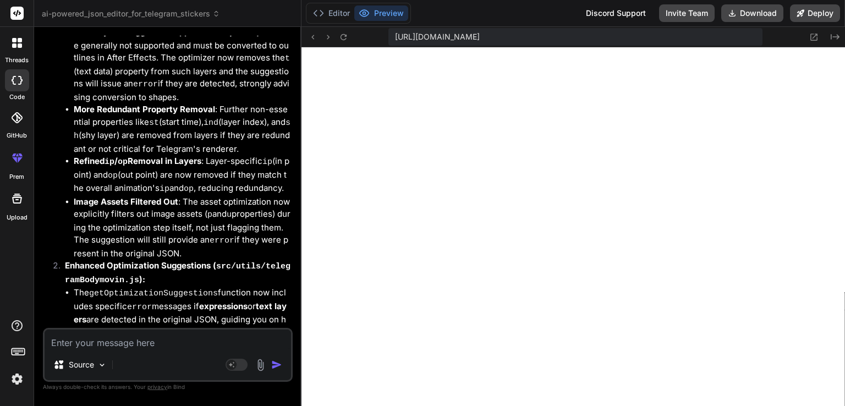
scroll to position [6585, 0]
